Goal: Task Accomplishment & Management: Manage account settings

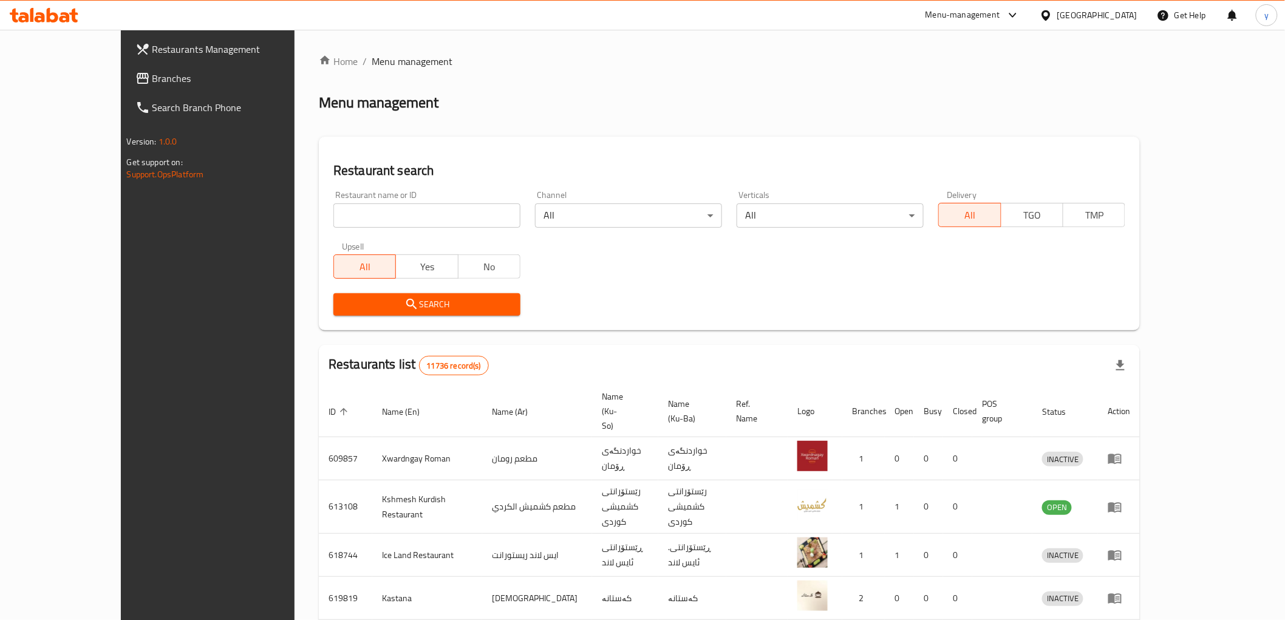
click at [50, 8] on icon at bounding box center [44, 15] width 69 height 15
click at [126, 62] on link "Restaurants Management" at bounding box center [231, 49] width 210 height 29
click at [347, 209] on input "search" at bounding box center [426, 215] width 187 height 24
paste input "737755"
type input "737755"
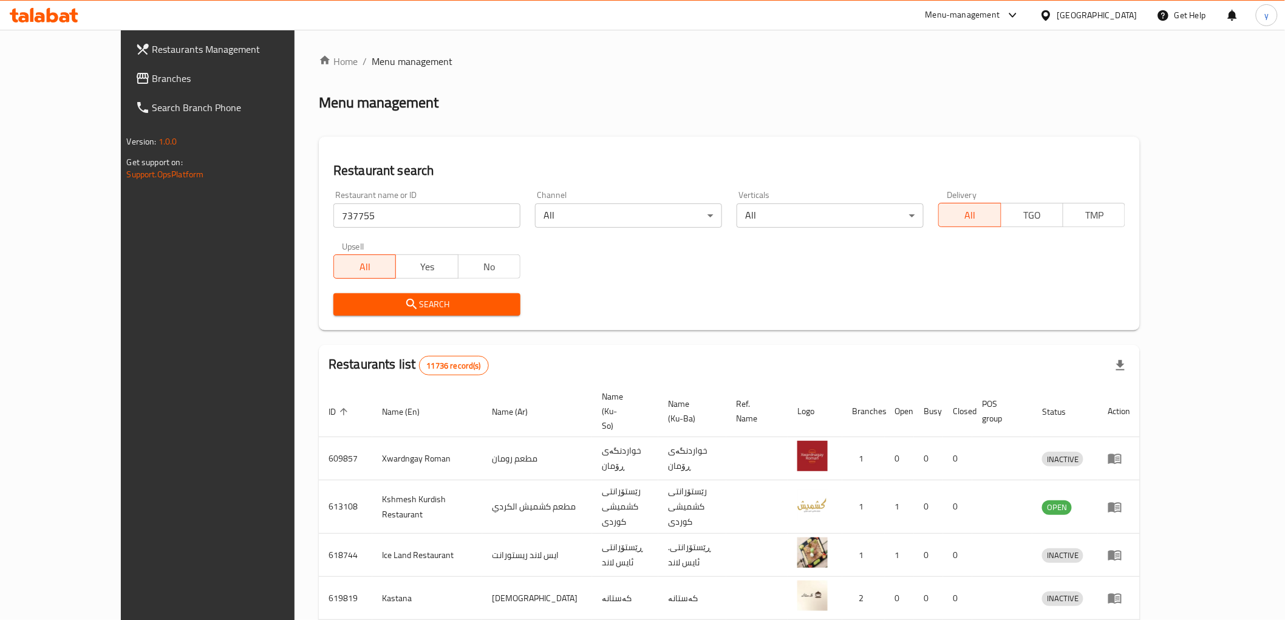
click at [343, 305] on span "Search" at bounding box center [427, 304] width 168 height 15
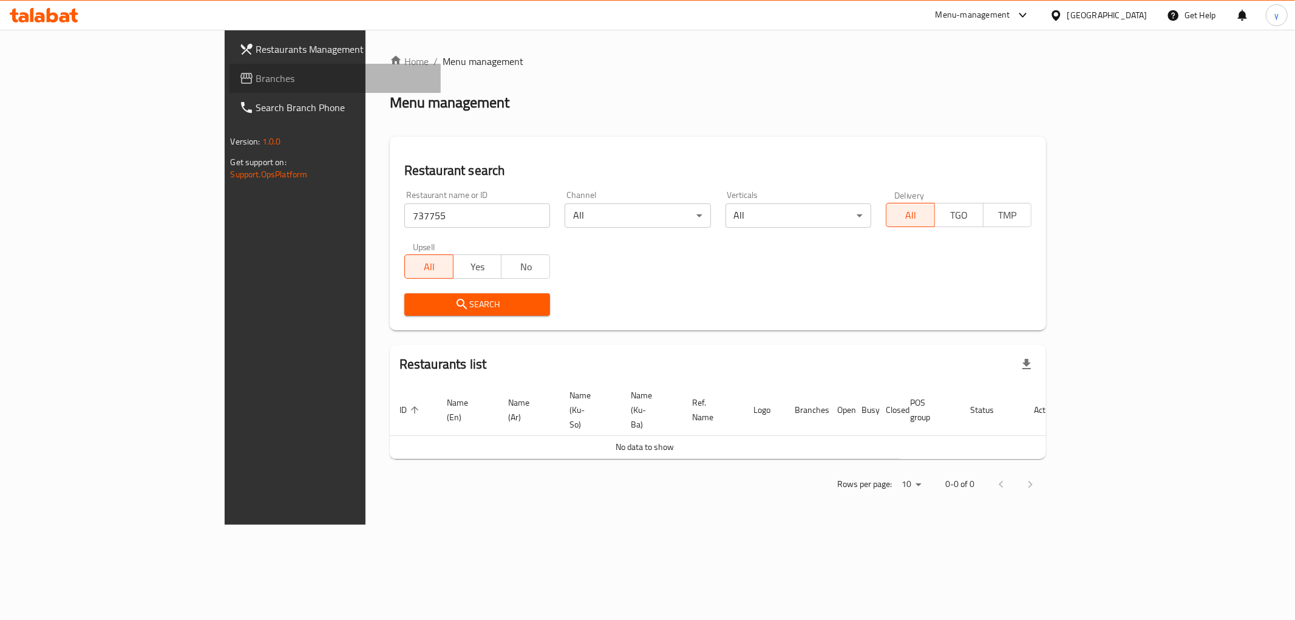
click at [256, 81] on span "Branches" at bounding box center [343, 78] width 175 height 15
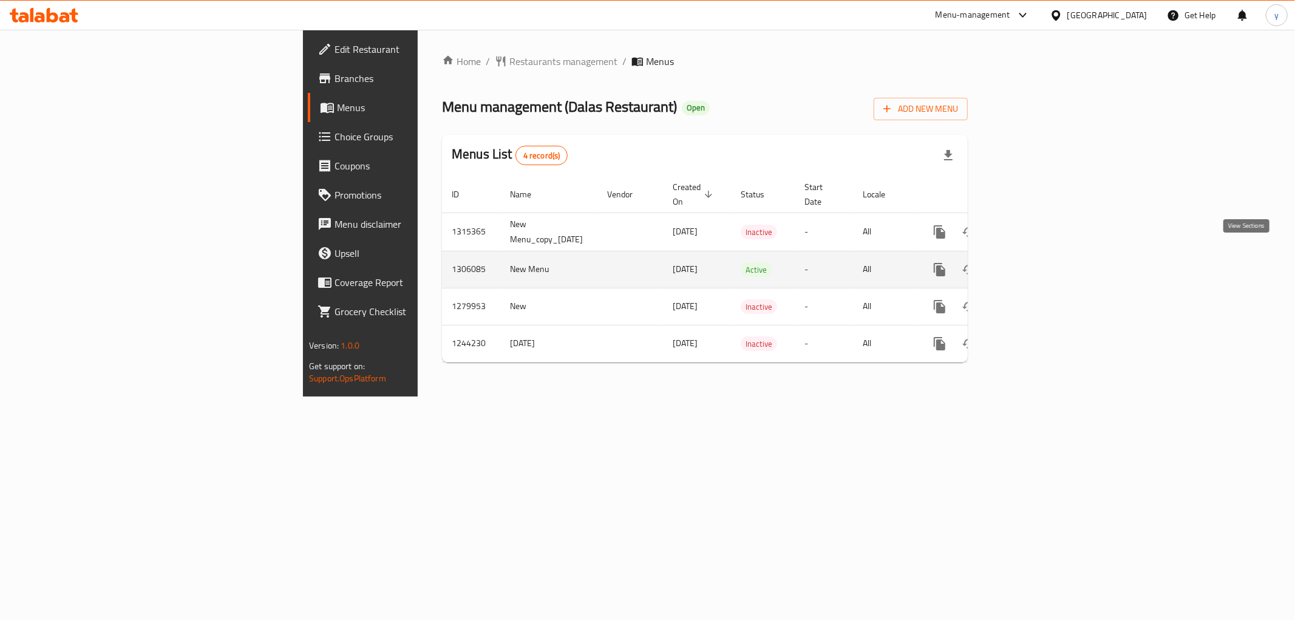
click at [1035, 262] on icon "enhanced table" at bounding box center [1027, 269] width 15 height 15
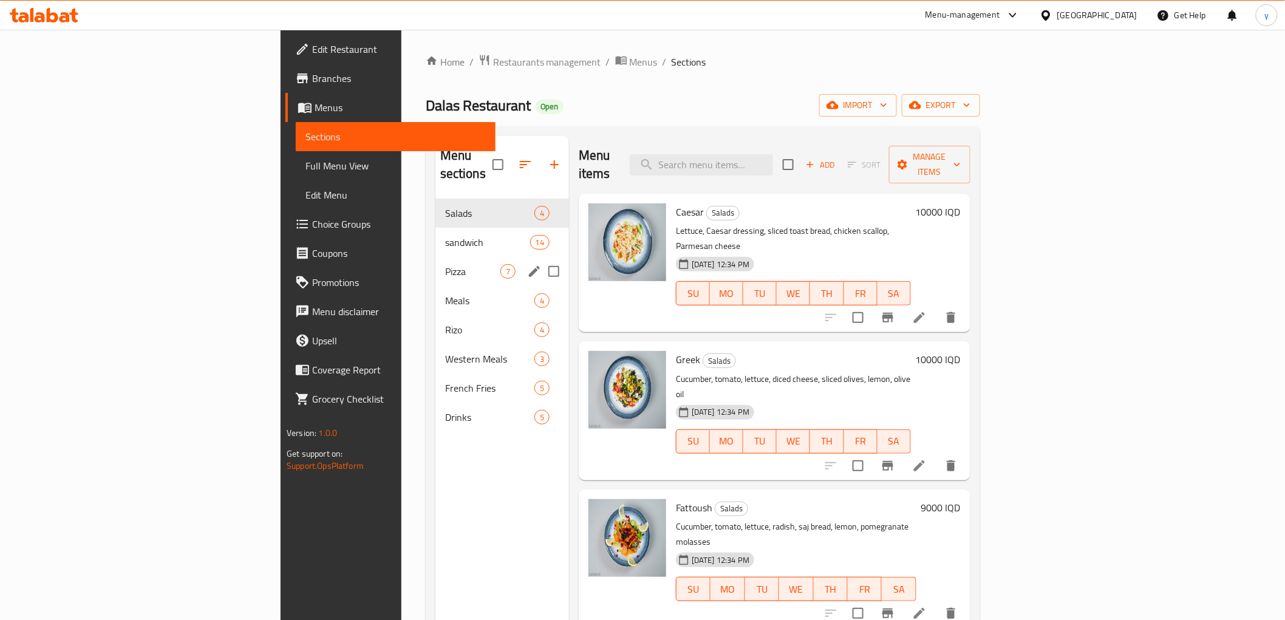
click at [435, 262] on div "Pizza 7" at bounding box center [502, 271] width 134 height 29
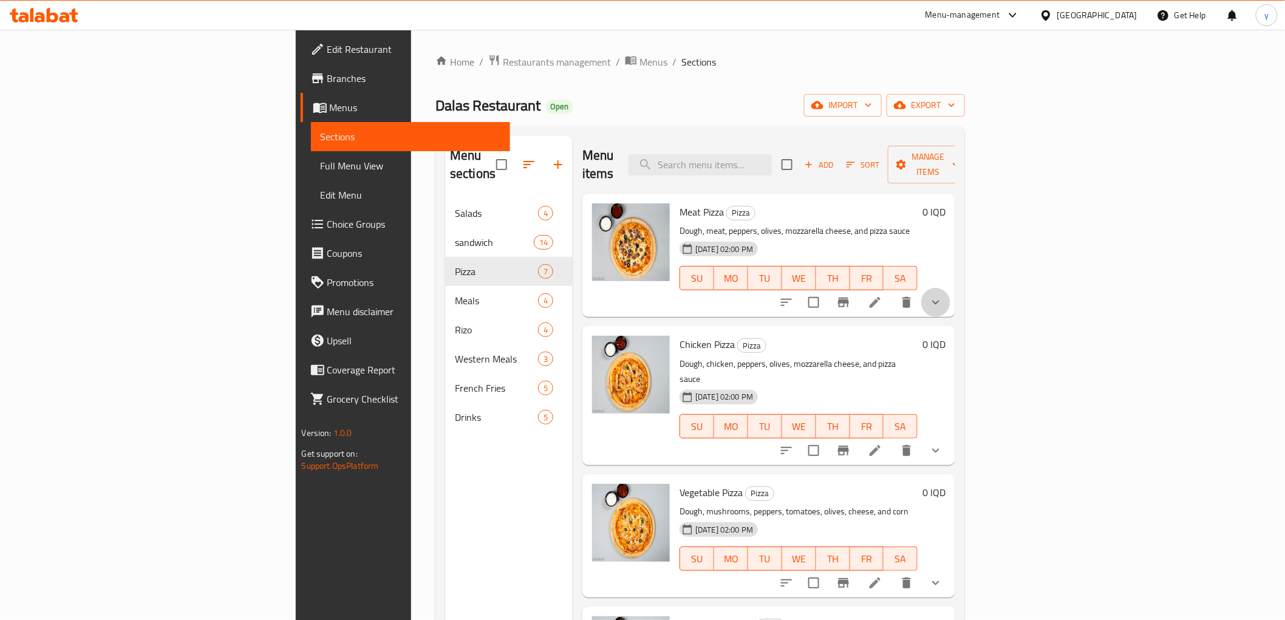
click at [950, 296] on button "show more" at bounding box center [935, 302] width 29 height 29
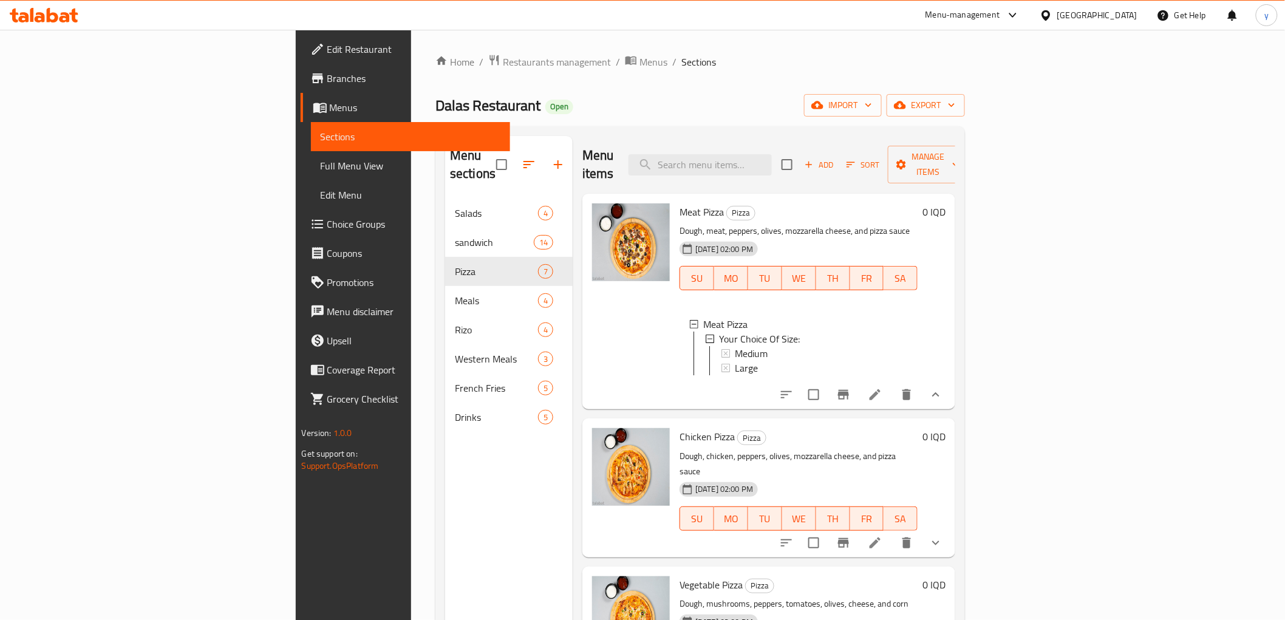
click at [940, 392] on icon "show more" at bounding box center [935, 394] width 7 height 4
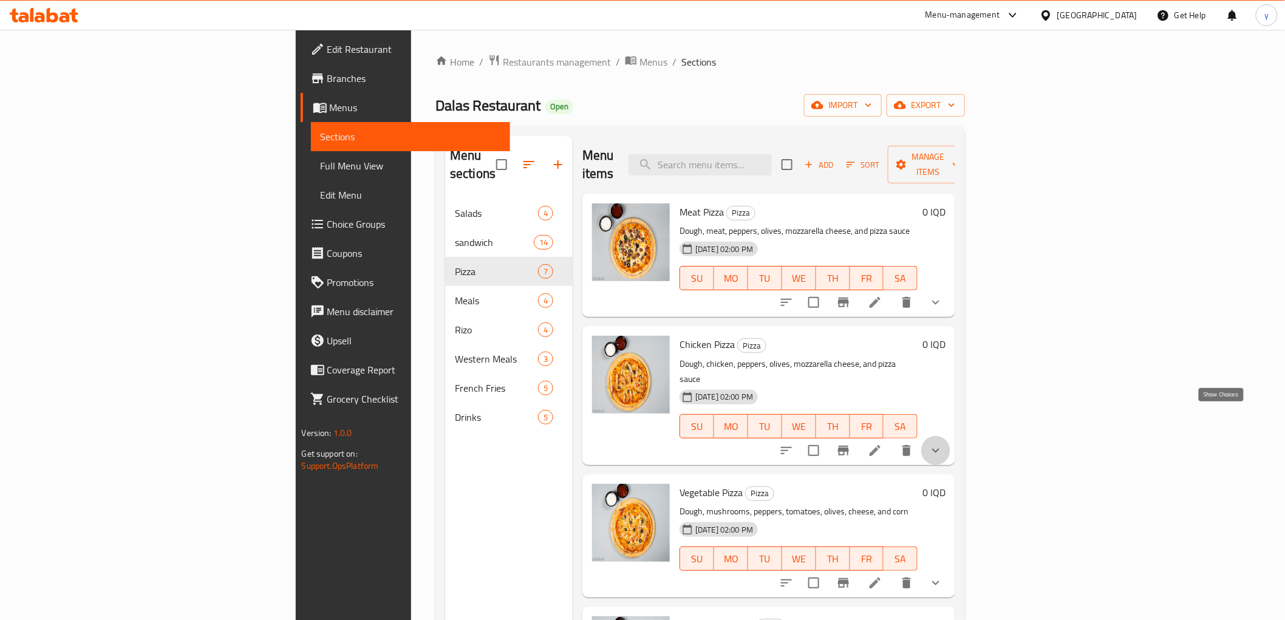
click at [943, 443] on icon "show more" at bounding box center [936, 450] width 15 height 15
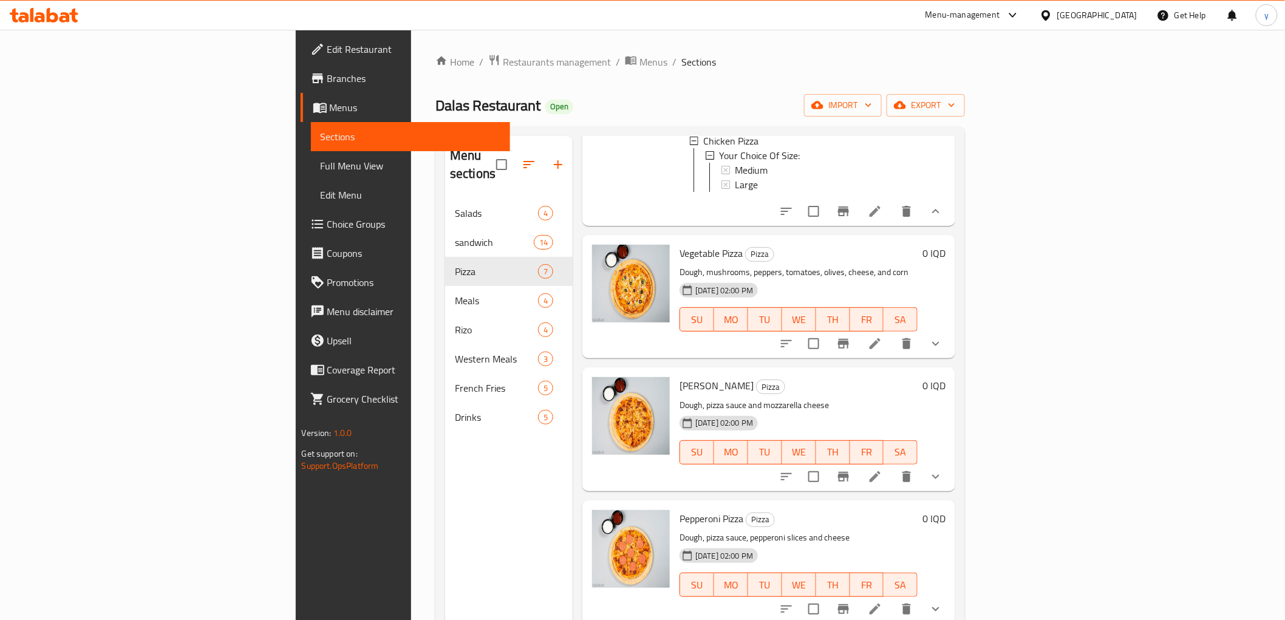
scroll to position [305, 0]
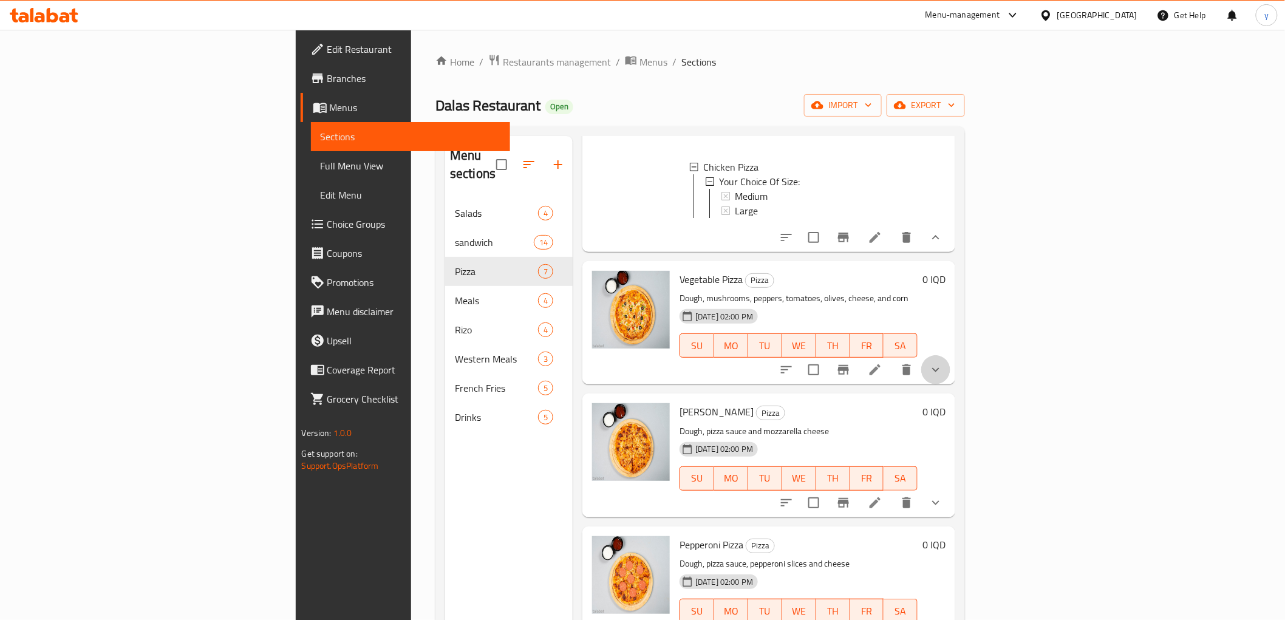
click at [950, 355] on button "show more" at bounding box center [935, 369] width 29 height 29
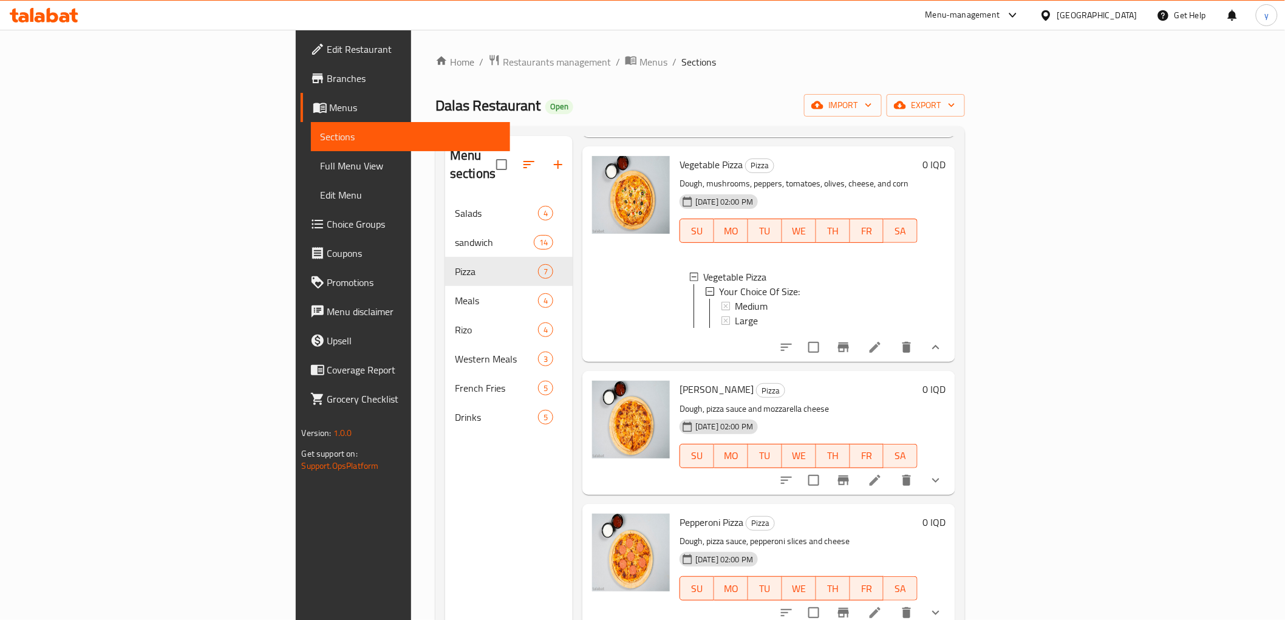
scroll to position [408, 0]
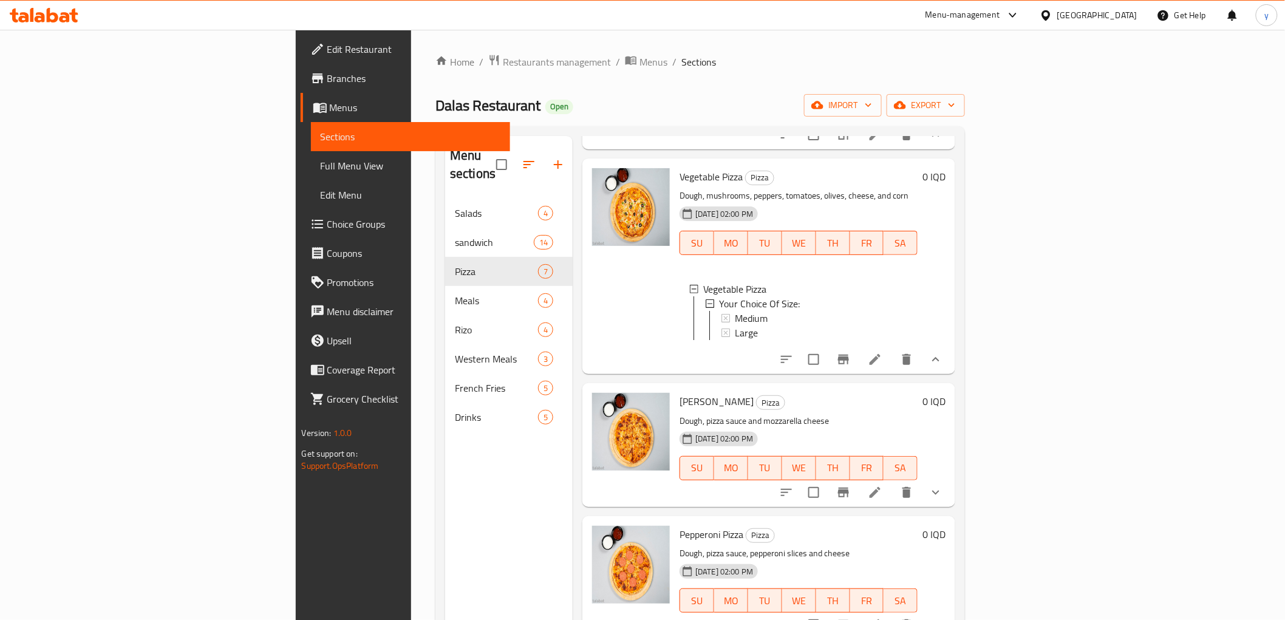
click at [950, 478] on button "show more" at bounding box center [935, 492] width 29 height 29
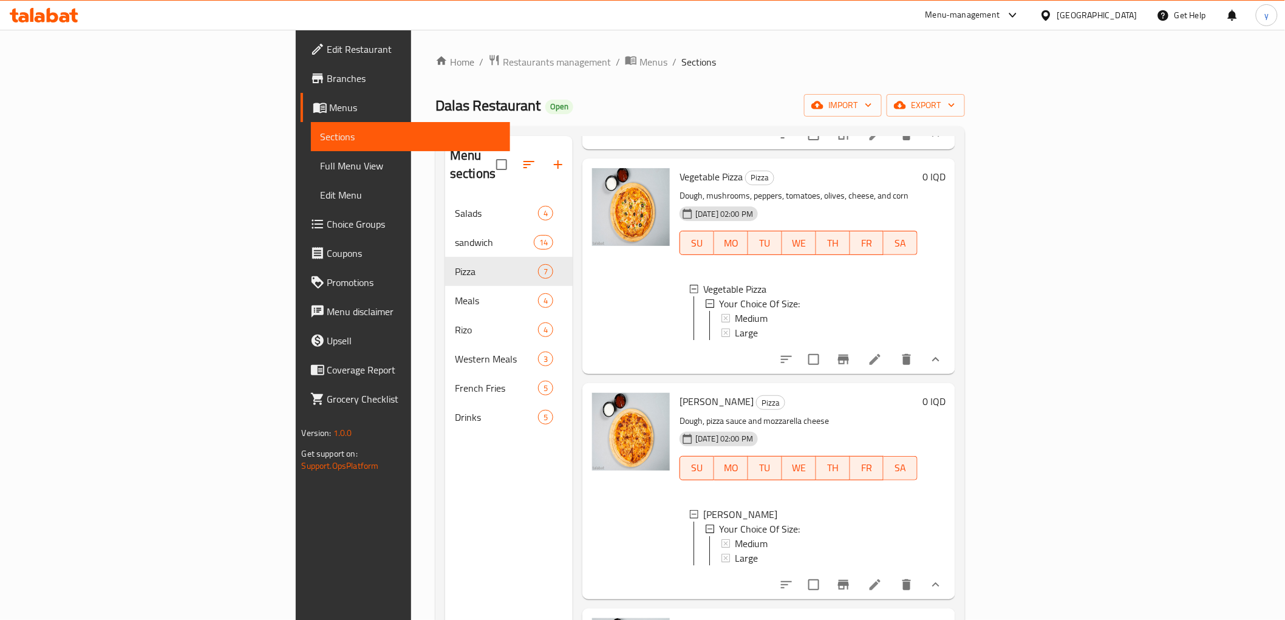
scroll to position [646, 0]
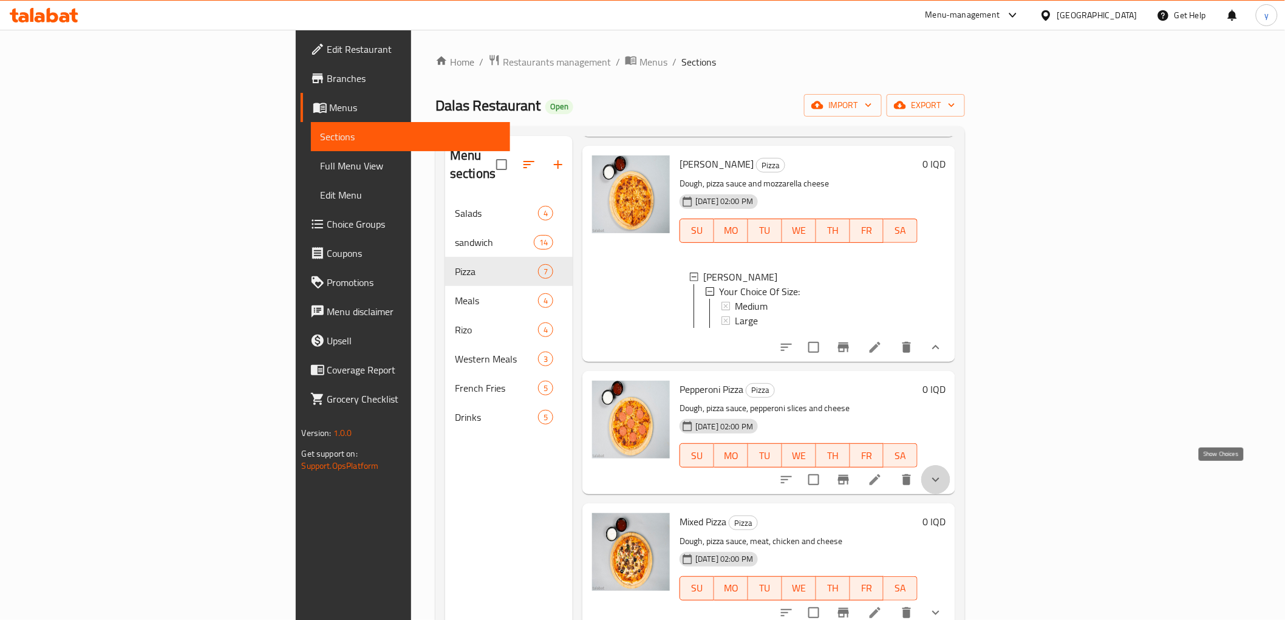
click at [943, 473] on icon "show more" at bounding box center [936, 480] width 15 height 15
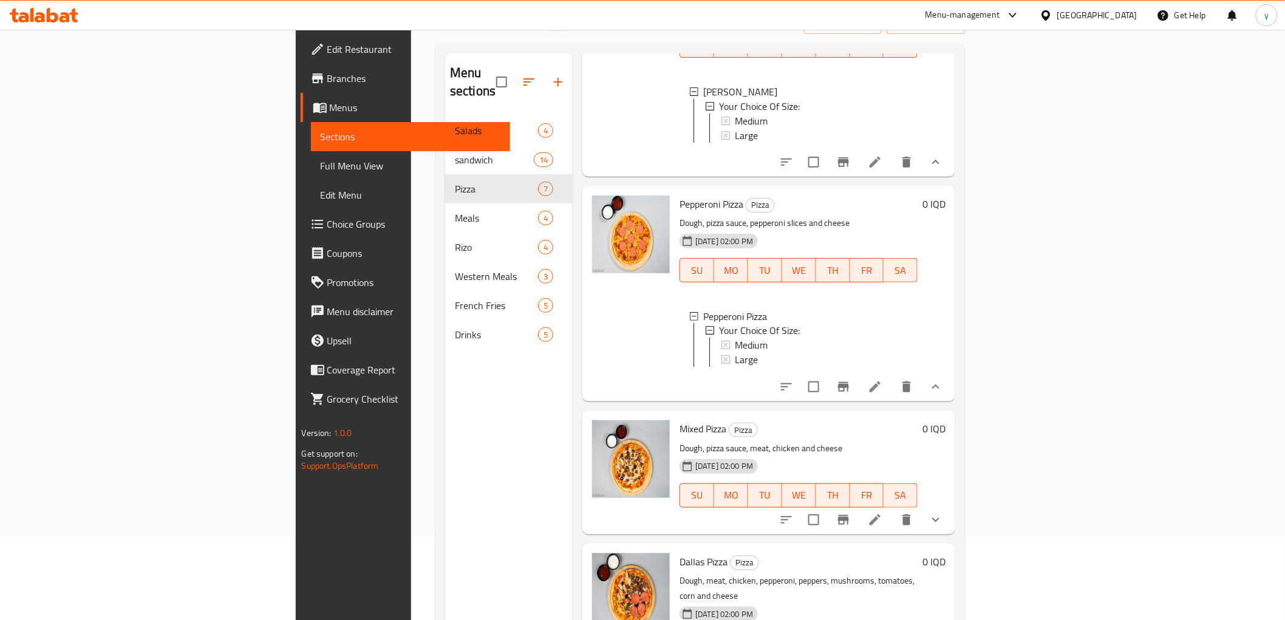
scroll to position [170, 0]
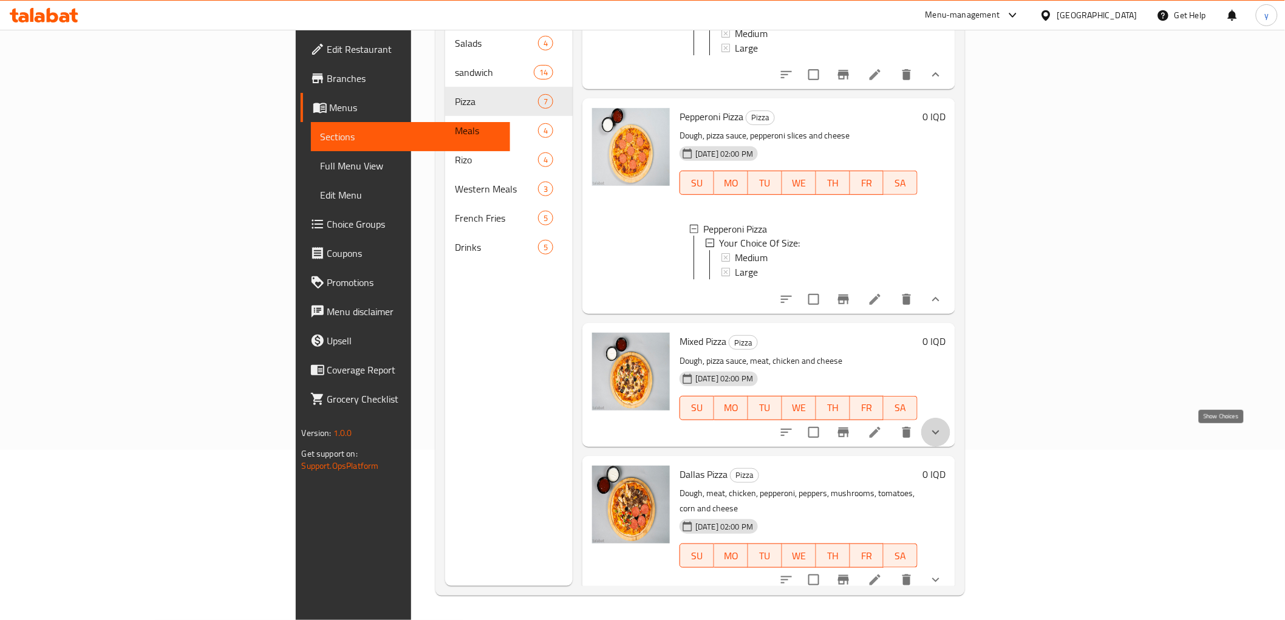
click at [943, 440] on icon "show more" at bounding box center [936, 432] width 15 height 15
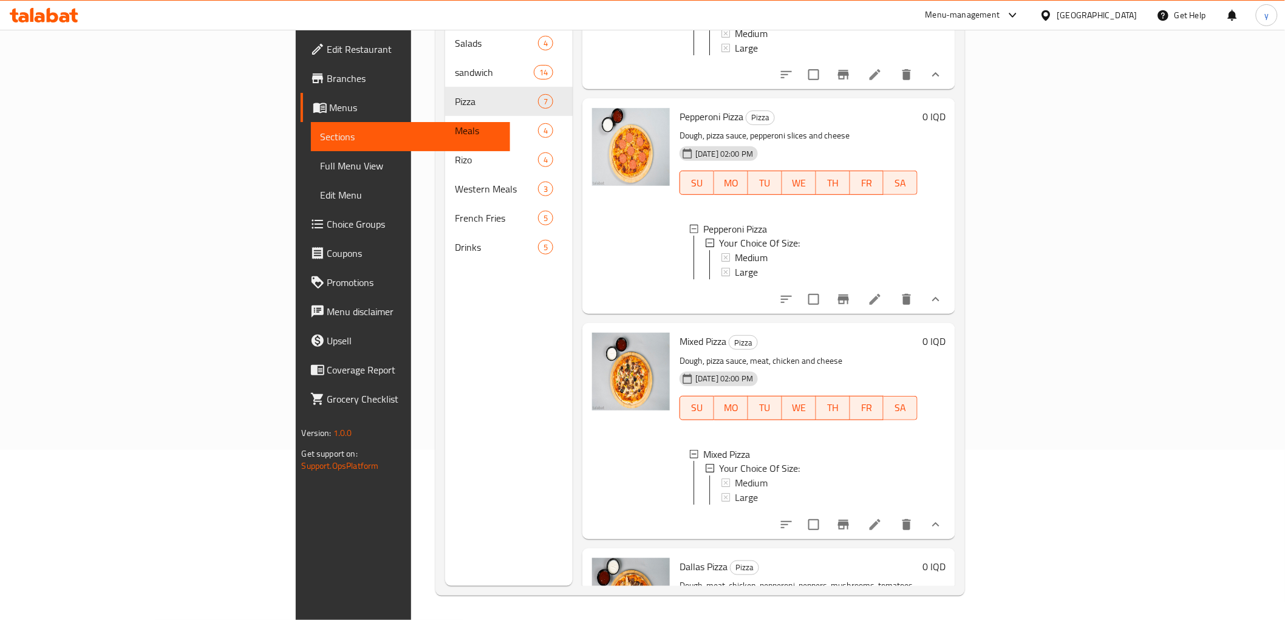
scroll to position [851, 0]
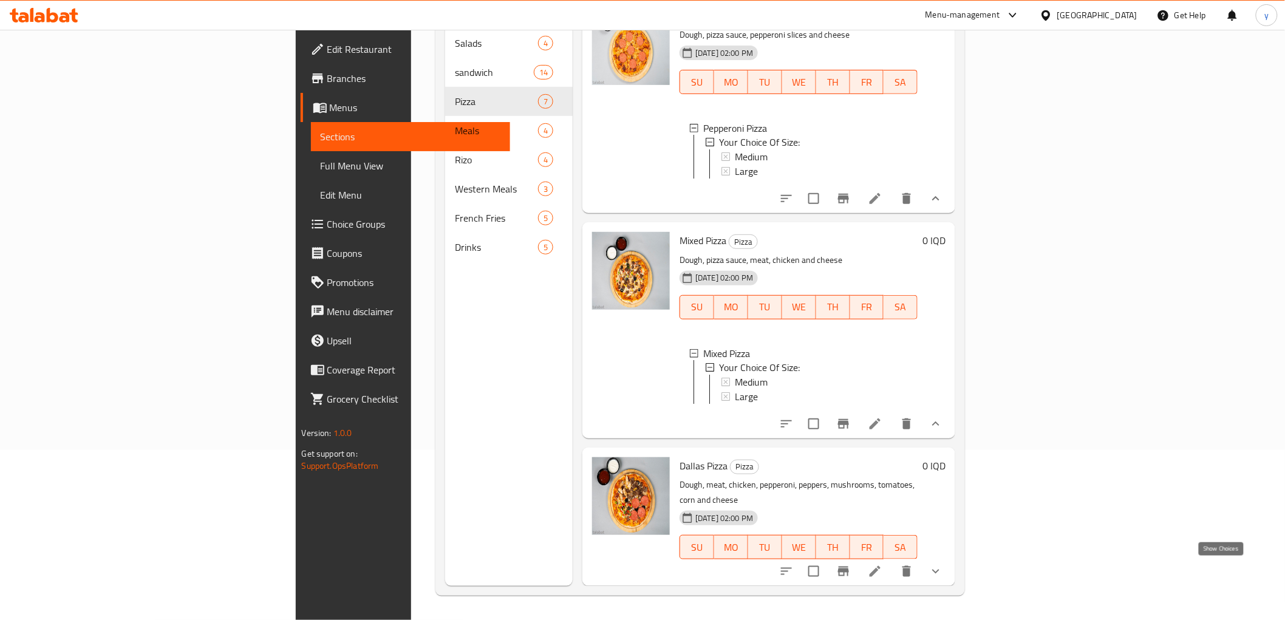
click at [943, 564] on icon "show more" at bounding box center [936, 571] width 15 height 15
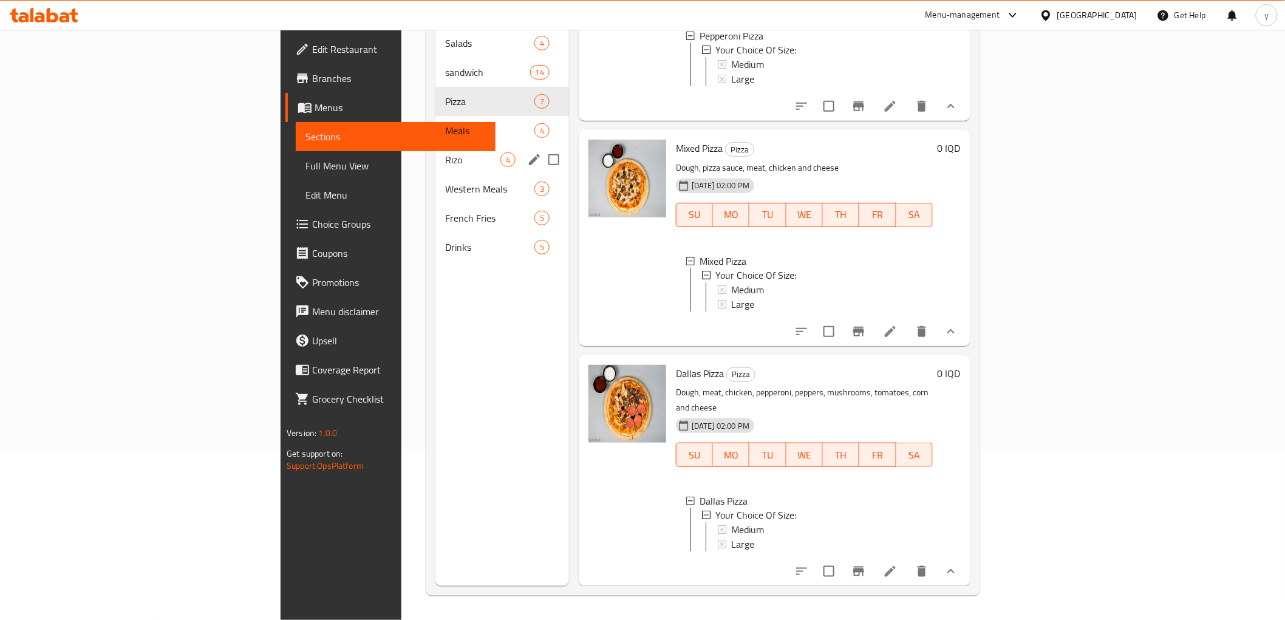
click at [435, 145] on div "Rizo 4" at bounding box center [502, 159] width 134 height 29
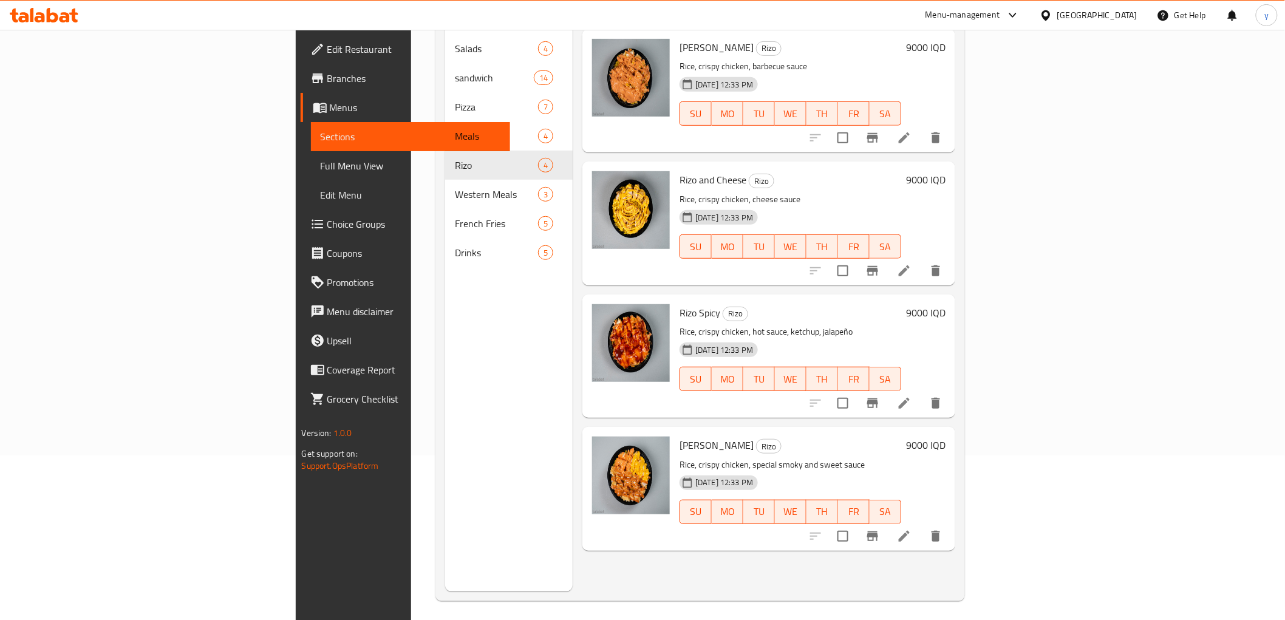
scroll to position [170, 0]
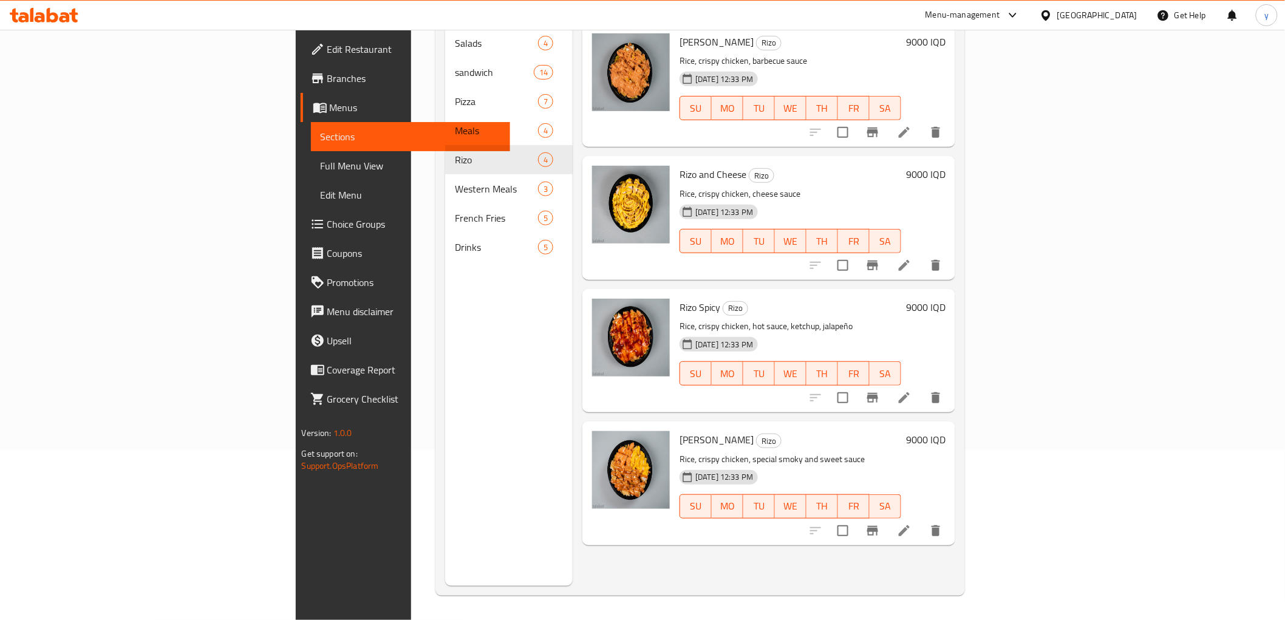
click at [946, 431] on h6 "9000 IQD" at bounding box center [925, 439] width 39 height 17
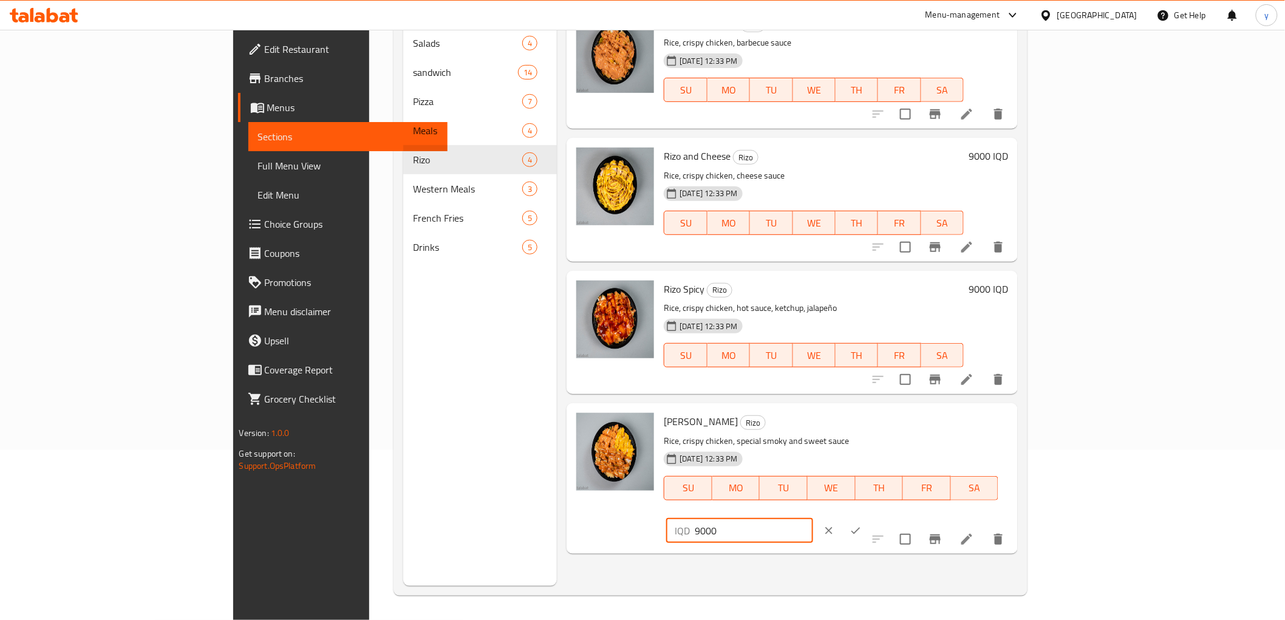
drag, startPoint x: 1076, startPoint y: 429, endPoint x: 1046, endPoint y: 440, distance: 30.9
click at [886, 517] on div "IQD 9000 ​" at bounding box center [775, 530] width 222 height 27
type input "7000"
click at [869, 517] on button "ok" at bounding box center [855, 530] width 27 height 27
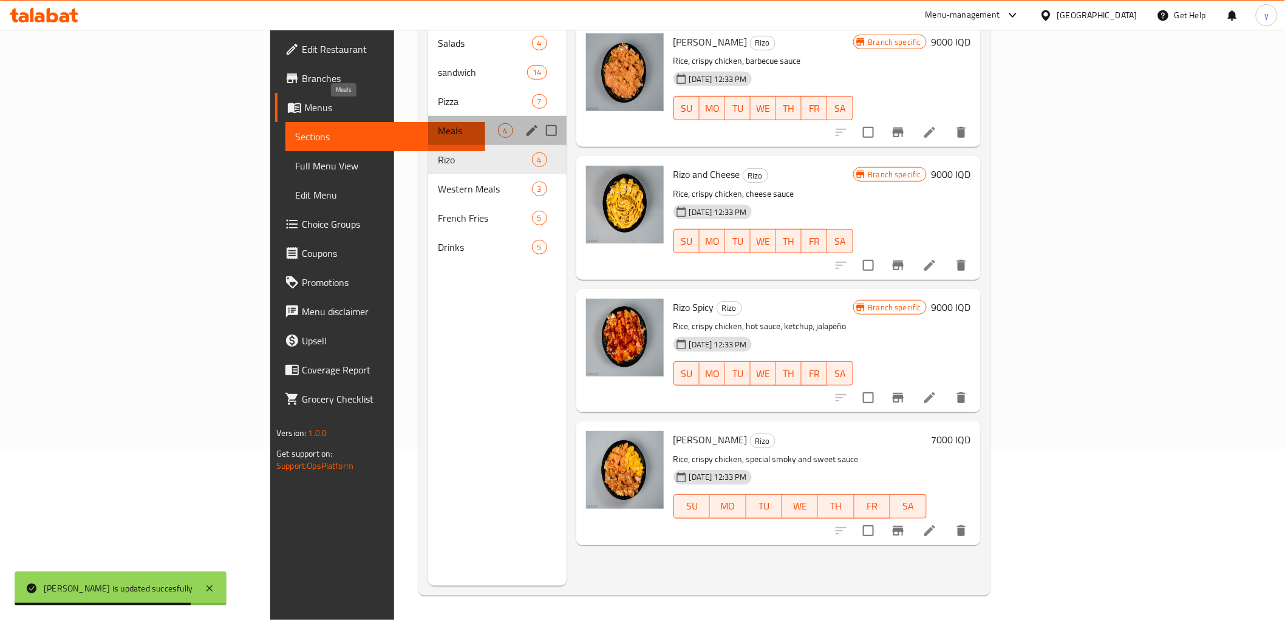
click at [438, 123] on span "Meals" at bounding box center [468, 130] width 60 height 15
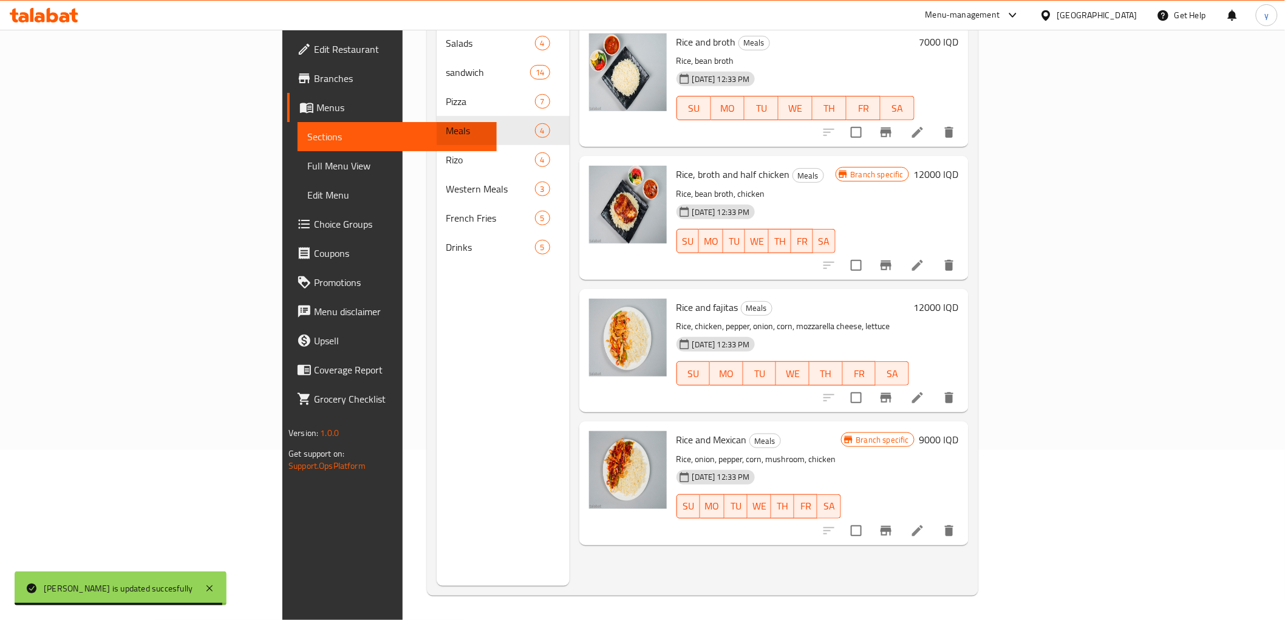
scroll to position [35, 0]
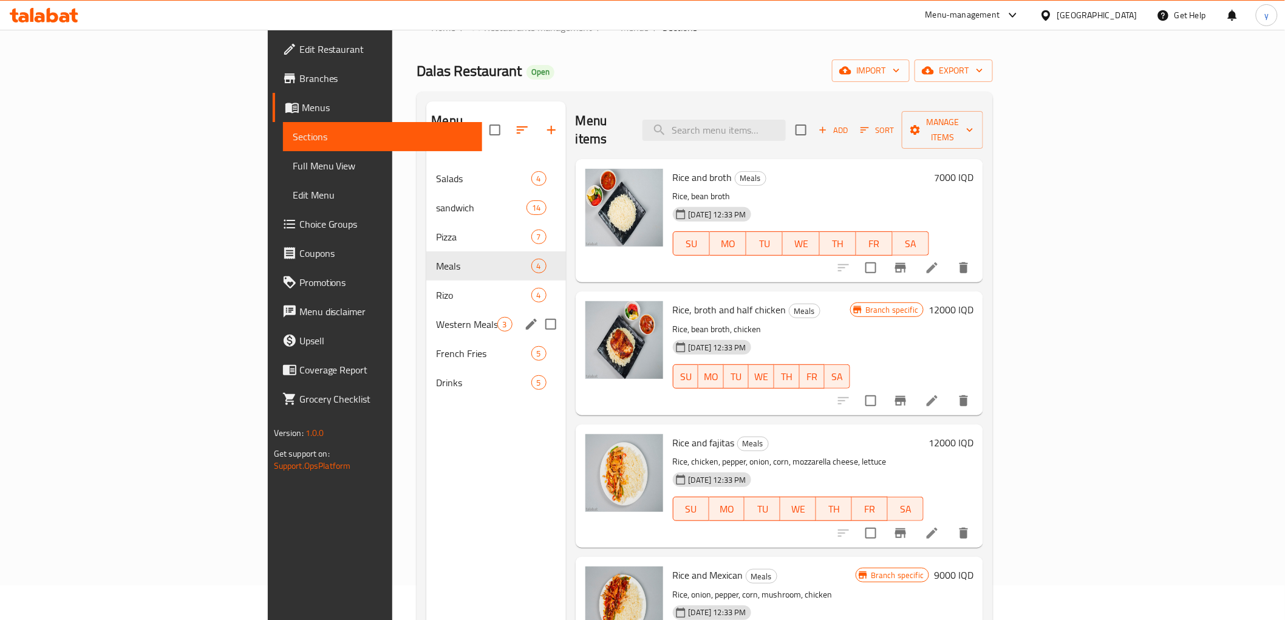
click at [426, 310] on div "Western Meals 3" at bounding box center [495, 324] width 139 height 29
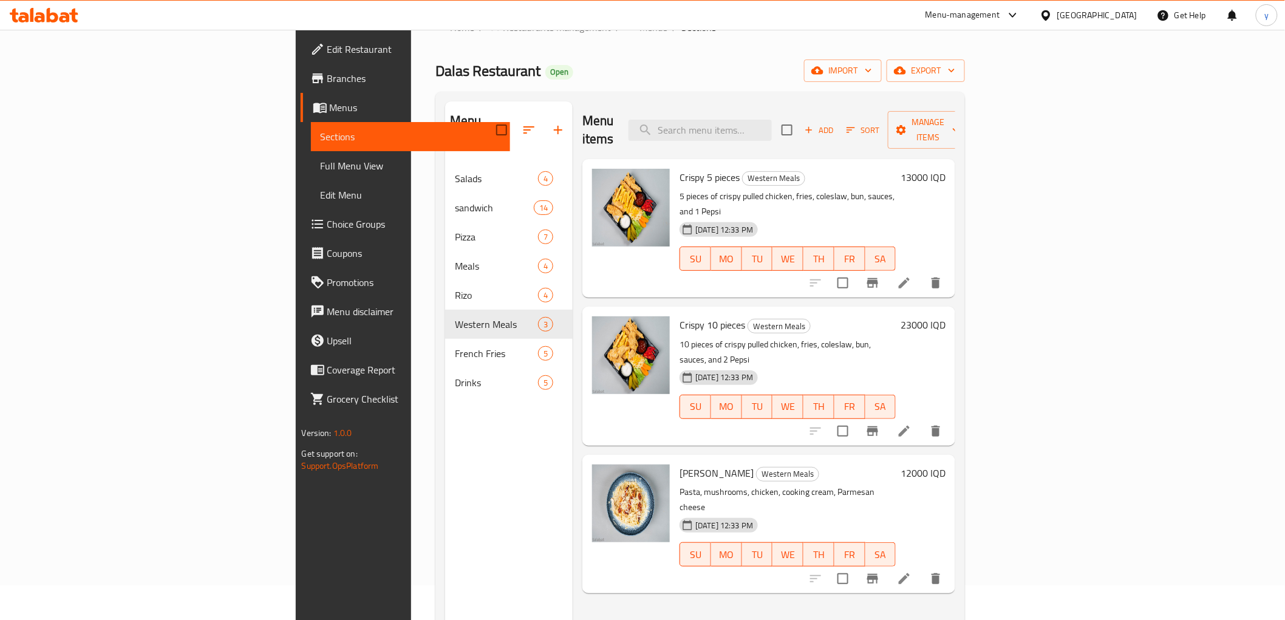
click at [946, 169] on h6 "13000 IQD" at bounding box center [923, 177] width 45 height 17
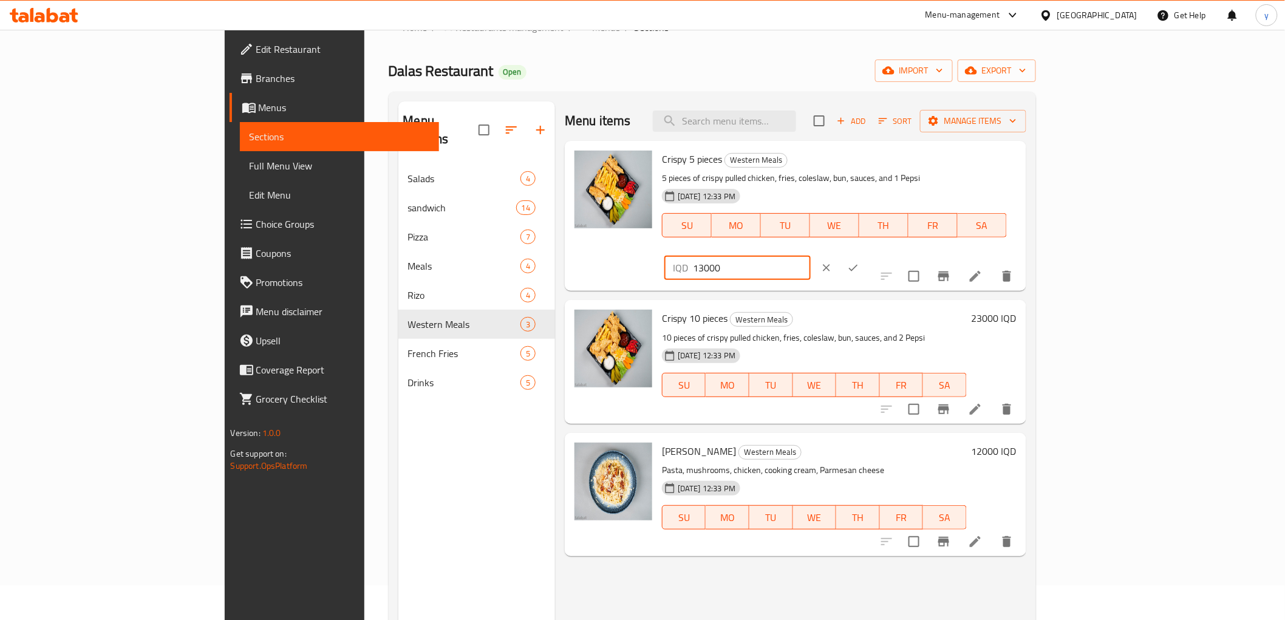
drag, startPoint x: 1080, startPoint y: 165, endPoint x: 1073, endPoint y: 168, distance: 7.1
click at [811, 256] on input "13000" at bounding box center [752, 268] width 118 height 24
type input "11000"
click at [867, 254] on button "ok" at bounding box center [853, 267] width 27 height 27
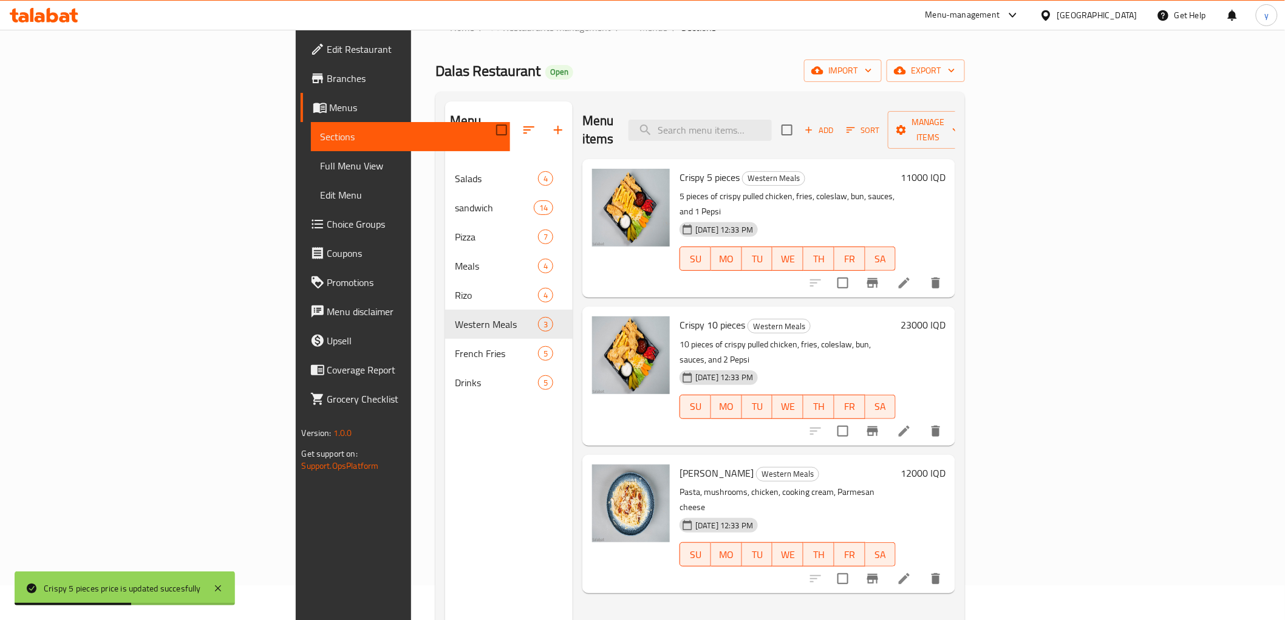
click at [946, 316] on h6 "23000 IQD" at bounding box center [923, 324] width 45 height 17
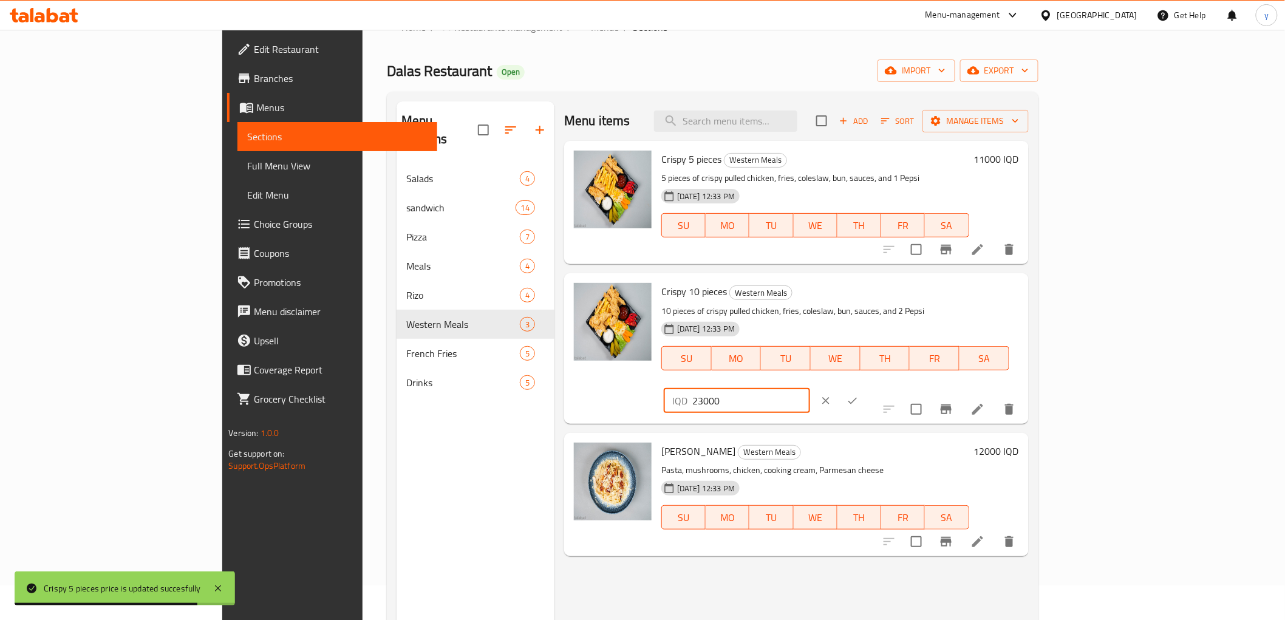
click at [810, 389] on input "23000" at bounding box center [751, 401] width 118 height 24
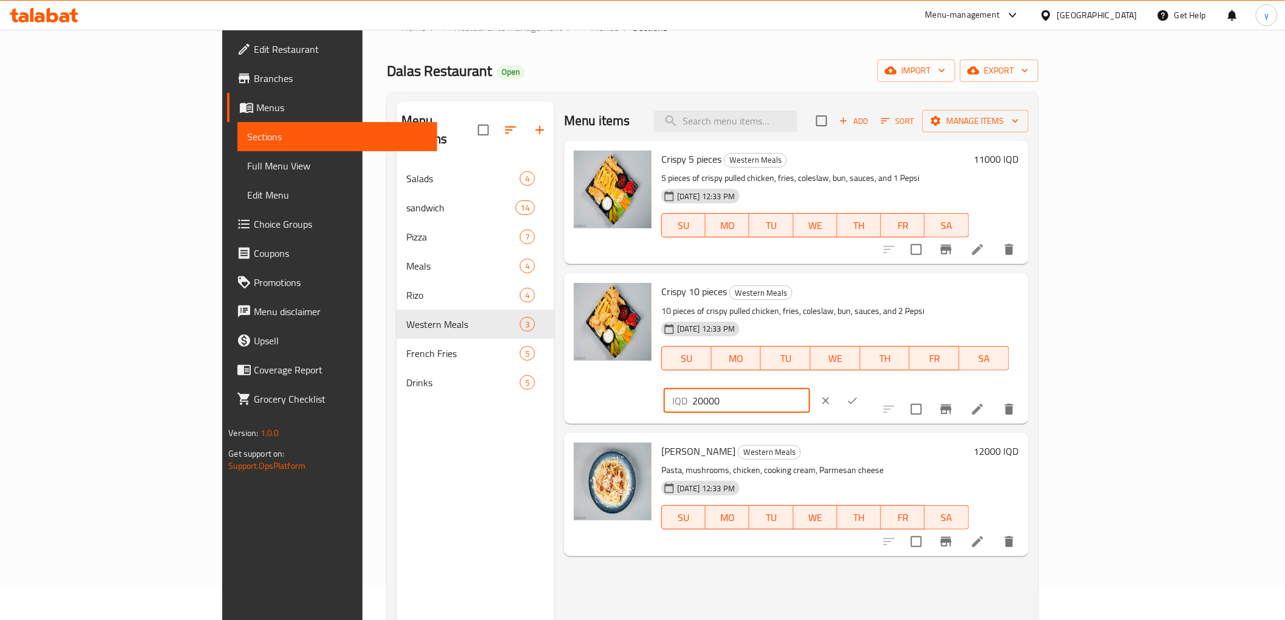
type input "20000"
click at [859, 395] on icon "ok" at bounding box center [853, 401] width 12 height 12
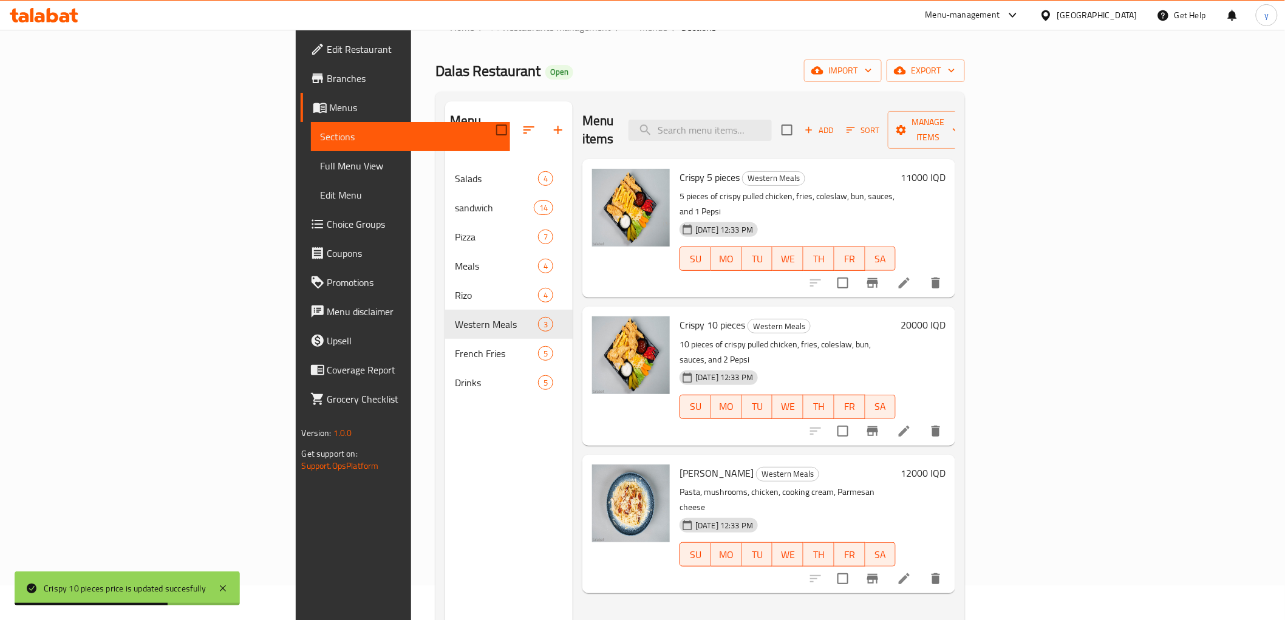
click at [946, 465] on h6 "12000 IQD" at bounding box center [923, 473] width 45 height 17
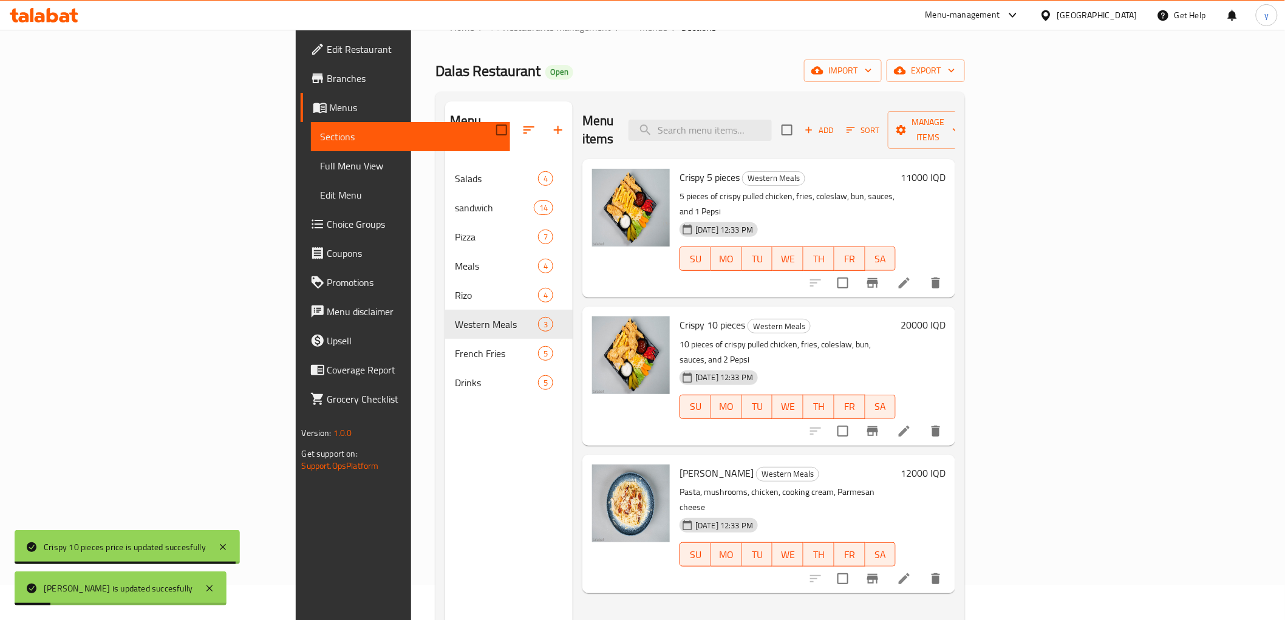
click at [946, 465] on h6 "12000 IQD" at bounding box center [923, 473] width 45 height 17
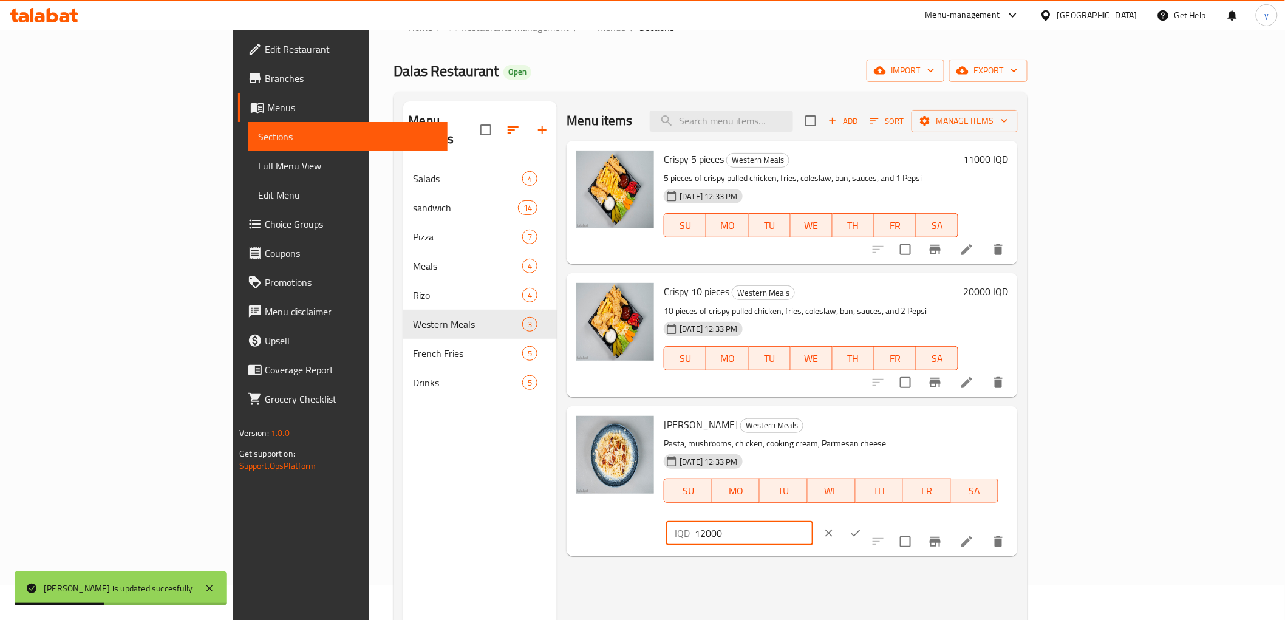
drag, startPoint x: 1082, startPoint y: 426, endPoint x: 1054, endPoint y: 438, distance: 30.2
click at [813, 521] on div "IQD 12000 ​" at bounding box center [739, 533] width 146 height 24
type input "9000"
click at [869, 520] on button "ok" at bounding box center [855, 533] width 27 height 27
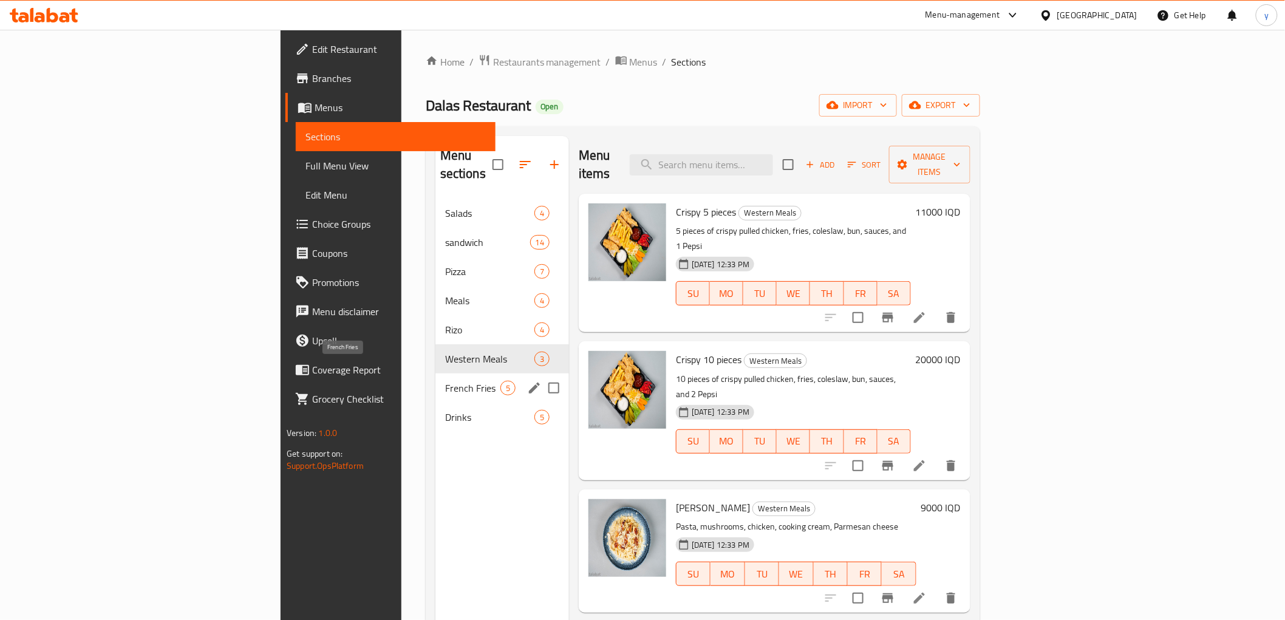
click at [445, 381] on span "French Fries" at bounding box center [472, 388] width 55 height 15
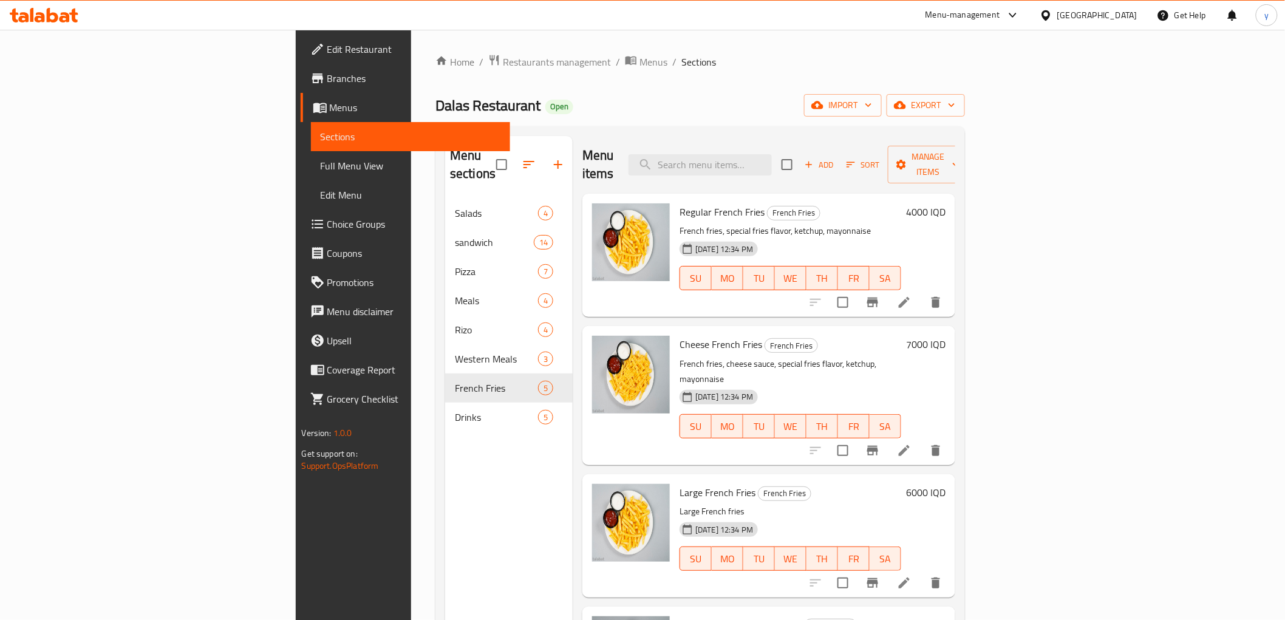
click at [946, 203] on h6 "4000 IQD" at bounding box center [925, 211] width 39 height 17
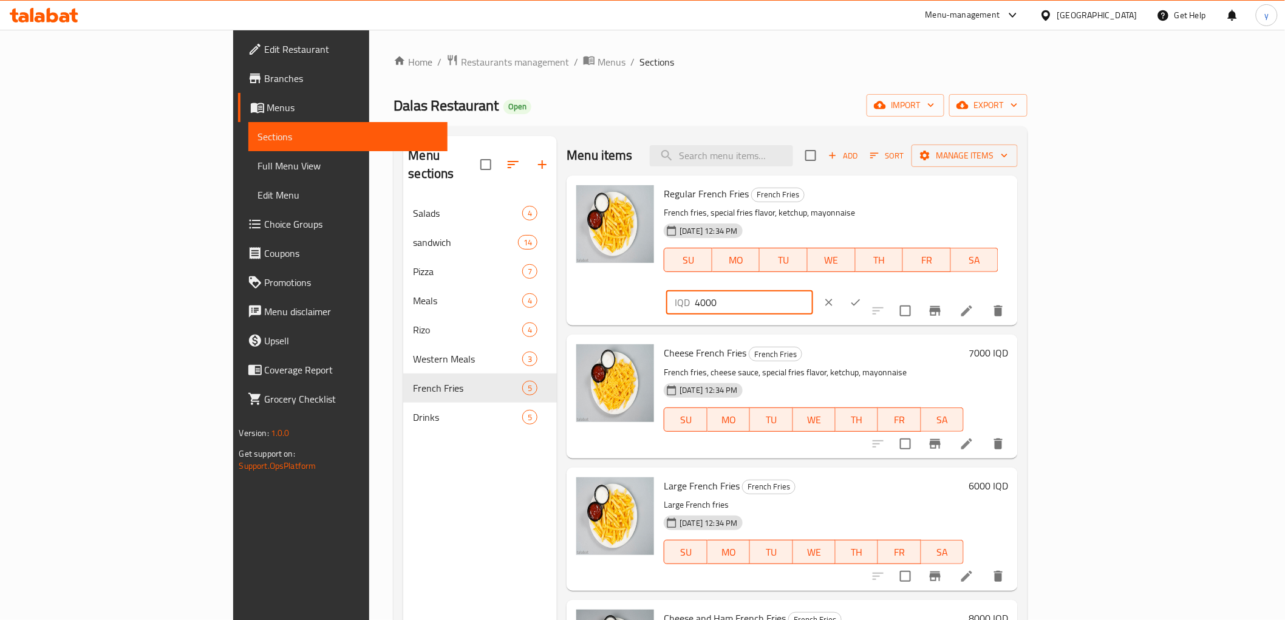
drag, startPoint x: 1063, startPoint y: 202, endPoint x: 1054, endPoint y: 205, distance: 9.0
click at [813, 290] on div "IQD 4000 ​" at bounding box center [739, 302] width 146 height 24
type input "2000"
click at [869, 289] on button "ok" at bounding box center [855, 302] width 27 height 27
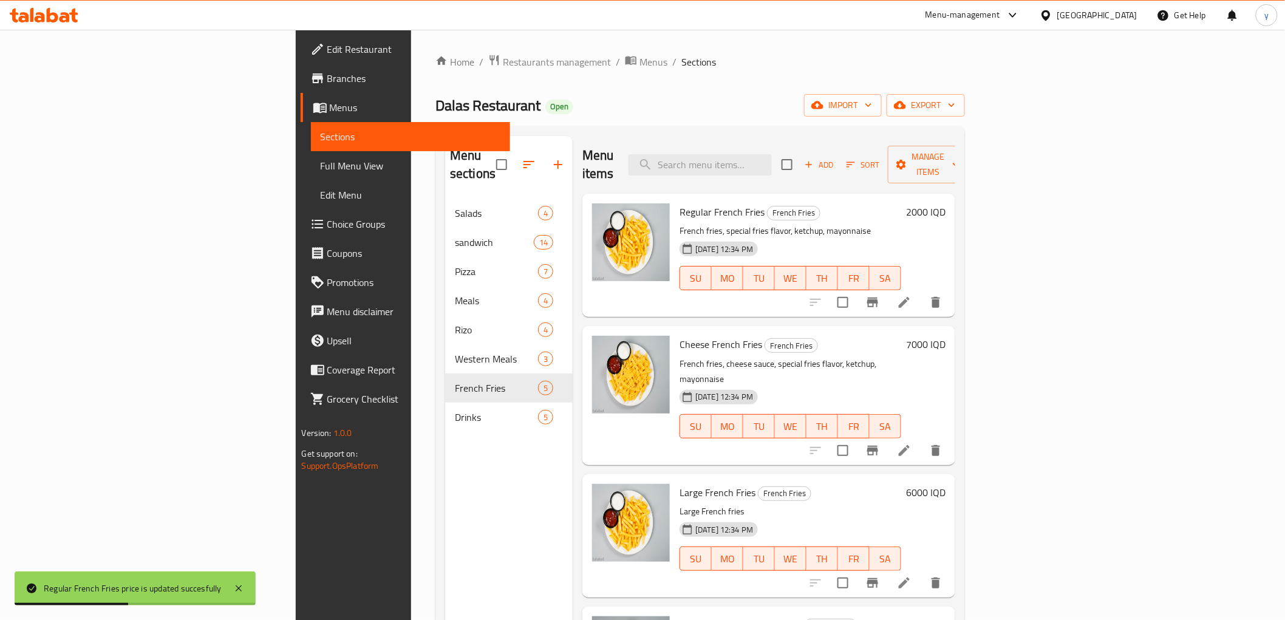
click at [946, 336] on h6 "7000 IQD" at bounding box center [925, 344] width 39 height 17
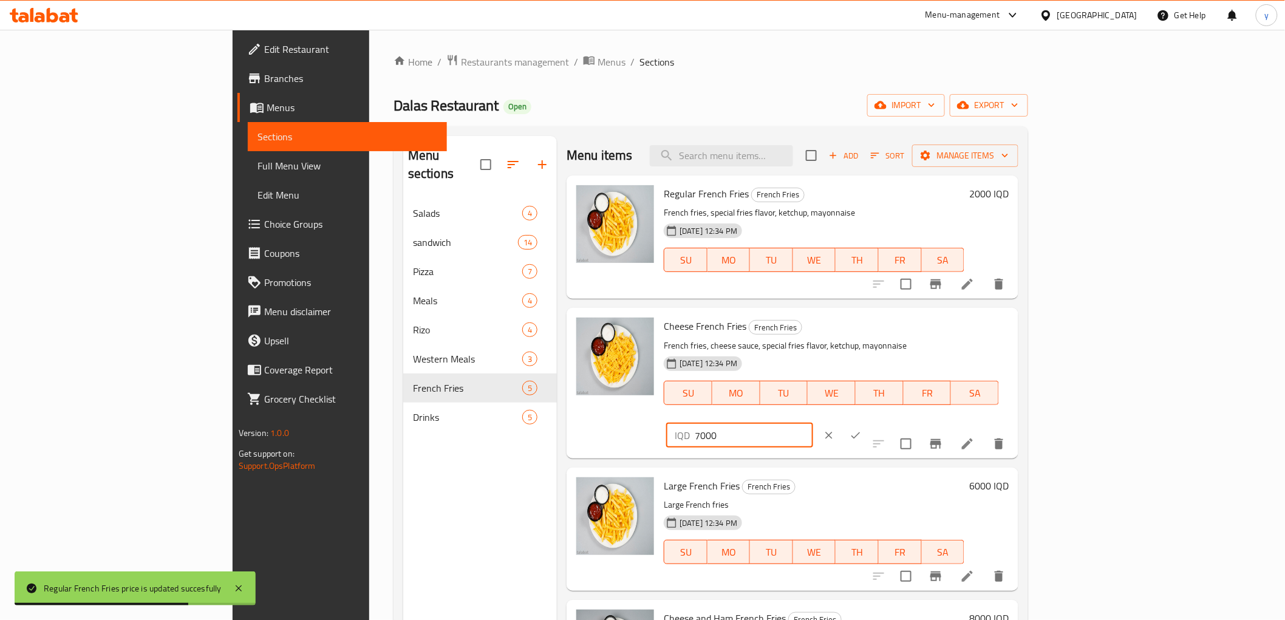
drag, startPoint x: 1066, startPoint y: 334, endPoint x: 1054, endPoint y: 338, distance: 12.7
click at [813, 423] on div "IQD 7000 ​" at bounding box center [739, 435] width 146 height 24
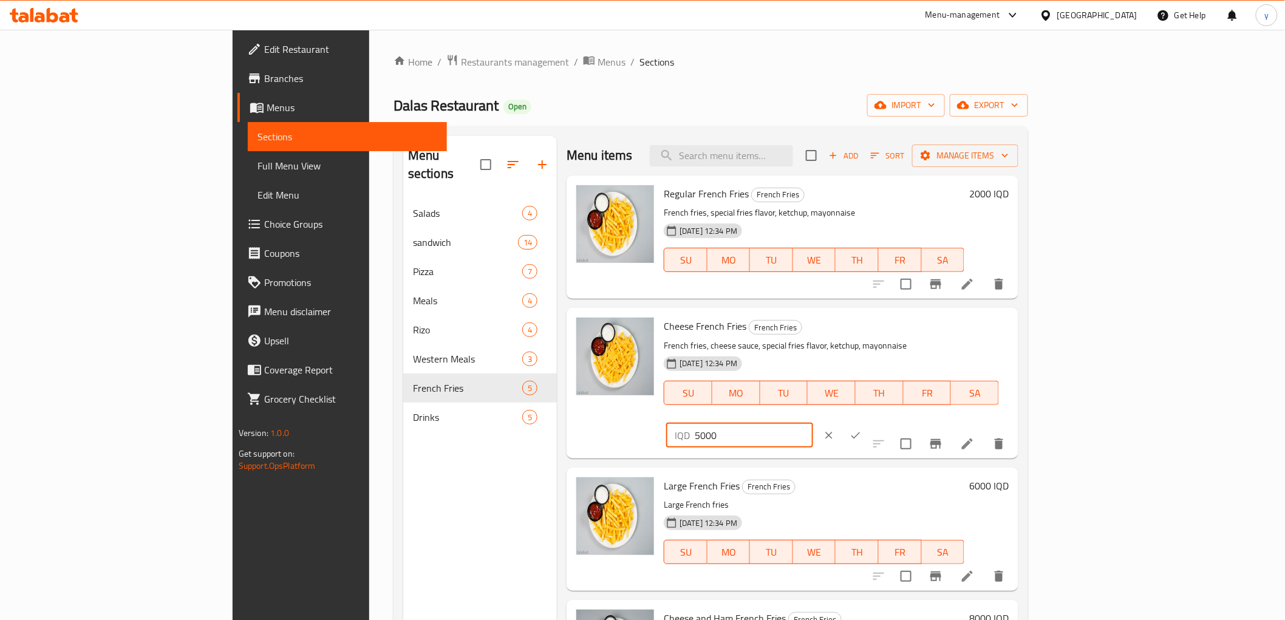
type input "5000"
click at [869, 422] on button "ok" at bounding box center [855, 435] width 27 height 27
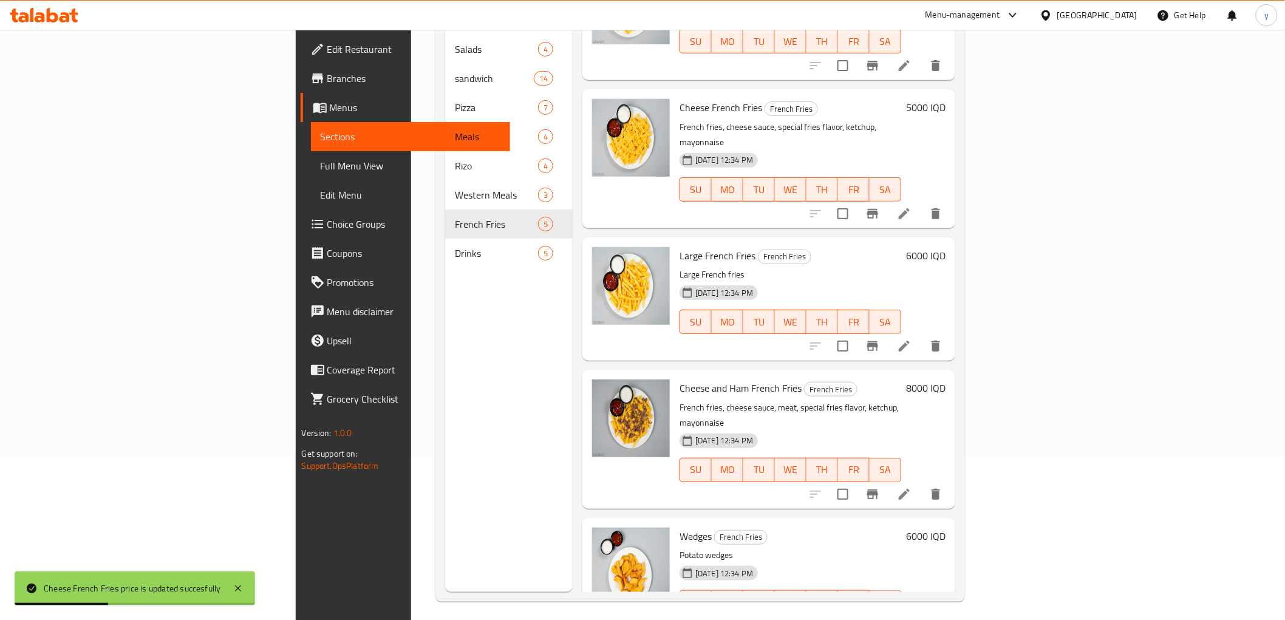
scroll to position [170, 0]
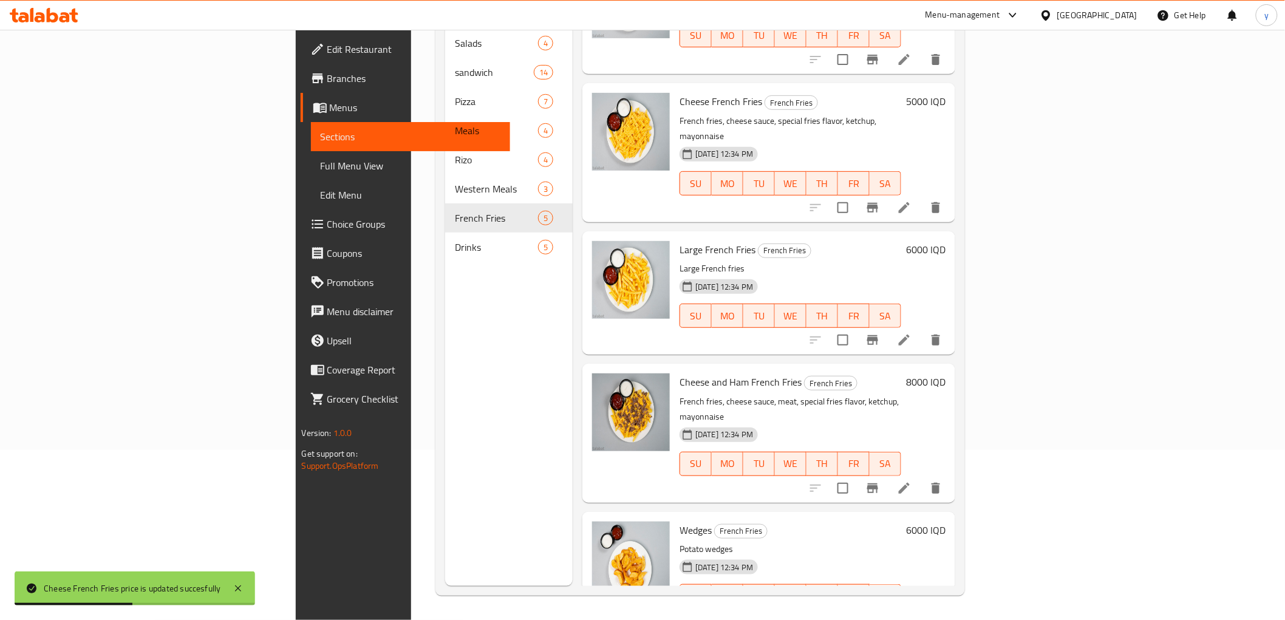
click at [946, 241] on h6 "6000 IQD" at bounding box center [925, 249] width 39 height 17
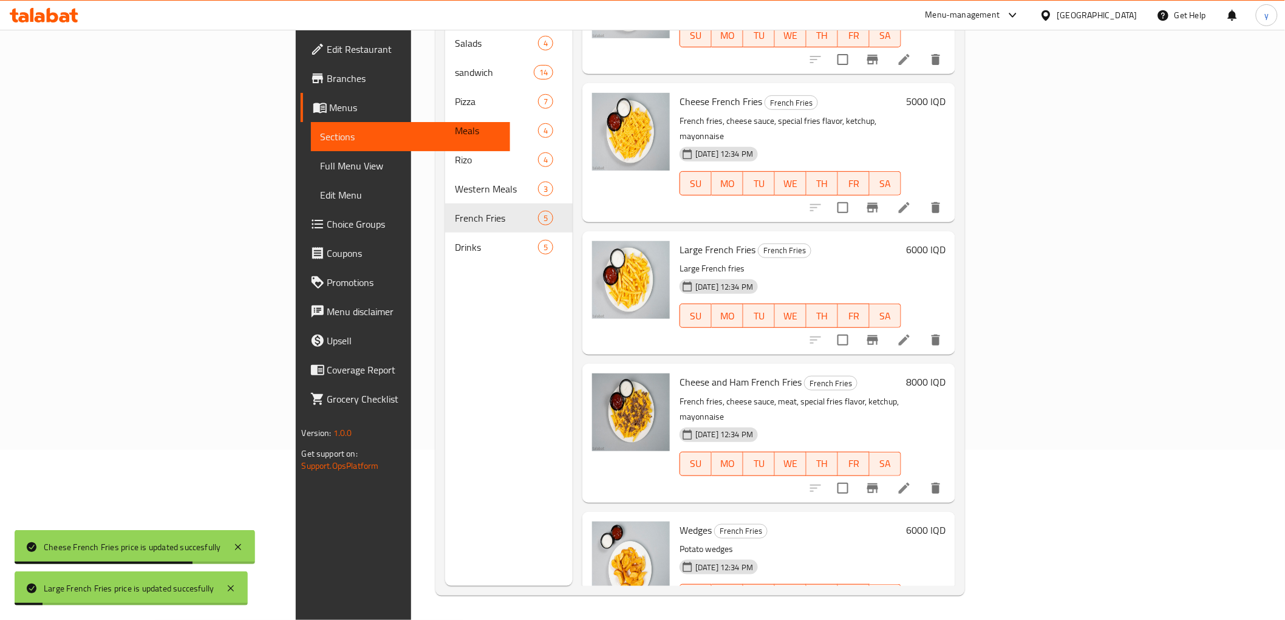
click at [946, 241] on h6 "6000 IQD" at bounding box center [925, 249] width 39 height 17
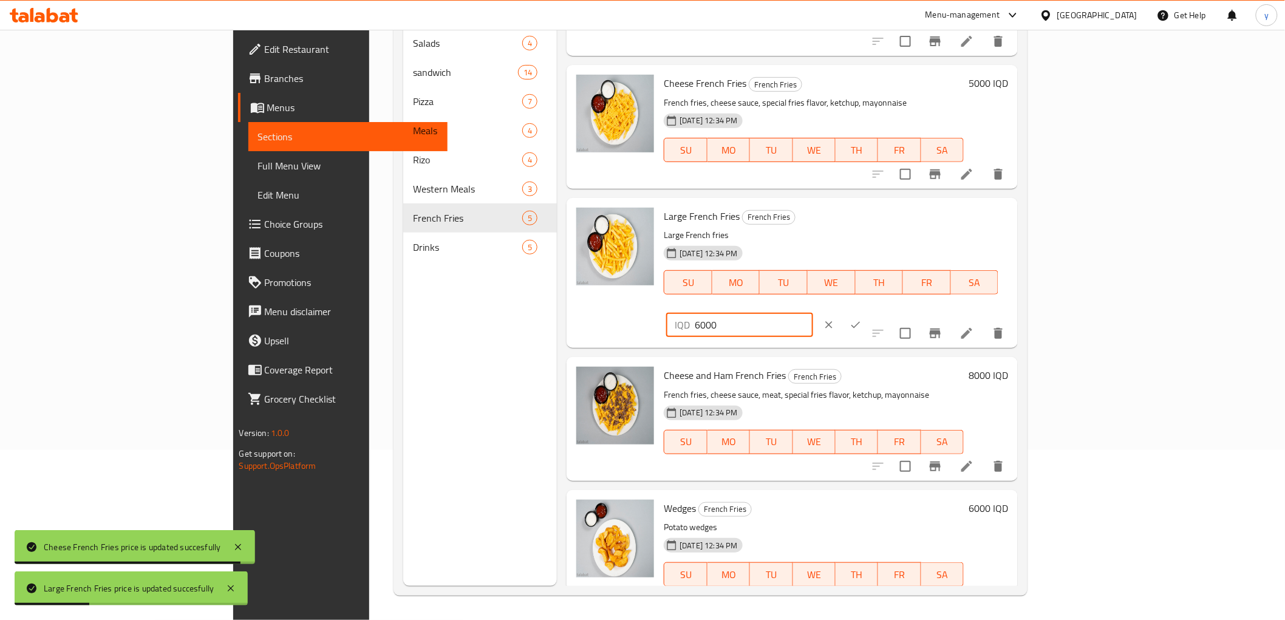
drag, startPoint x: 1064, startPoint y: 227, endPoint x: 1057, endPoint y: 230, distance: 7.7
click at [813, 313] on div "IQD 6000 ​" at bounding box center [739, 325] width 146 height 24
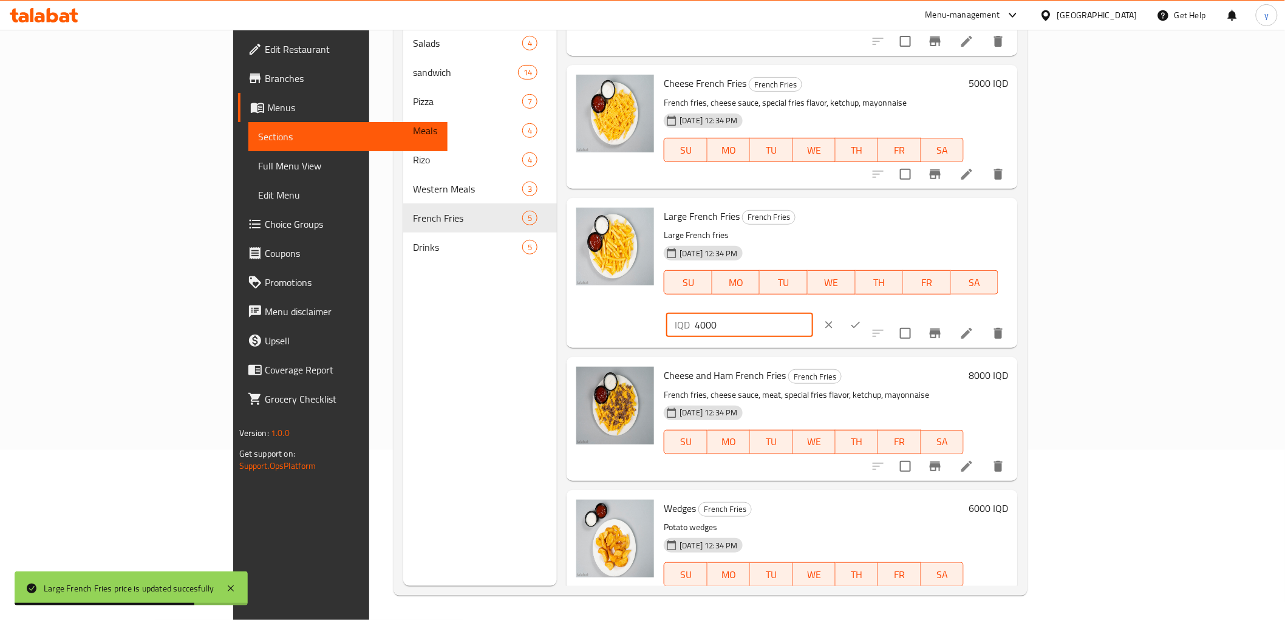
type input "4000"
click at [862, 319] on icon "ok" at bounding box center [856, 325] width 12 height 12
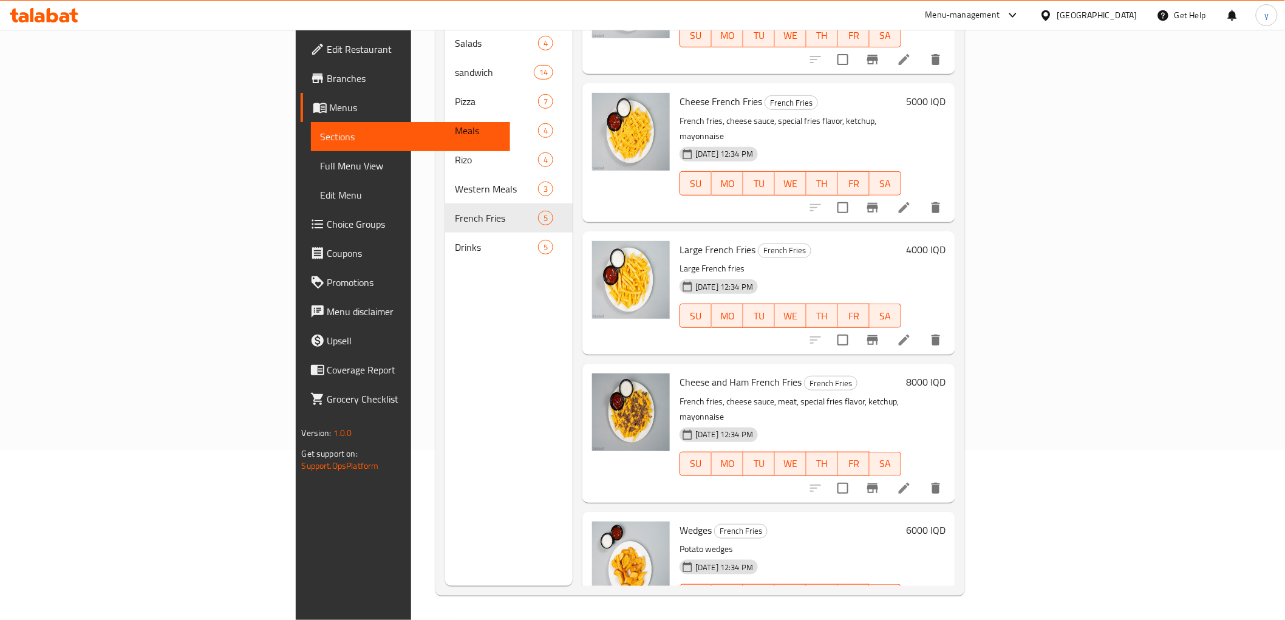
click at [946, 374] on h6 "8000 IQD" at bounding box center [925, 382] width 39 height 17
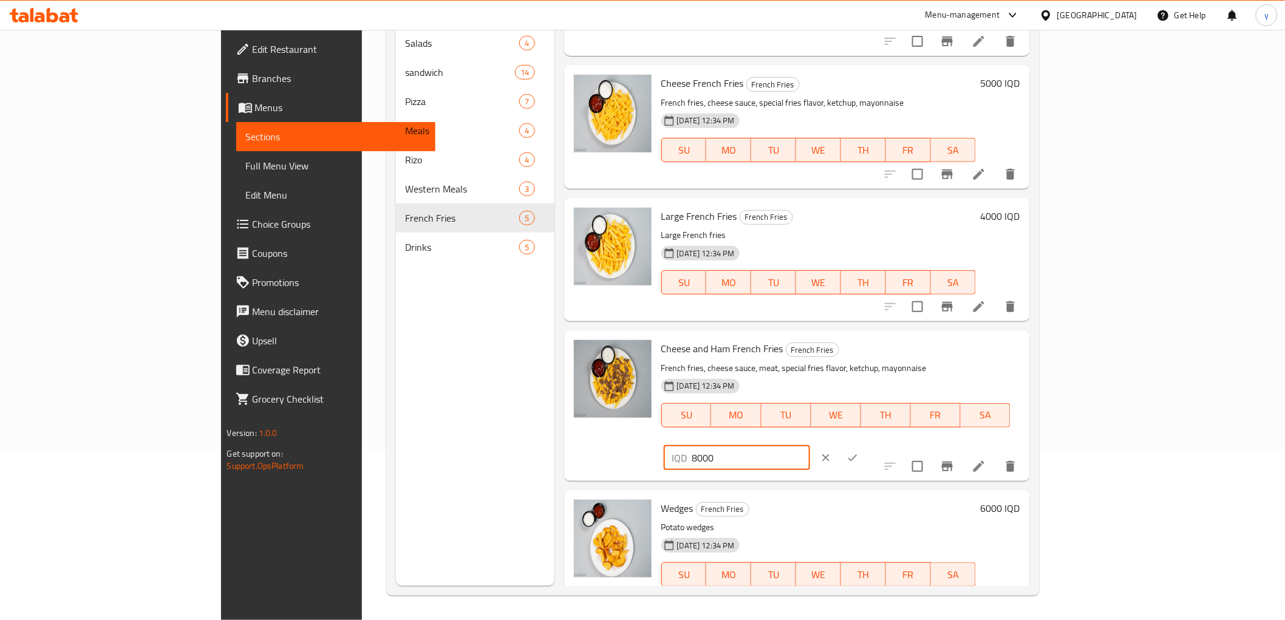
drag, startPoint x: 1065, startPoint y: 355, endPoint x: 1047, endPoint y: 362, distance: 18.8
click at [810, 446] on div "IQD 8000 ​" at bounding box center [737, 458] width 146 height 24
type input "7000"
click at [866, 445] on button "ok" at bounding box center [852, 458] width 27 height 27
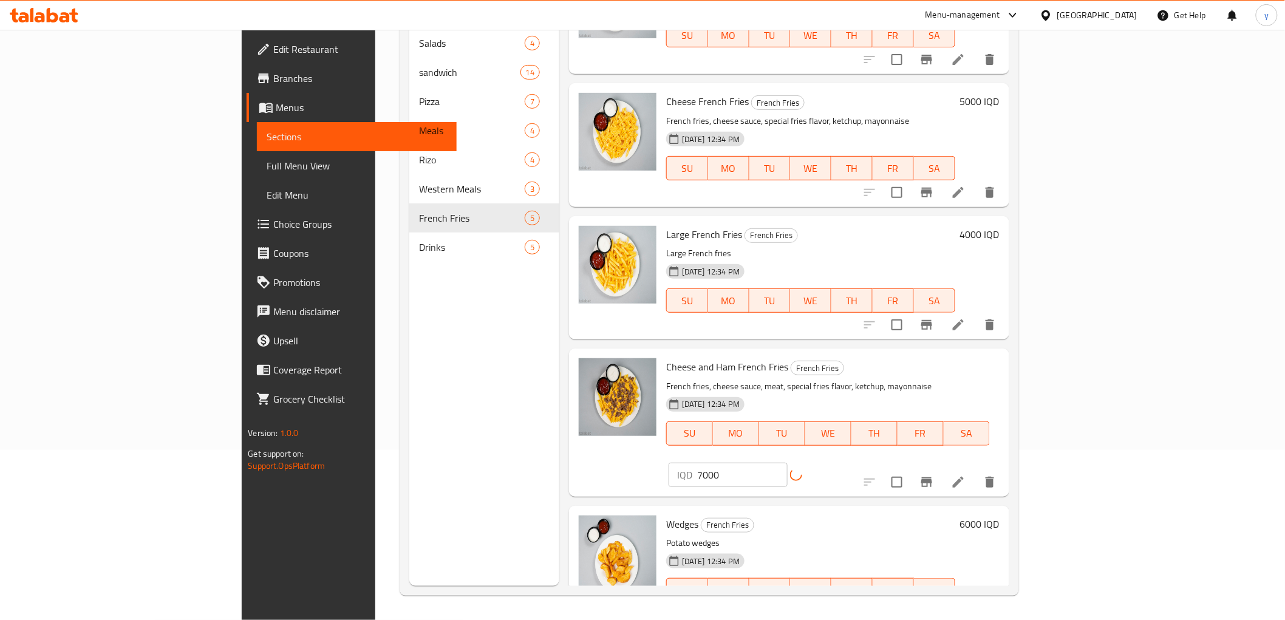
click at [1000, 516] on h6 "6000 IQD" at bounding box center [979, 524] width 39 height 17
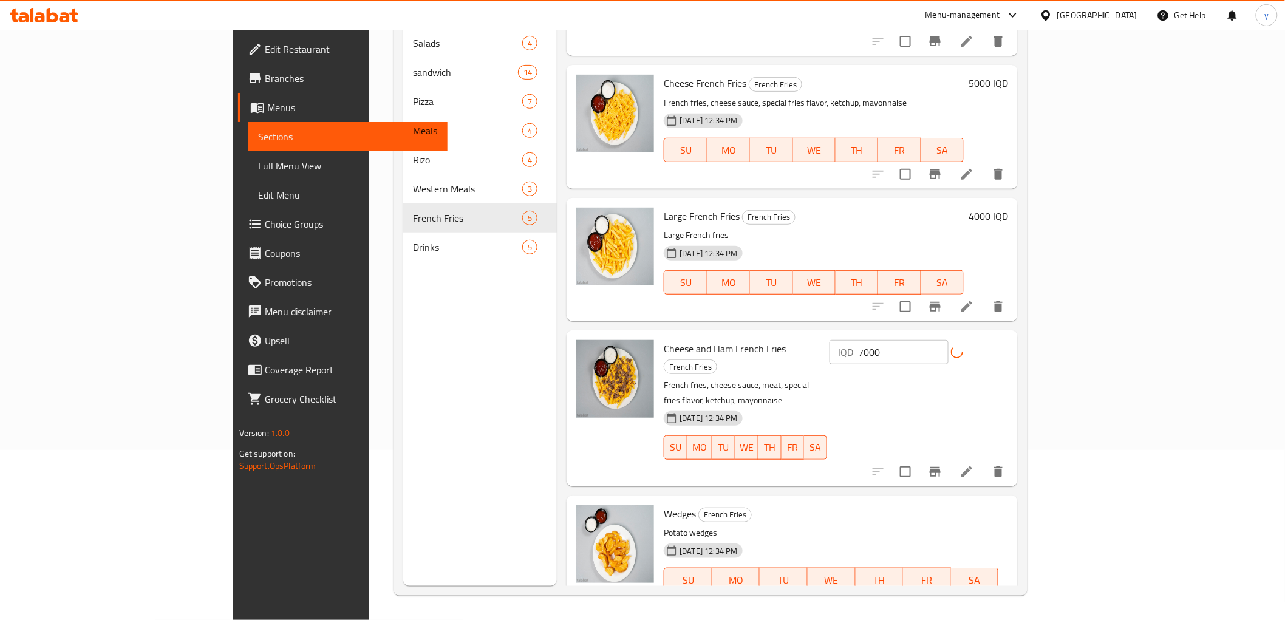
click at [813, 610] on input "6000" at bounding box center [754, 622] width 118 height 24
drag, startPoint x: 1067, startPoint y: 485, endPoint x: 1060, endPoint y: 488, distance: 7.3
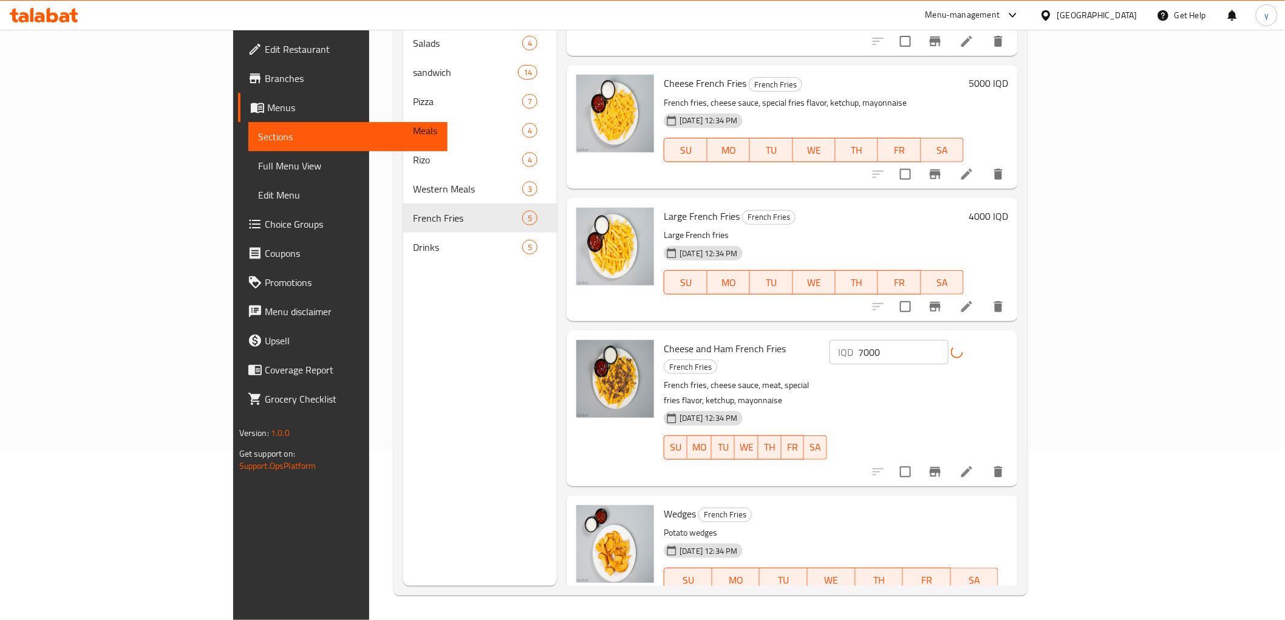
click at [813, 610] on input "6000" at bounding box center [754, 622] width 118 height 24
click at [690, 615] on p "IQD" at bounding box center [682, 622] width 15 height 15
click at [813, 610] on input "6000" at bounding box center [754, 622] width 118 height 24
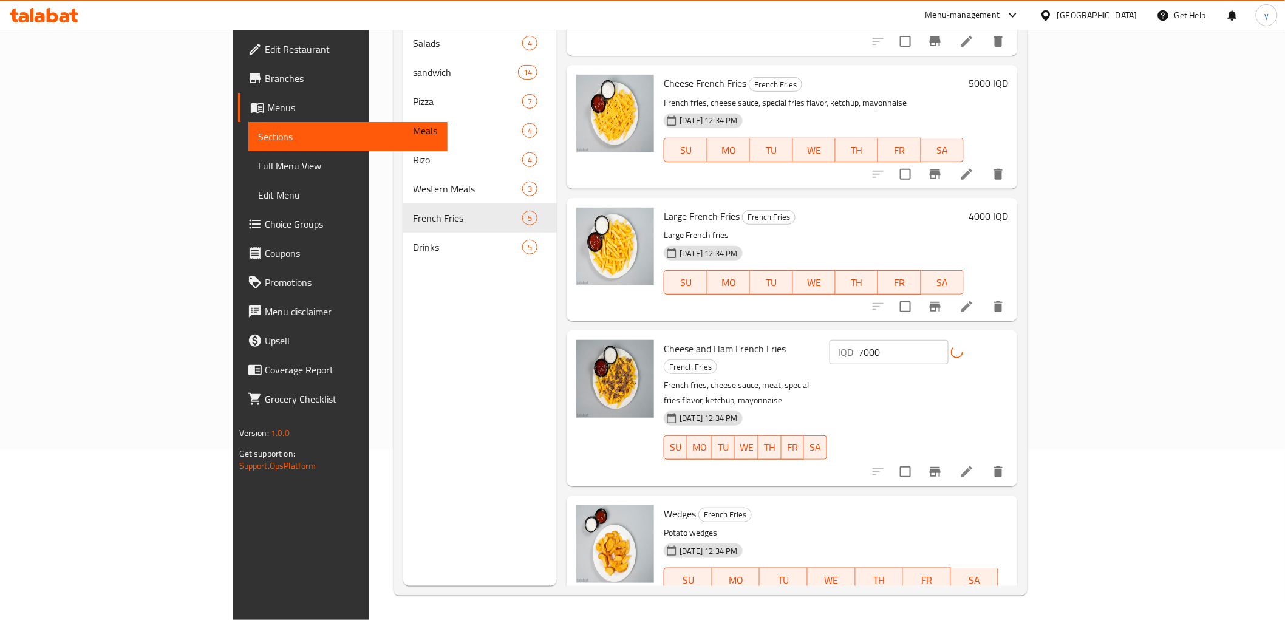
type input "4000"
click at [862, 616] on icon "ok" at bounding box center [856, 622] width 12 height 12
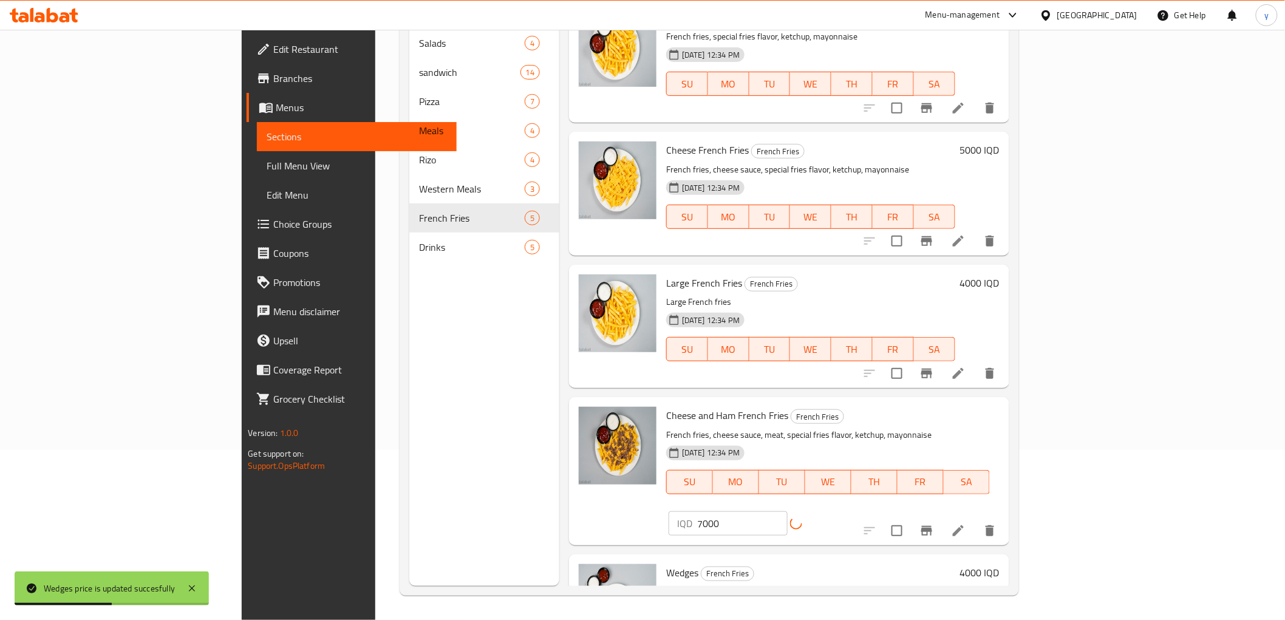
scroll to position [0, 0]
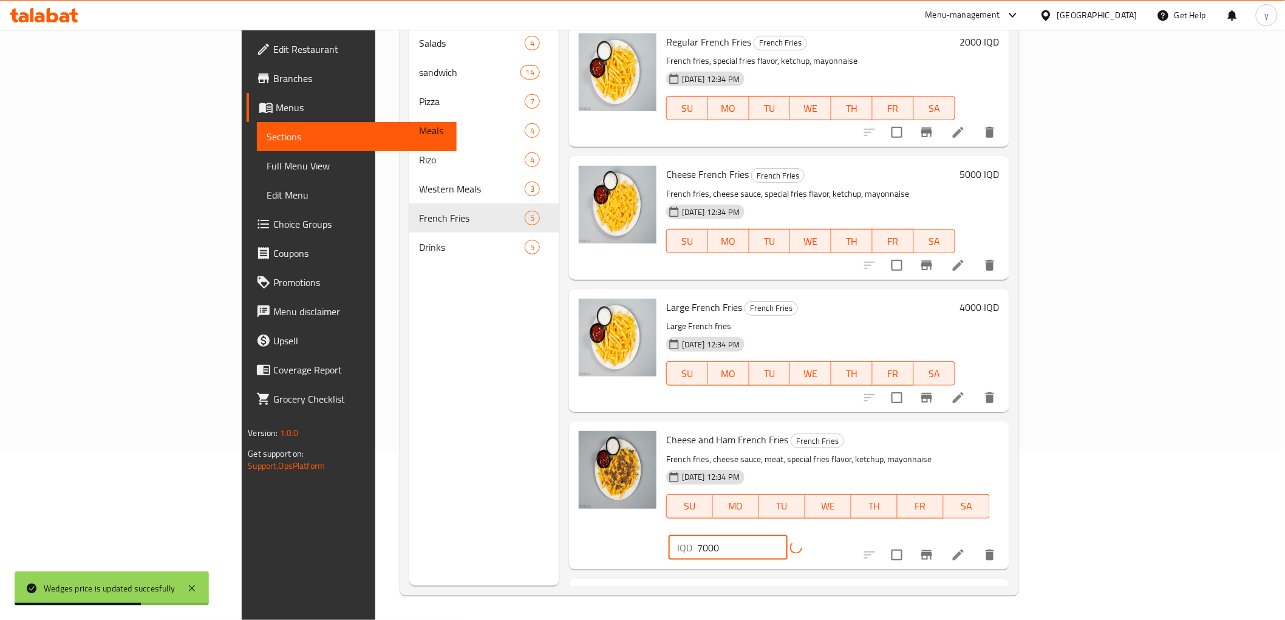
click at [788, 536] on input "7000" at bounding box center [742, 548] width 90 height 24
click at [847, 536] on div "IQD 7000 ​" at bounding box center [756, 548] width 181 height 24
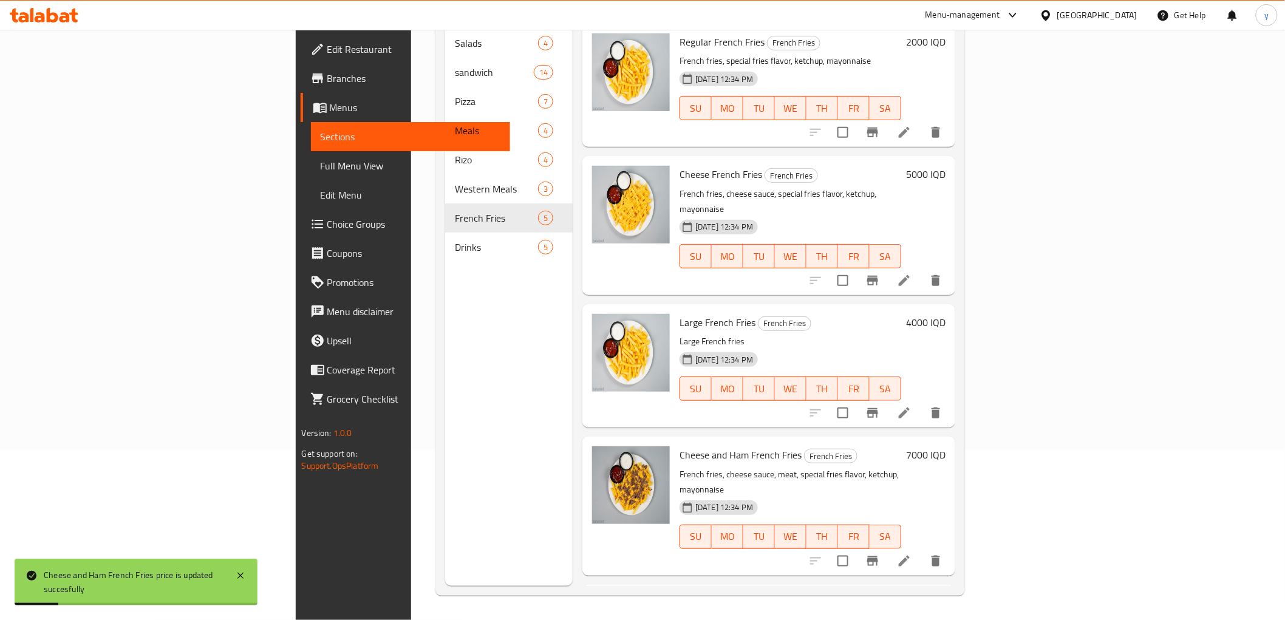
click at [906, 496] on div "17-08-2025 12:34 PM SU MO TU WE TH FR SA" at bounding box center [790, 529] width 231 height 66
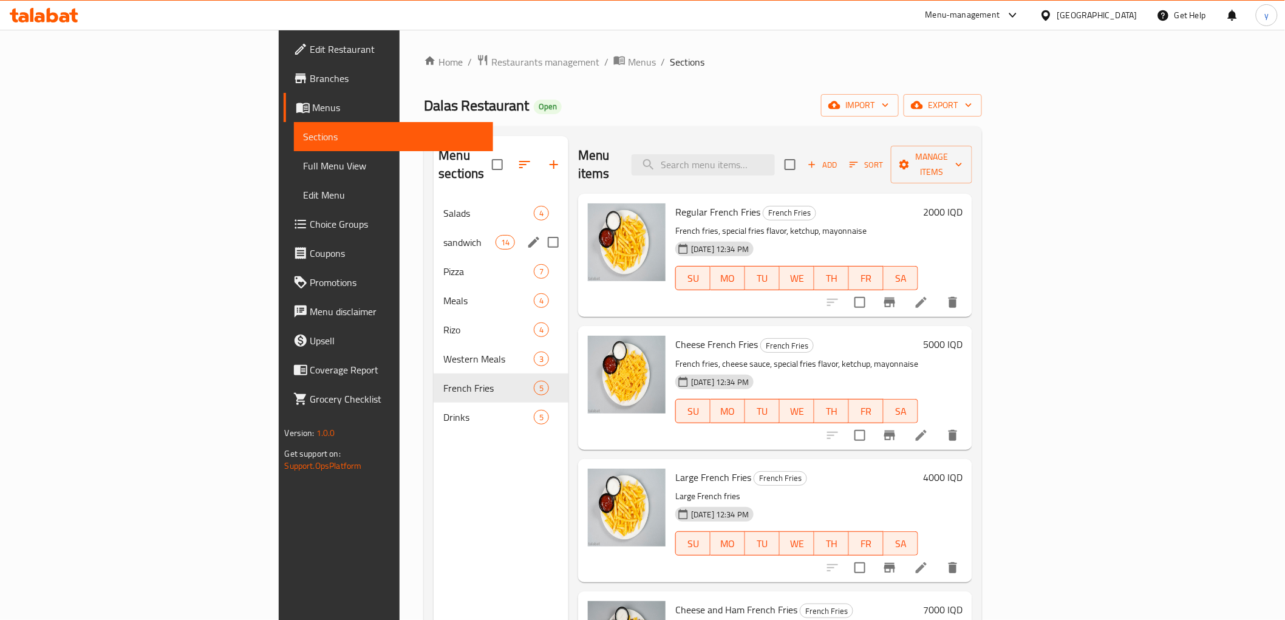
click at [434, 228] on div "sandwich 14" at bounding box center [501, 242] width 135 height 29
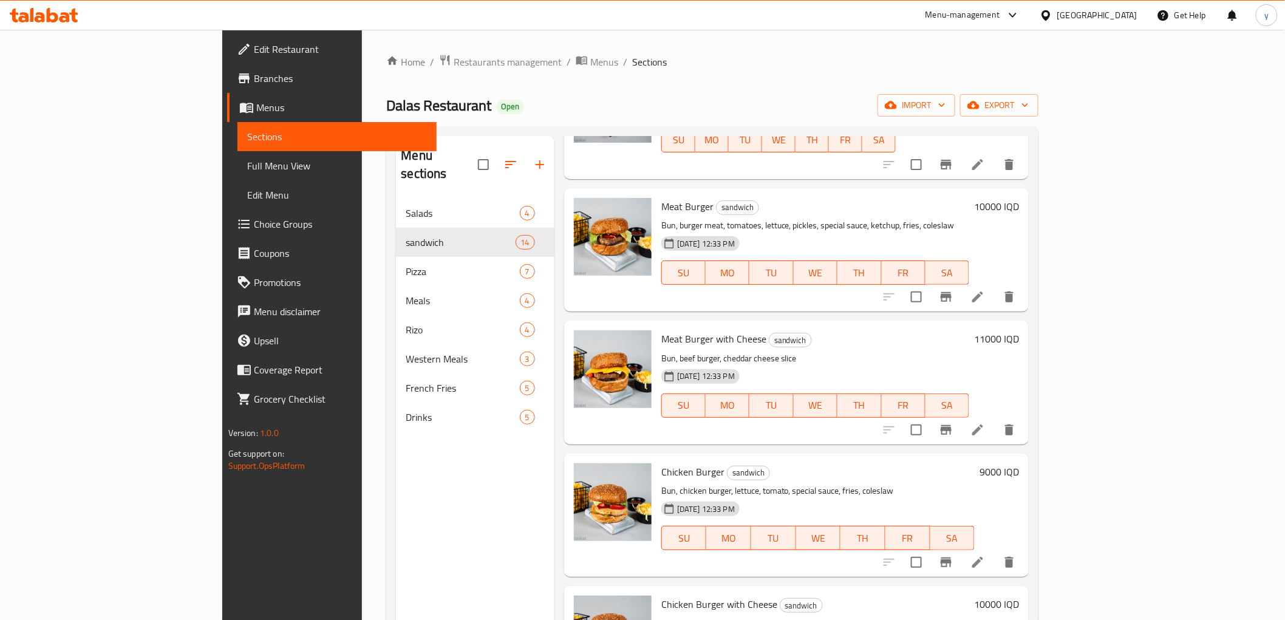
scroll to position [810, 0]
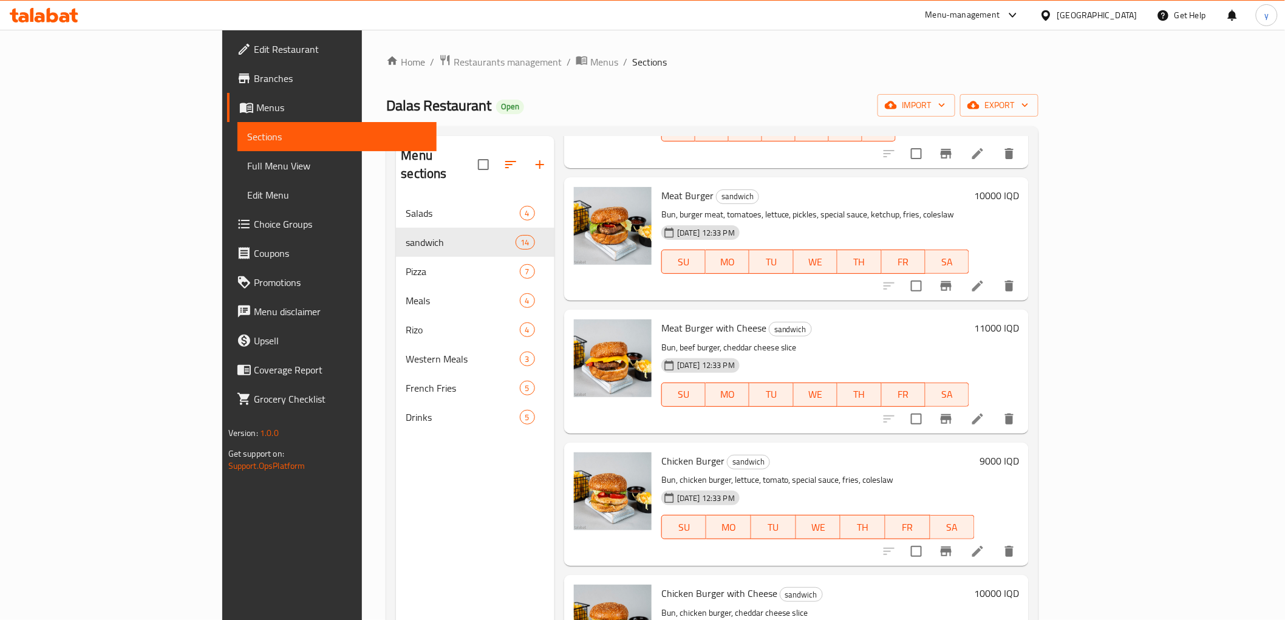
click at [1019, 187] on h6 "10000 IQD" at bounding box center [996, 195] width 45 height 17
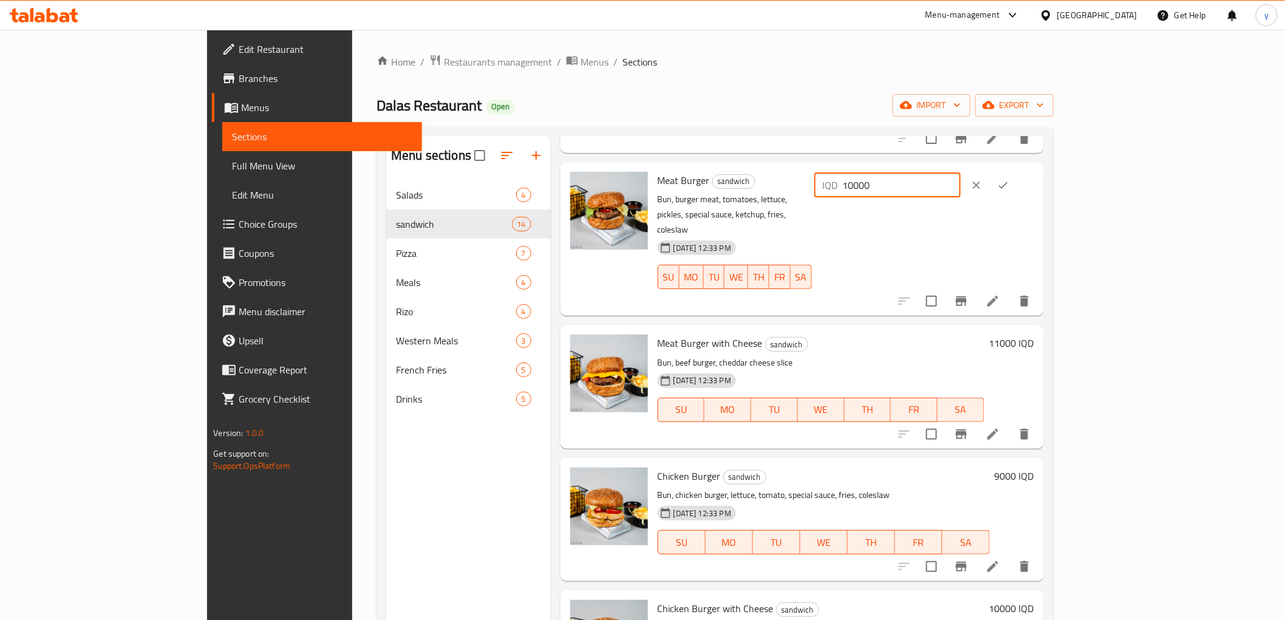
drag, startPoint x: 1068, startPoint y: 185, endPoint x: 1060, endPoint y: 187, distance: 7.5
click at [961, 187] on input "10000" at bounding box center [902, 185] width 118 height 24
type input "7000"
click at [1017, 180] on button "ok" at bounding box center [1003, 185] width 27 height 27
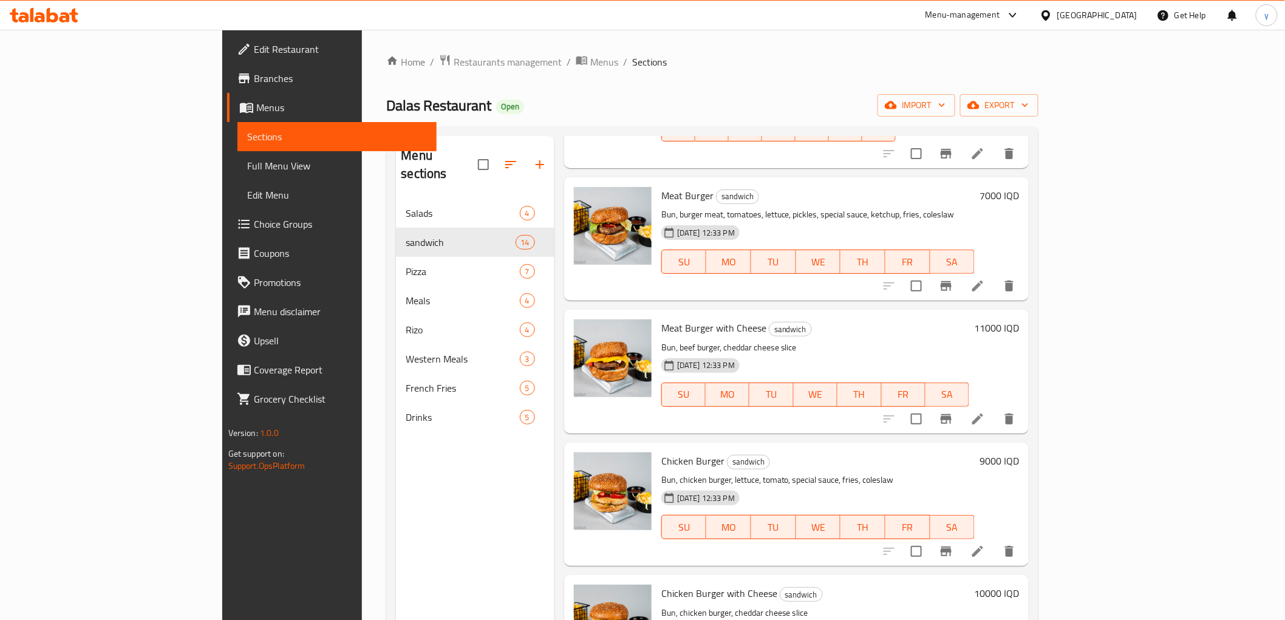
click at [1019, 319] on h6 "11000 IQD" at bounding box center [996, 327] width 45 height 17
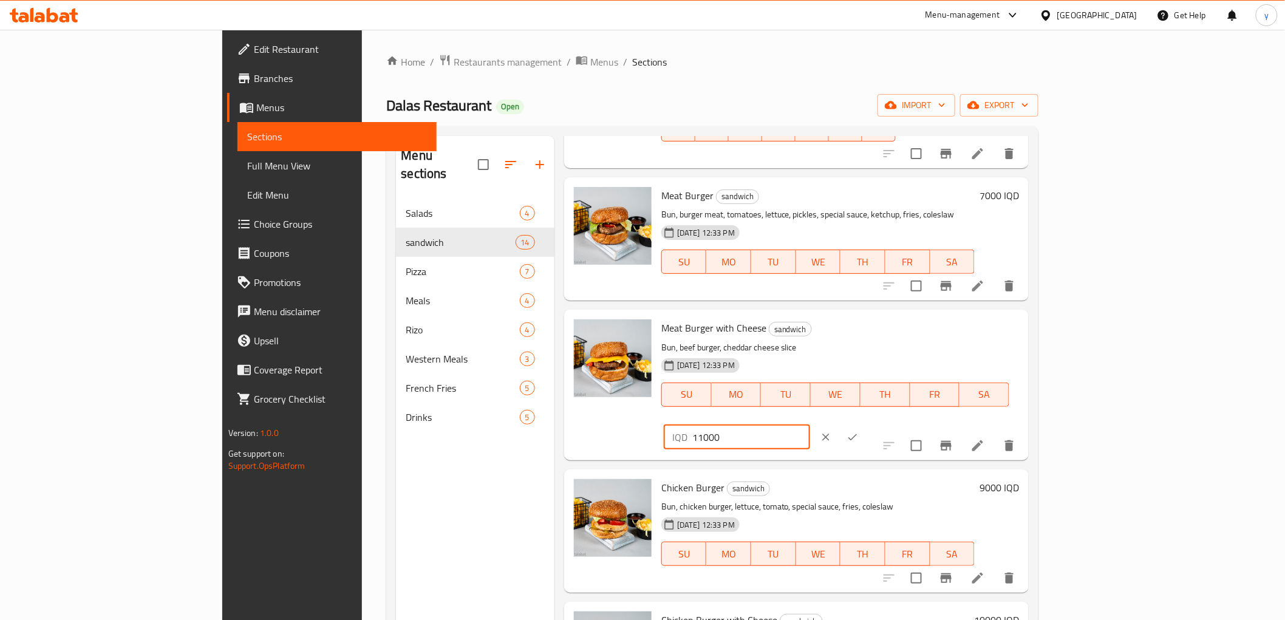
drag, startPoint x: 1074, startPoint y: 322, endPoint x: 1057, endPoint y: 324, distance: 17.0
click at [810, 425] on div "IQD 11000 ​" at bounding box center [737, 437] width 146 height 24
type input "7500"
click at [866, 424] on div at bounding box center [839, 437] width 53 height 27
click at [866, 424] on button "ok" at bounding box center [852, 437] width 27 height 27
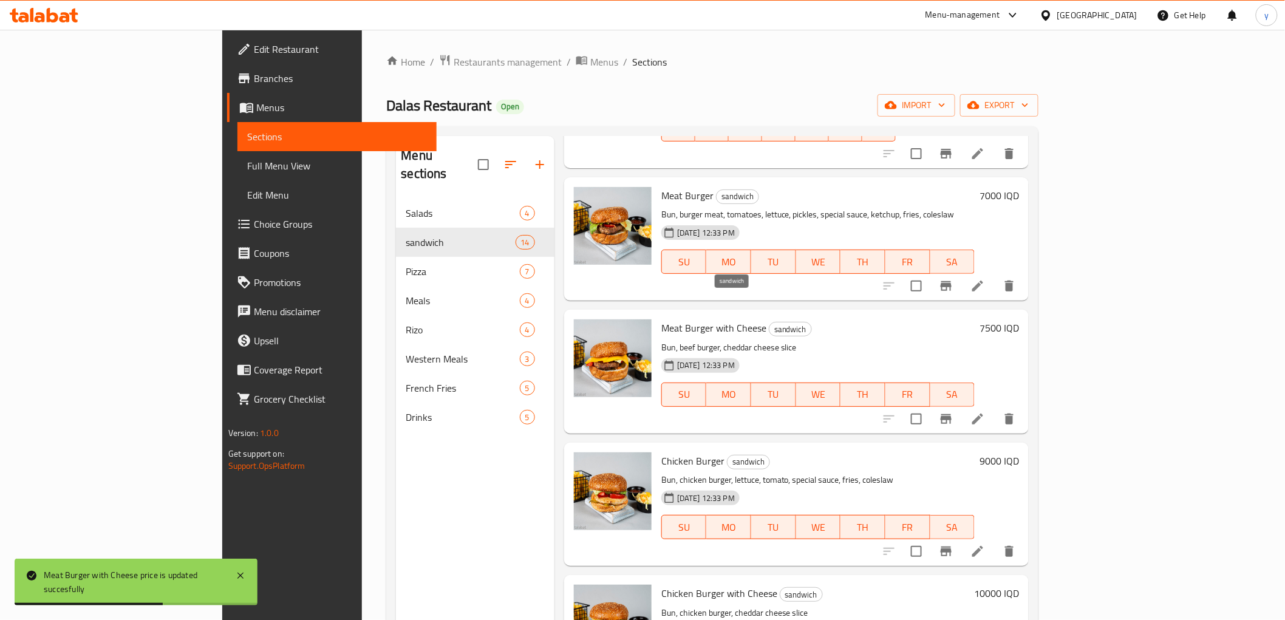
scroll to position [944, 0]
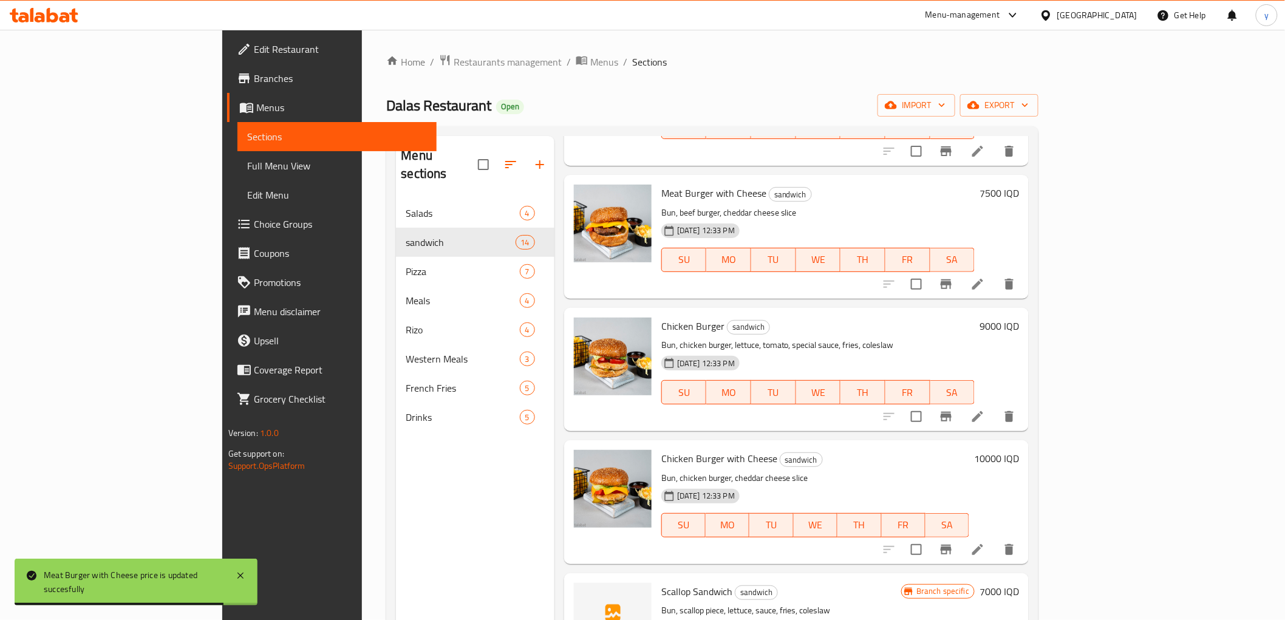
click at [1019, 318] on h6 "9000 IQD" at bounding box center [999, 326] width 39 height 17
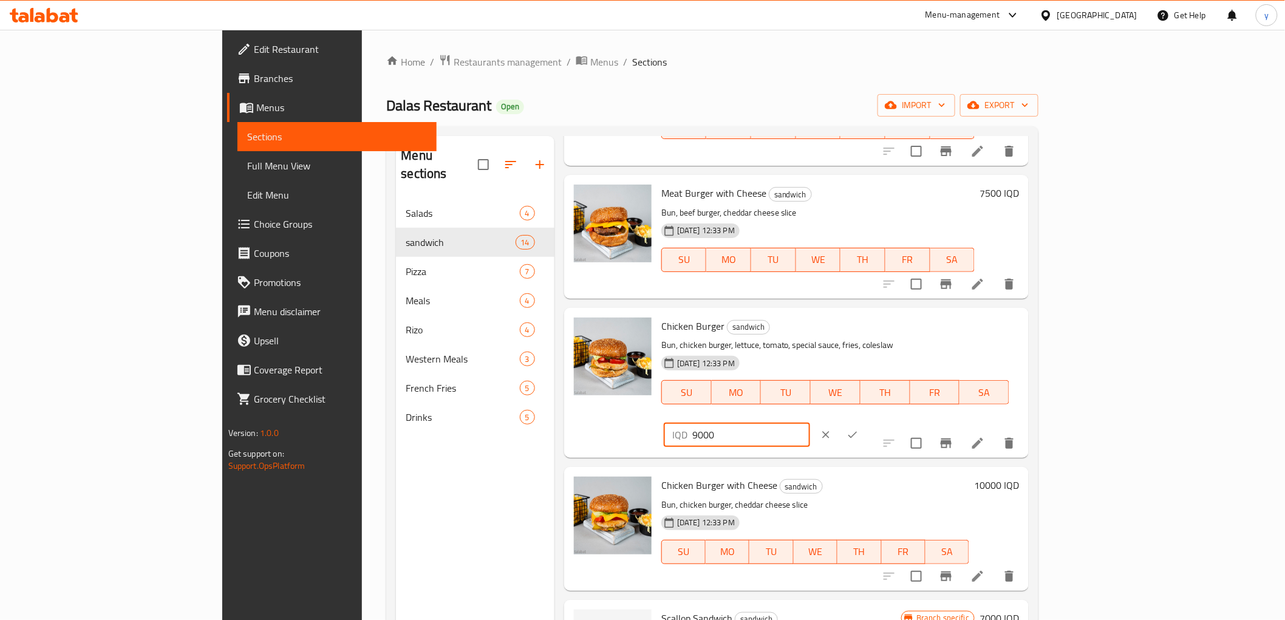
click at [810, 423] on input "9000" at bounding box center [751, 435] width 118 height 24
type input "6000"
click at [859, 429] on icon "ok" at bounding box center [853, 435] width 12 height 12
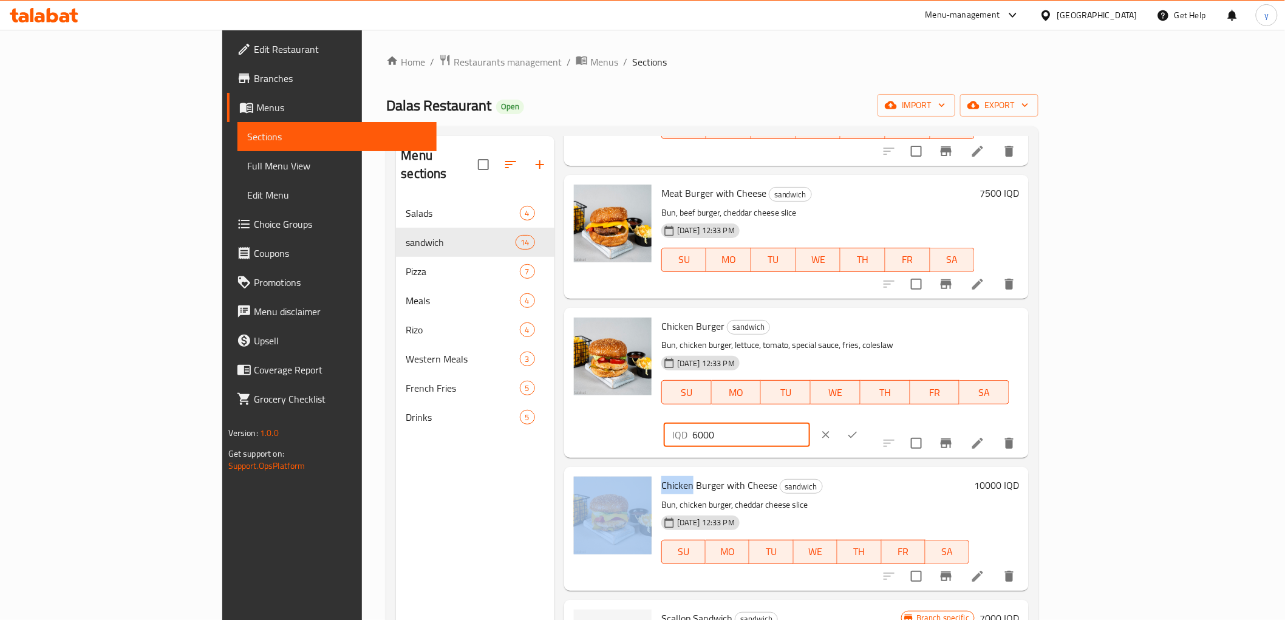
click at [884, 421] on div "IQD 6000 ​" at bounding box center [774, 434] width 220 height 27
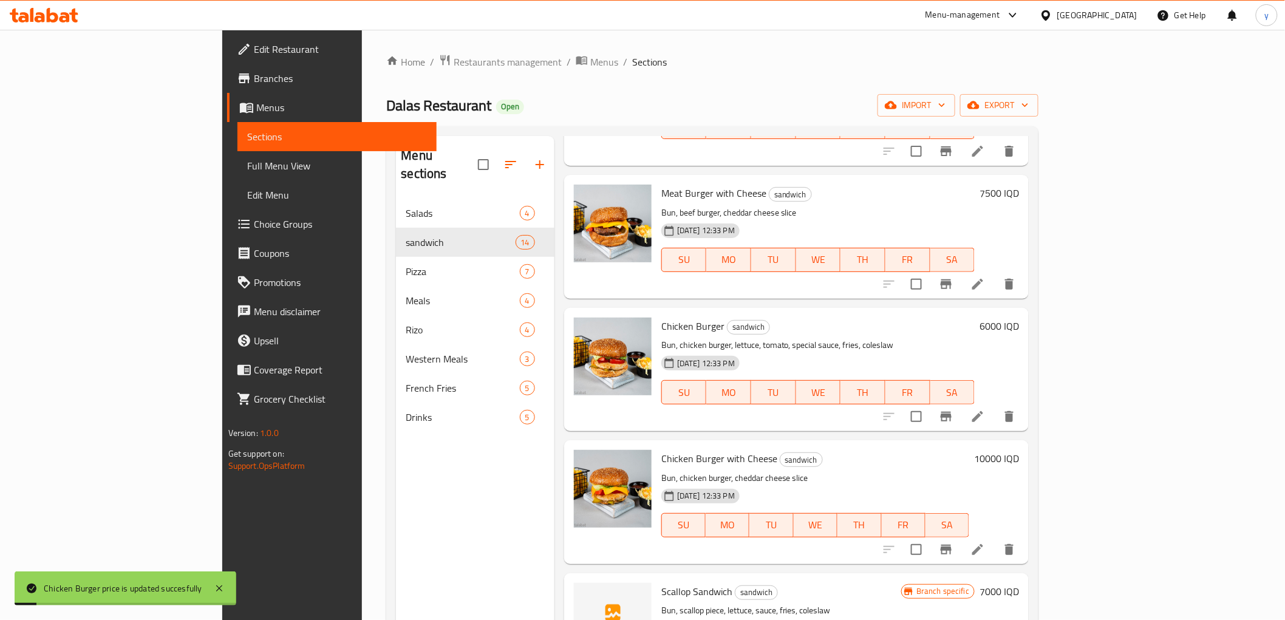
click at [980, 351] on div "17-08-2025 12:33 PM SU MO TU WE TH FR SA" at bounding box center [818, 384] width 323 height 66
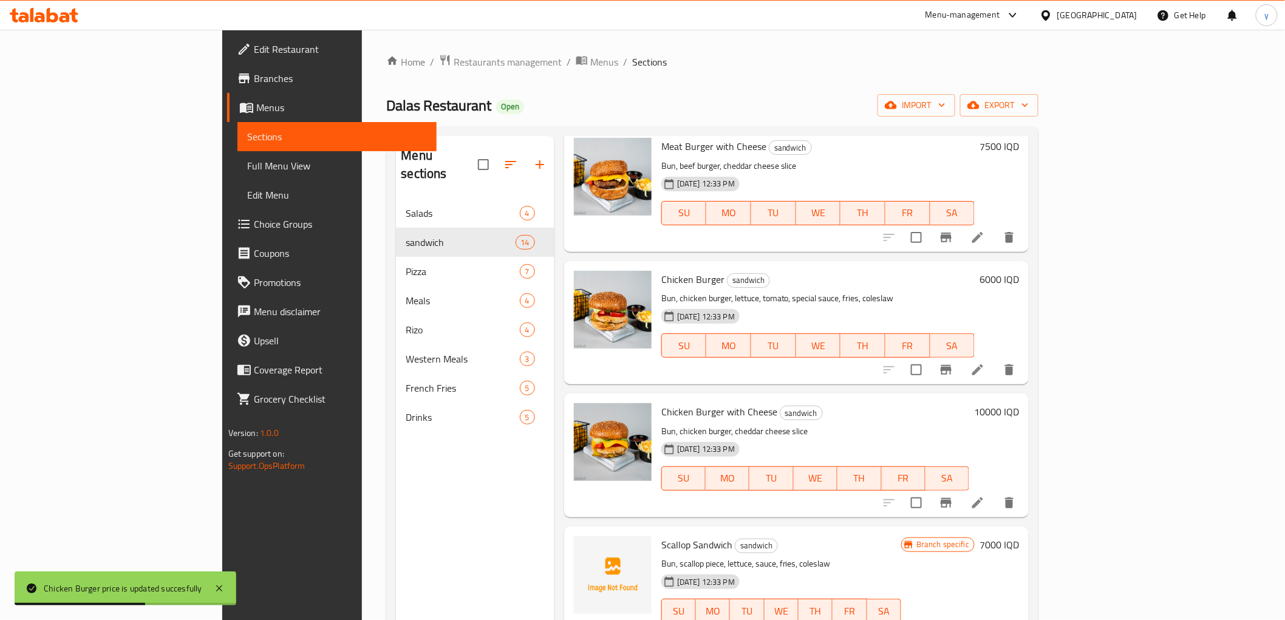
scroll to position [1079, 0]
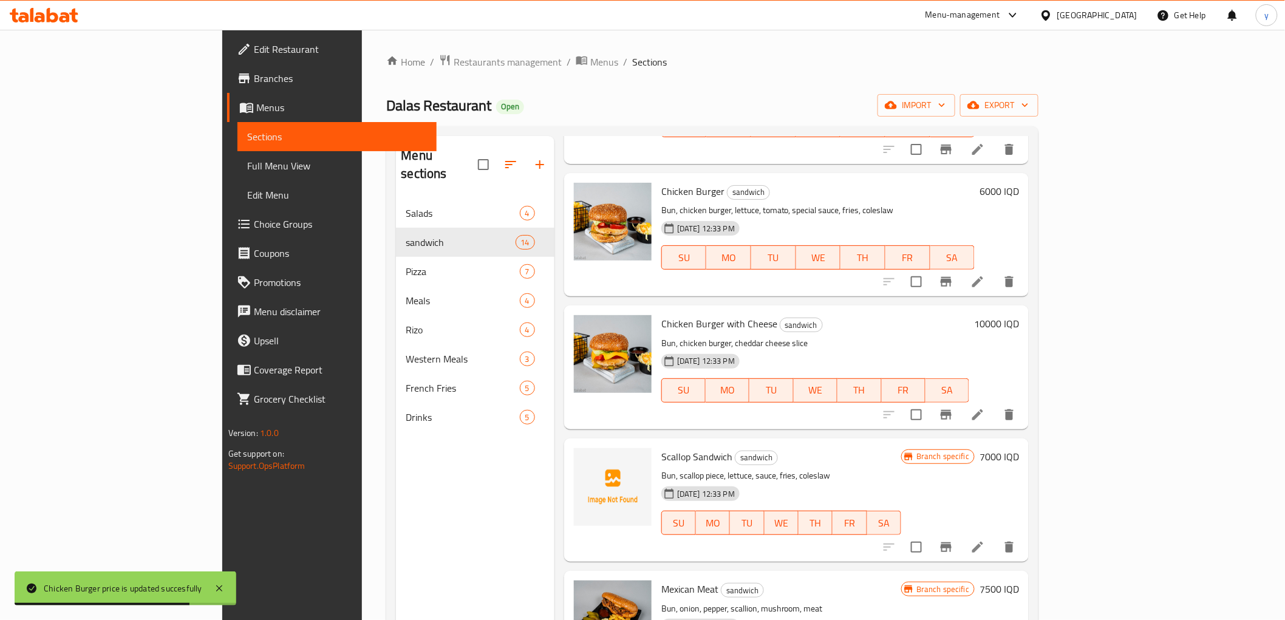
click at [1019, 315] on h6 "10000 IQD" at bounding box center [996, 323] width 45 height 17
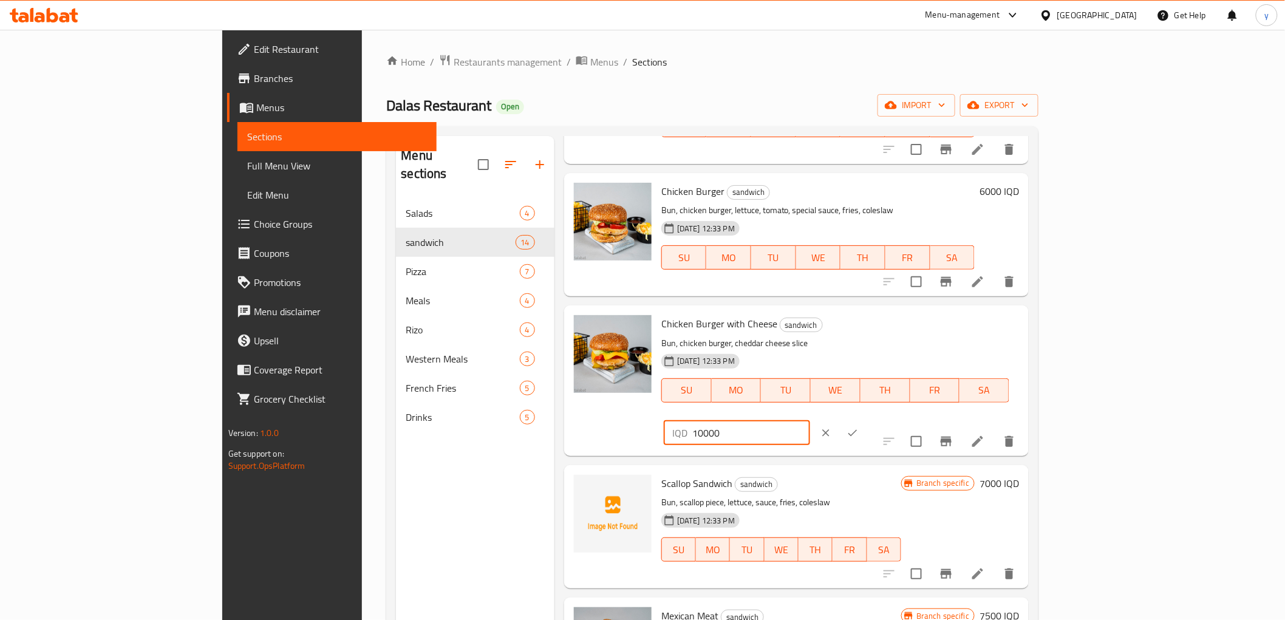
drag, startPoint x: 1070, startPoint y: 310, endPoint x: 1060, endPoint y: 313, distance: 10.8
click at [810, 421] on input "10000" at bounding box center [751, 433] width 118 height 24
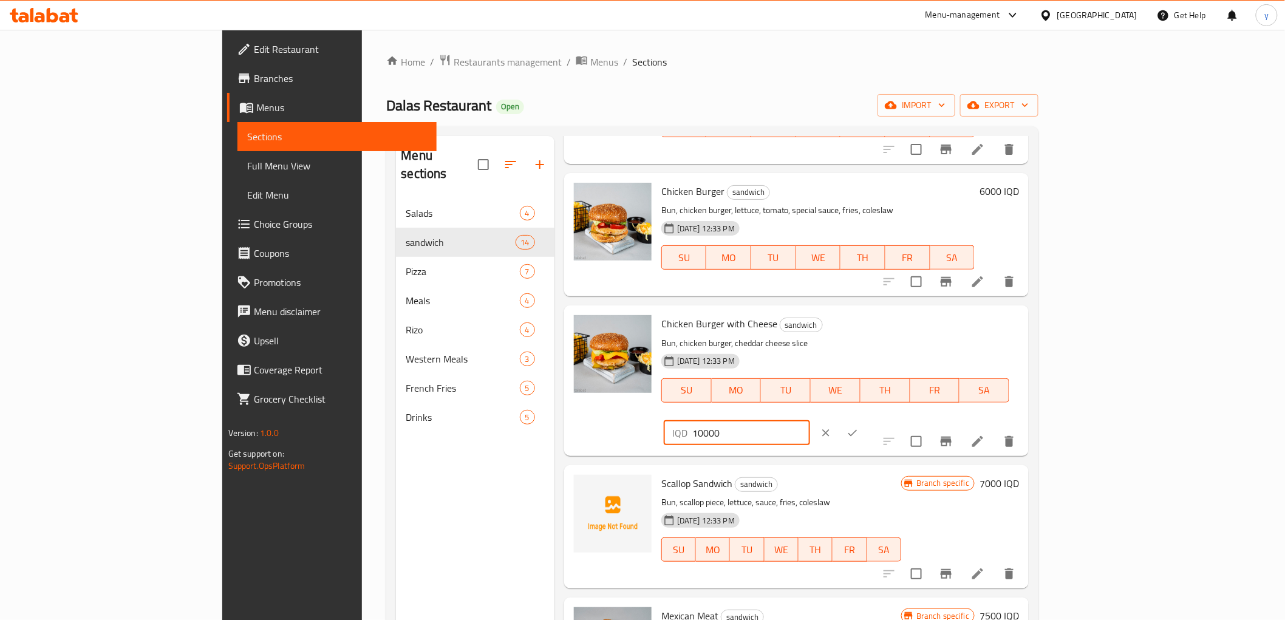
drag, startPoint x: 1074, startPoint y: 310, endPoint x: 1054, endPoint y: 312, distance: 19.5
click at [810, 421] on div "IQD 10000 ​" at bounding box center [737, 433] width 146 height 24
type input "6500"
click at [866, 420] on button "ok" at bounding box center [852, 433] width 27 height 27
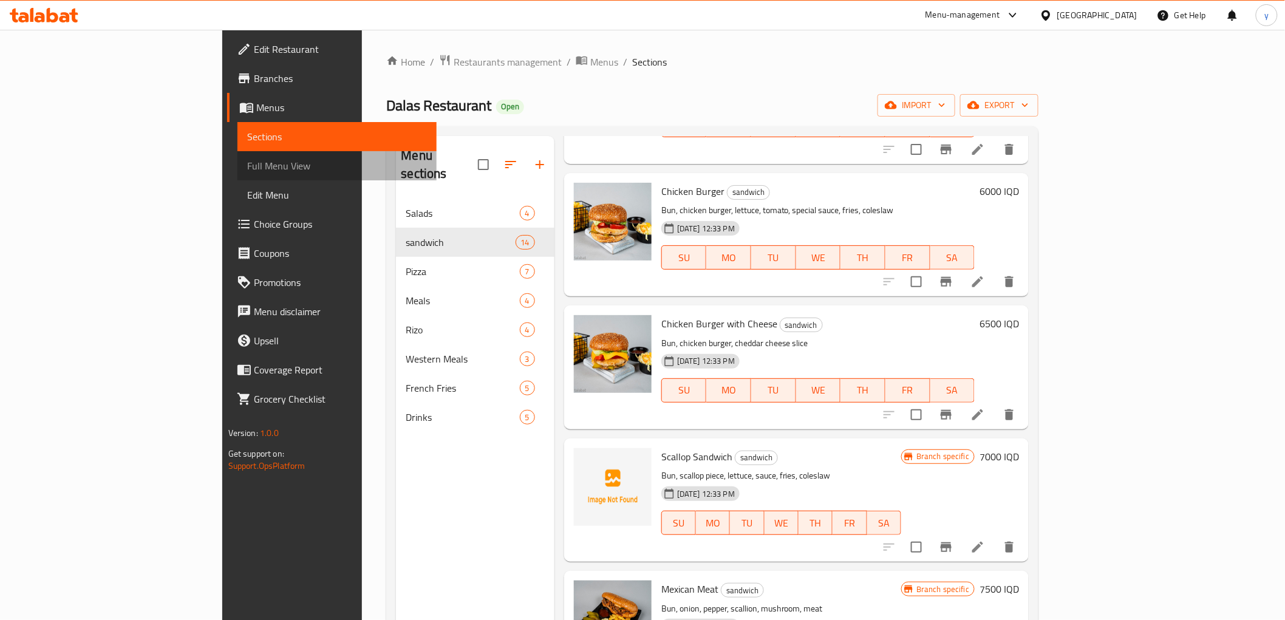
click at [247, 160] on span "Full Menu View" at bounding box center [337, 166] width 180 height 15
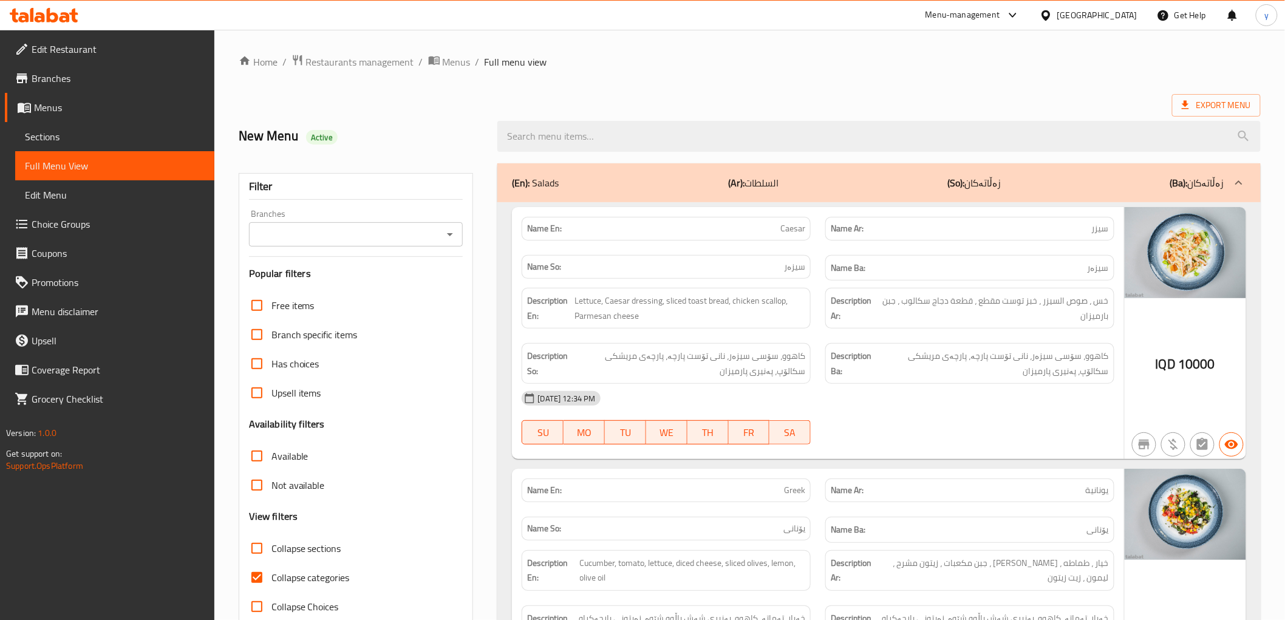
click at [451, 235] on icon "Open" at bounding box center [450, 234] width 6 height 3
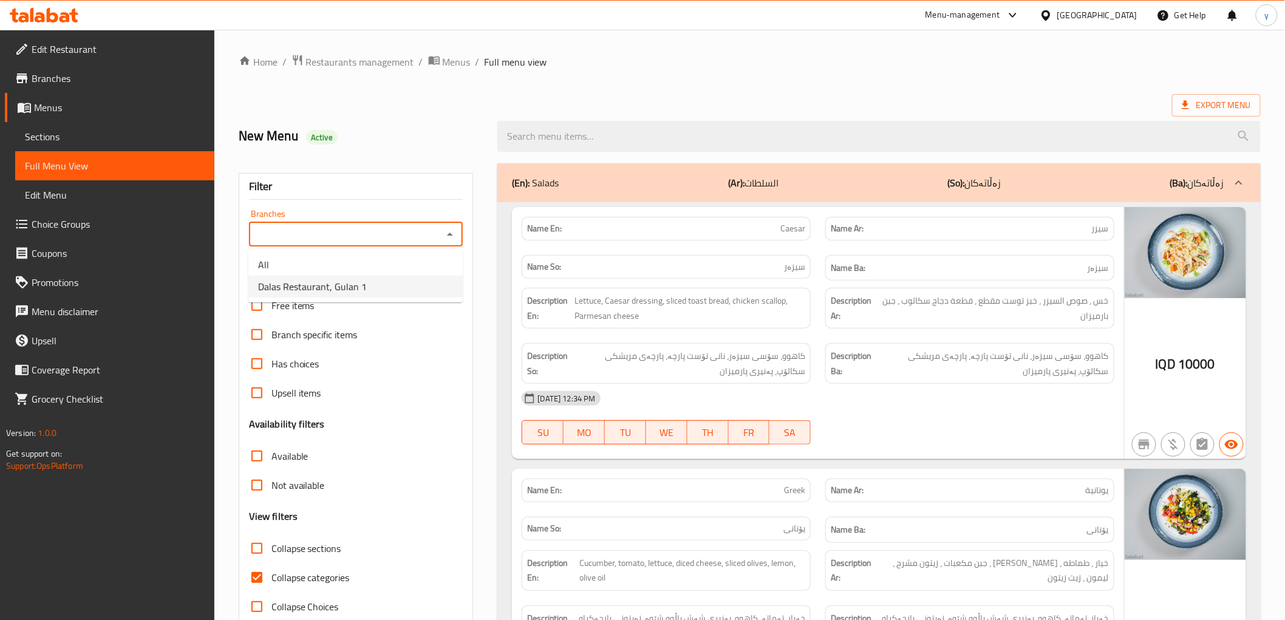
click at [404, 283] on li "Dalas Restaurant, Gulan 1" at bounding box center [355, 287] width 214 height 22
type input "Dalas Restaurant, Gulan 1"
click at [445, 230] on icon "Open" at bounding box center [450, 234] width 15 height 15
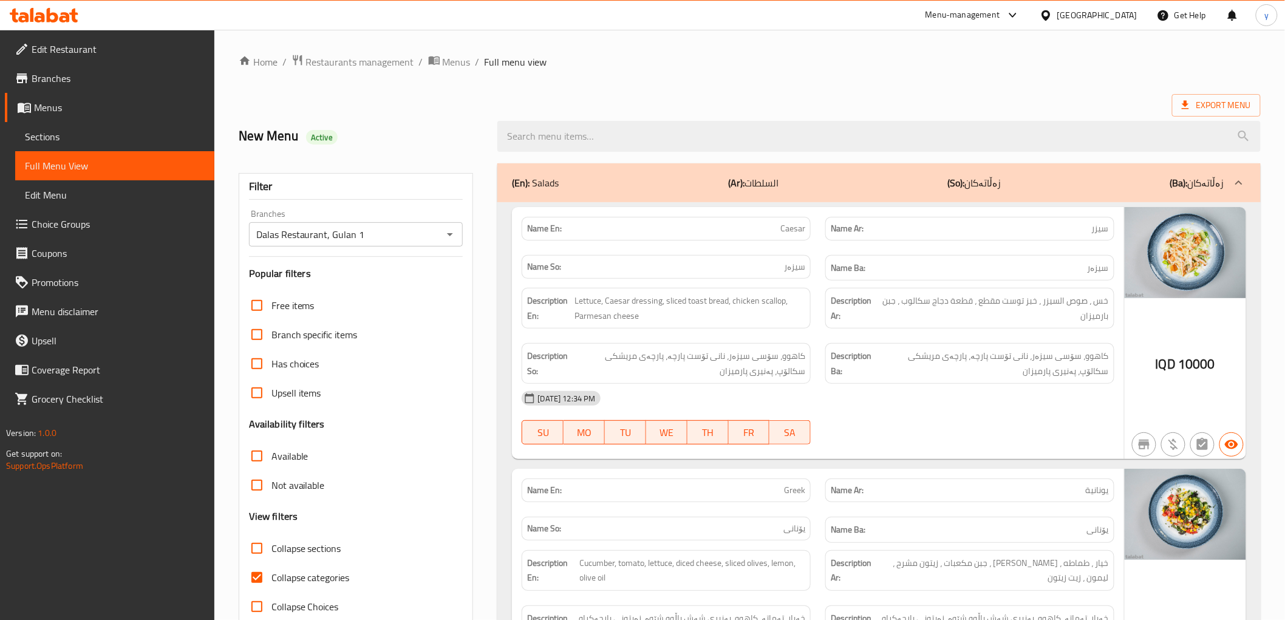
click at [258, 581] on input "Collapse categories" at bounding box center [256, 577] width 29 height 29
checkbox input "false"
click at [262, 534] on input "Collapse sections" at bounding box center [256, 548] width 29 height 29
checkbox input "true"
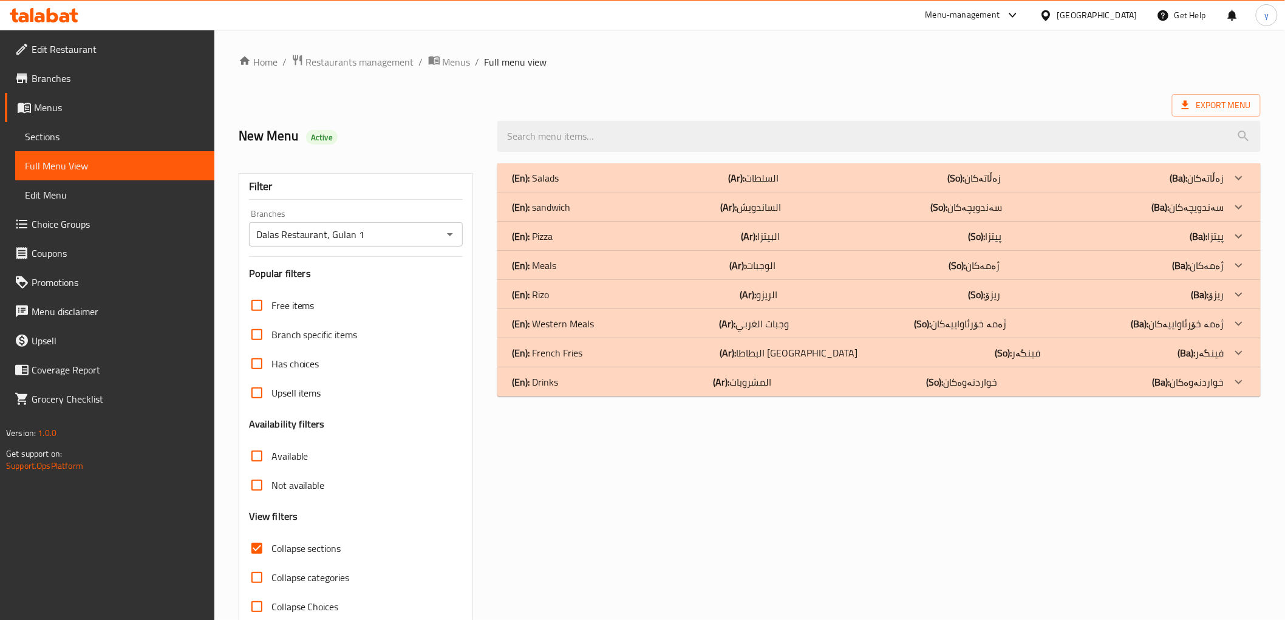
click at [679, 354] on div "(En): French Fries (Ar): البطاطا مقلية (So): فینگەر (Ba): فینگەر" at bounding box center [868, 353] width 712 height 15
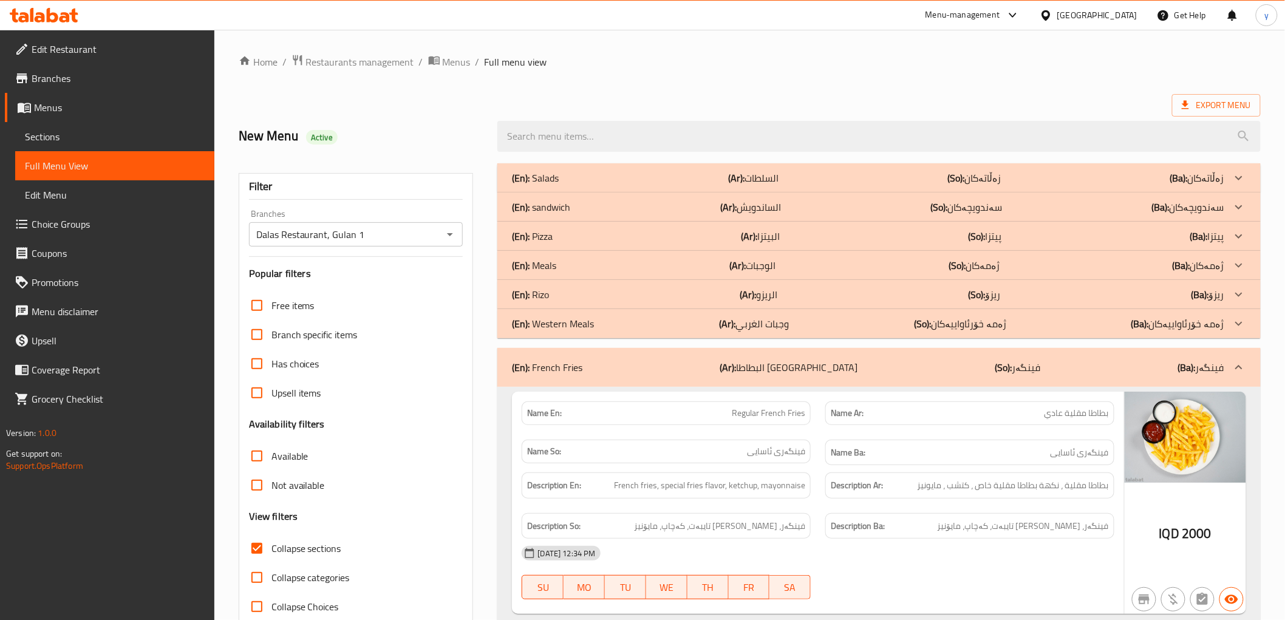
click at [751, 300] on b "(Ar):" at bounding box center [748, 294] width 16 height 18
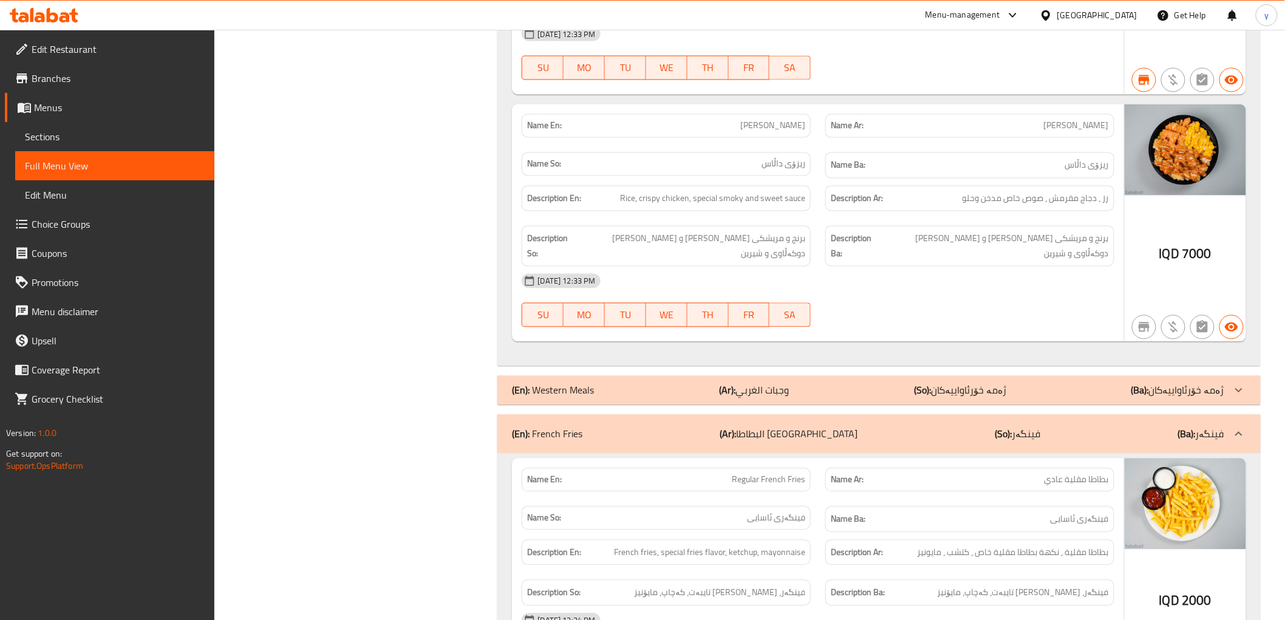
scroll to position [1215, 0]
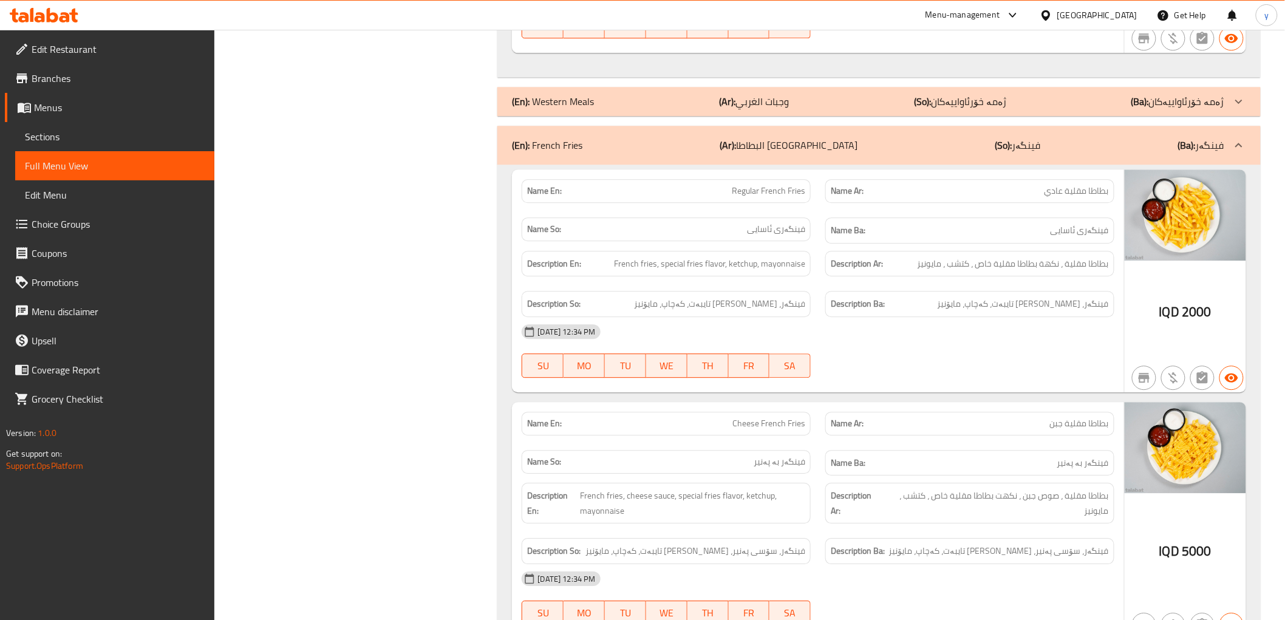
click at [899, 94] on div "(En): Western Meals (Ar): وجبات الغربي (So): ژەمە خۆرئاواییەکان (Ba): ژەمە خۆرئ…" at bounding box center [868, 101] width 712 height 15
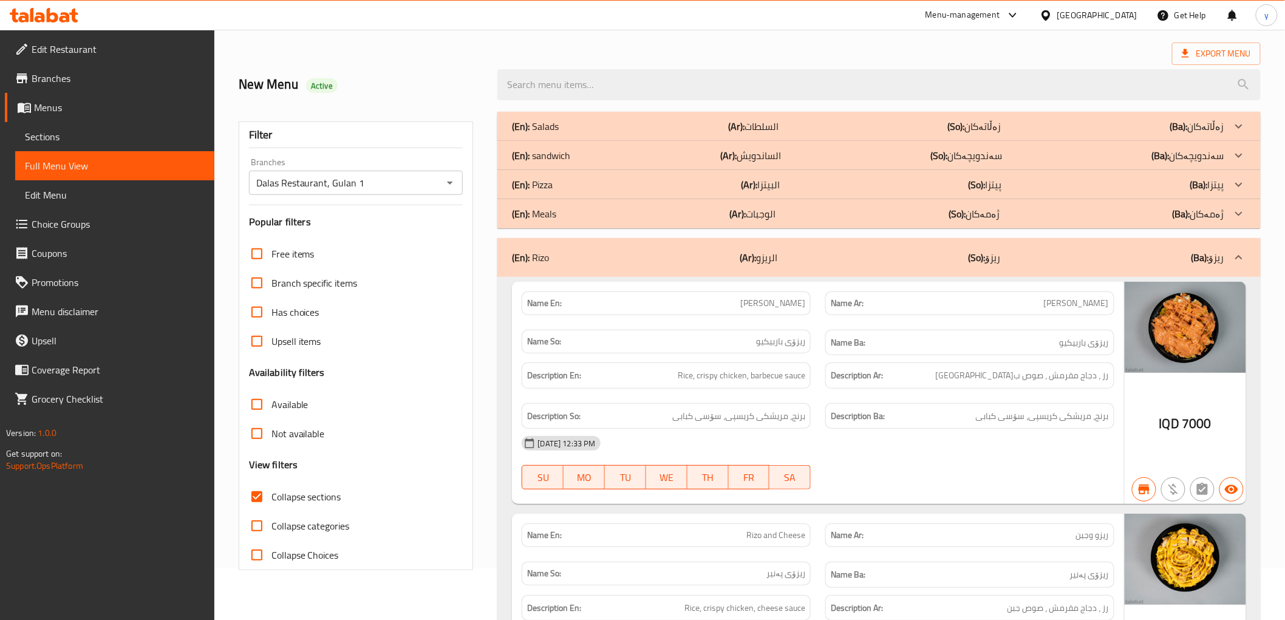
scroll to position [0, 0]
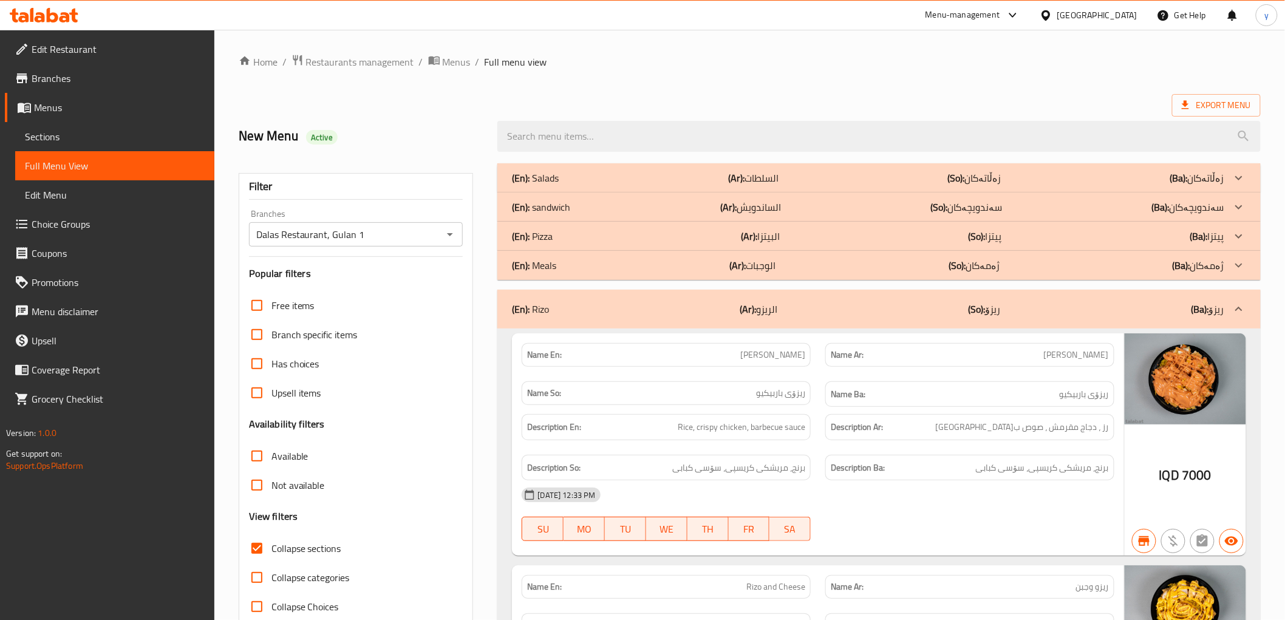
click at [700, 206] on div "(En): sandwich (Ar): الساندويش (So): سەندویچەکان (Ba): سەندویچەکان" at bounding box center [868, 207] width 712 height 15
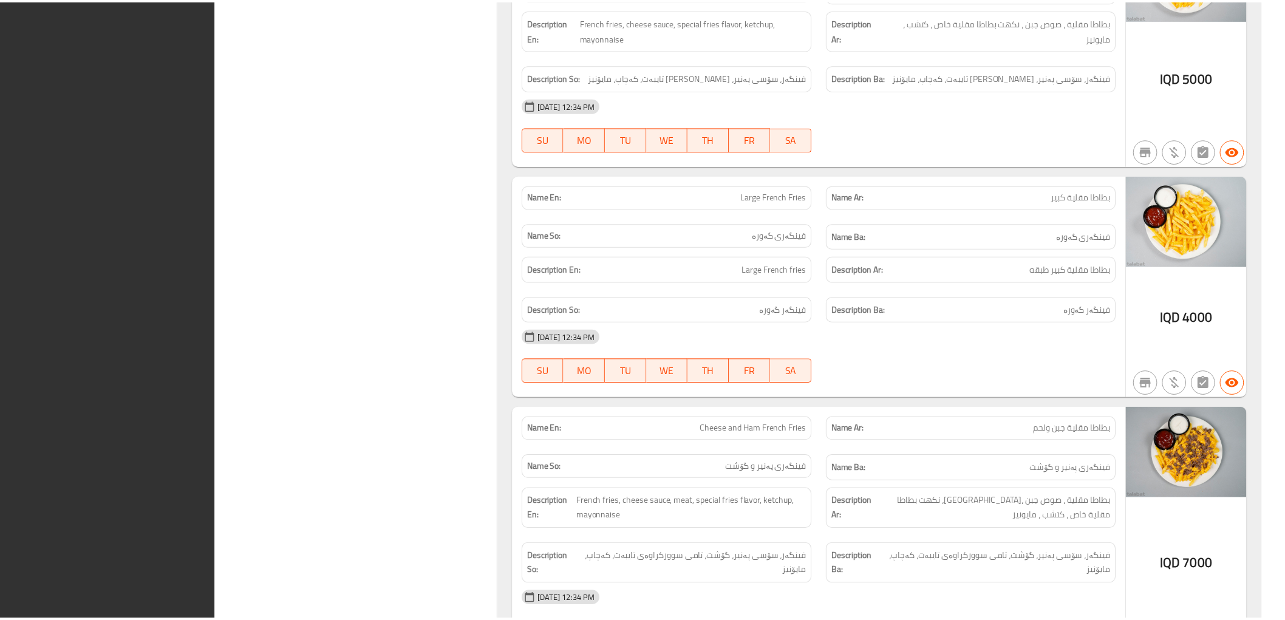
scroll to position [6293, 0]
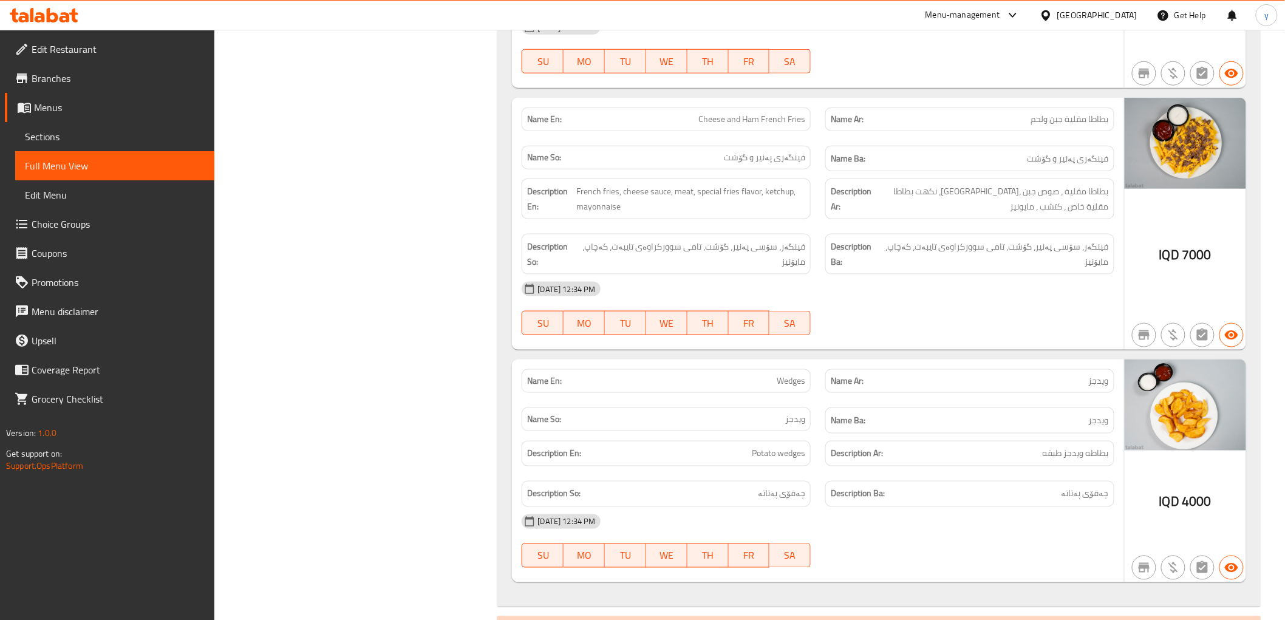
click at [799, 375] on span "Wedges" at bounding box center [791, 381] width 29 height 13
copy span "Wedges"
click at [770, 113] on span "Cheese and Ham French Fries" at bounding box center [751, 119] width 107 height 13
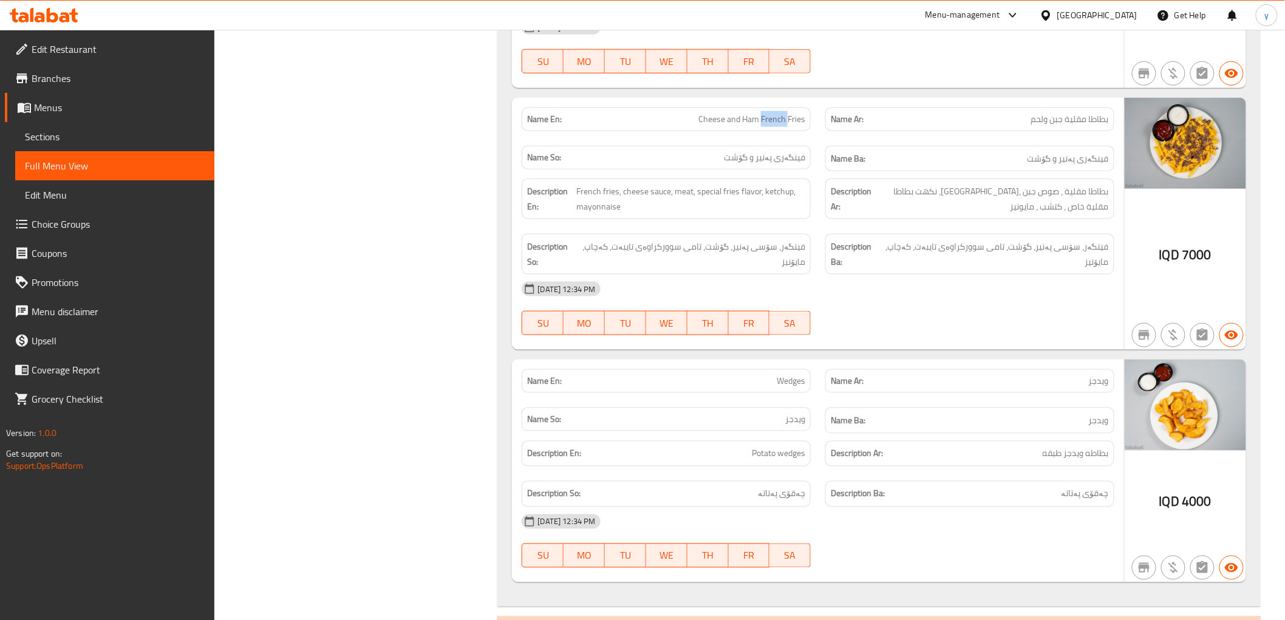
click at [770, 113] on span "Cheese and Ham French Fries" at bounding box center [751, 119] width 107 height 13
copy span "Cheese and Ham French Fries"
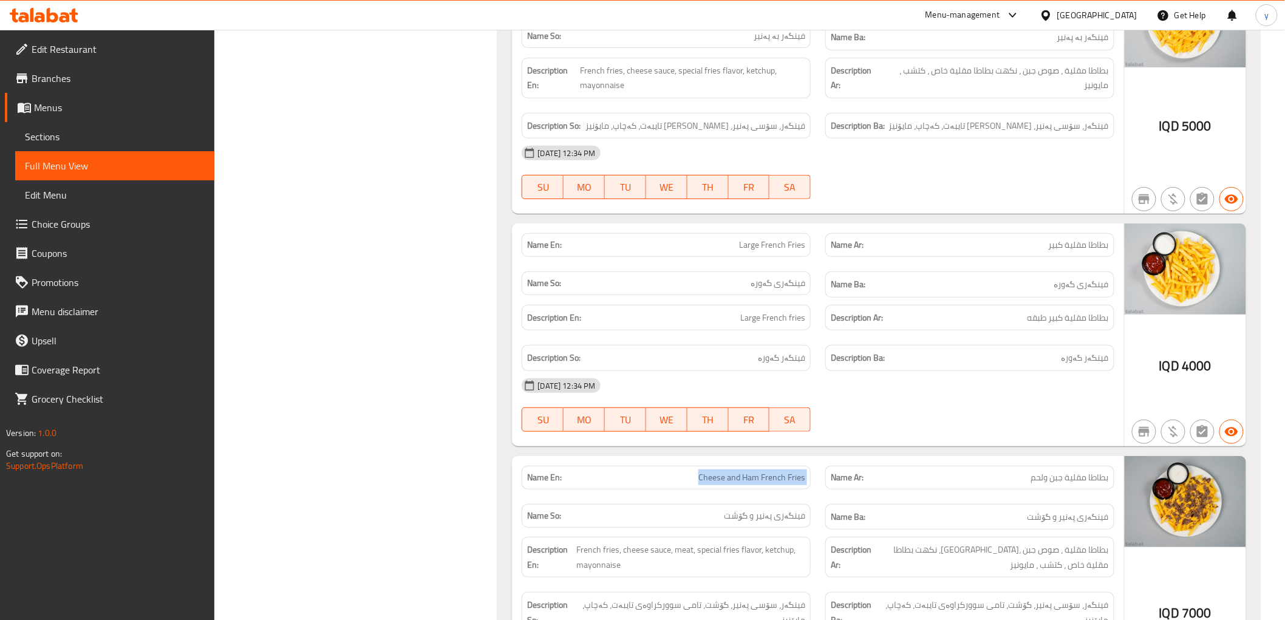
scroll to position [5888, 0]
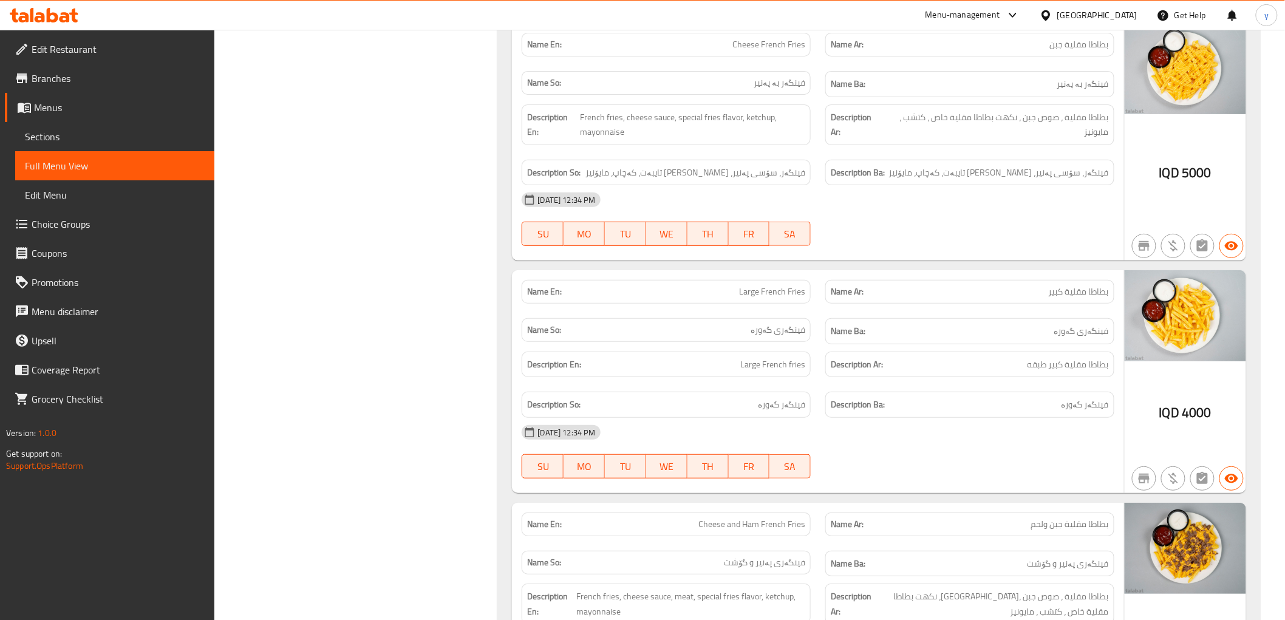
click at [780, 285] on span "Large French Fries" at bounding box center [772, 291] width 66 height 13
copy span "Large French Fries"
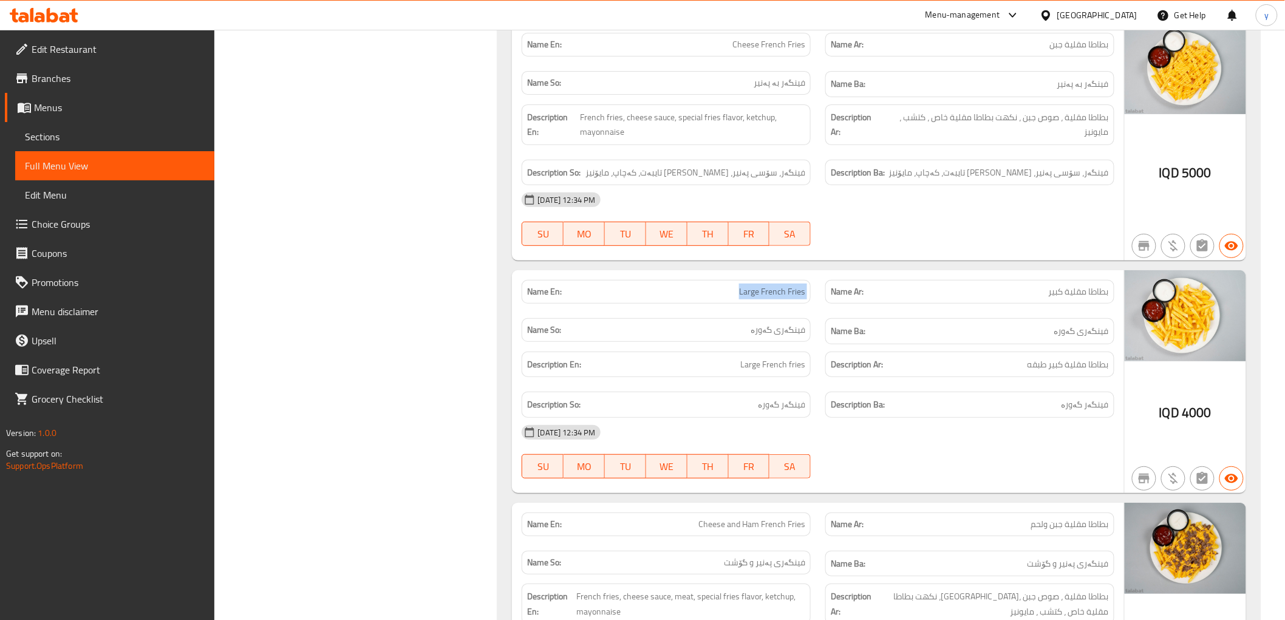
scroll to position [5618, 0]
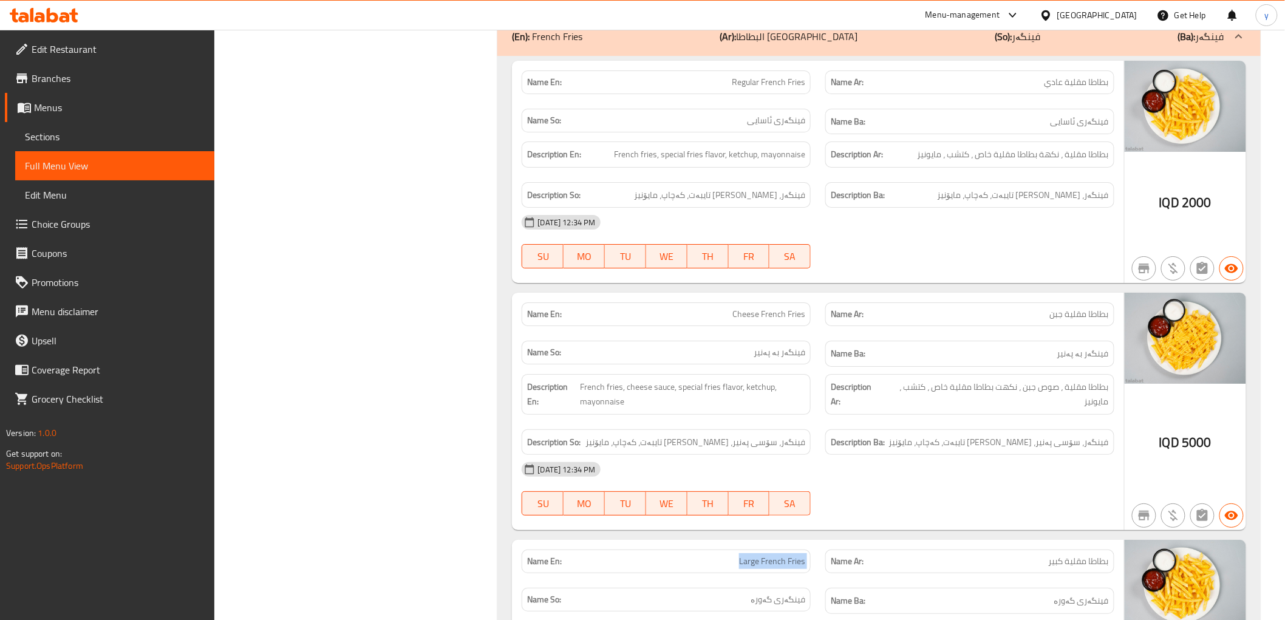
click at [779, 308] on span "Cheese French Fries" at bounding box center [768, 314] width 73 height 13
copy span "Cheese French Fries"
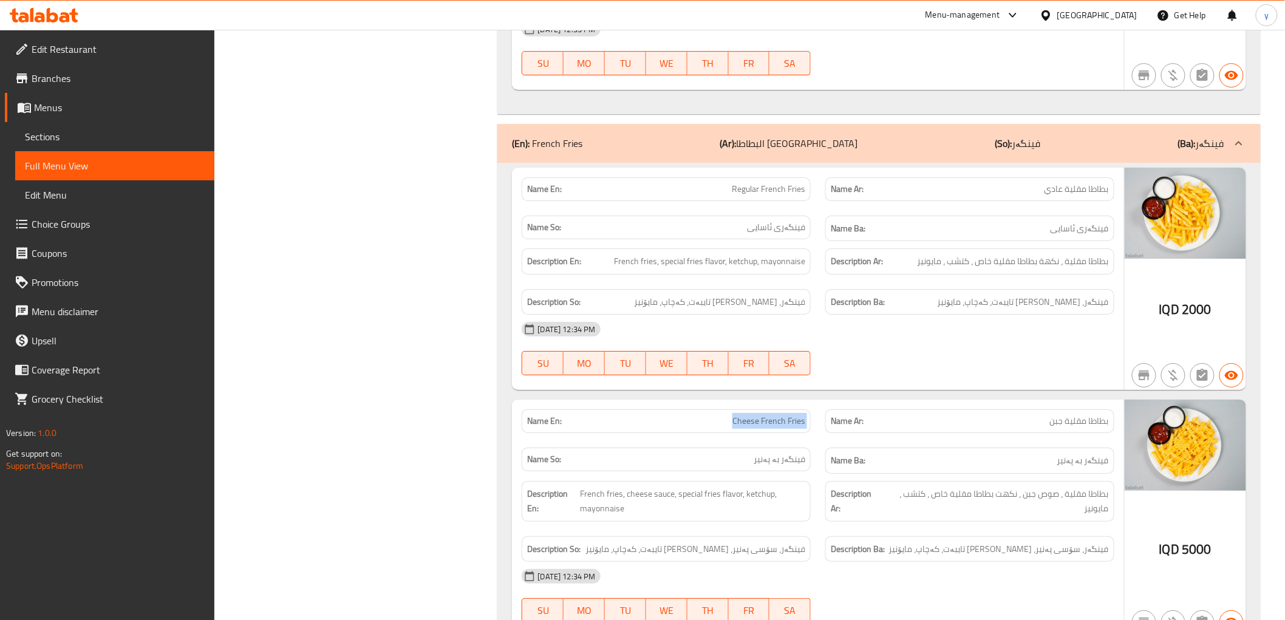
scroll to position [5483, 0]
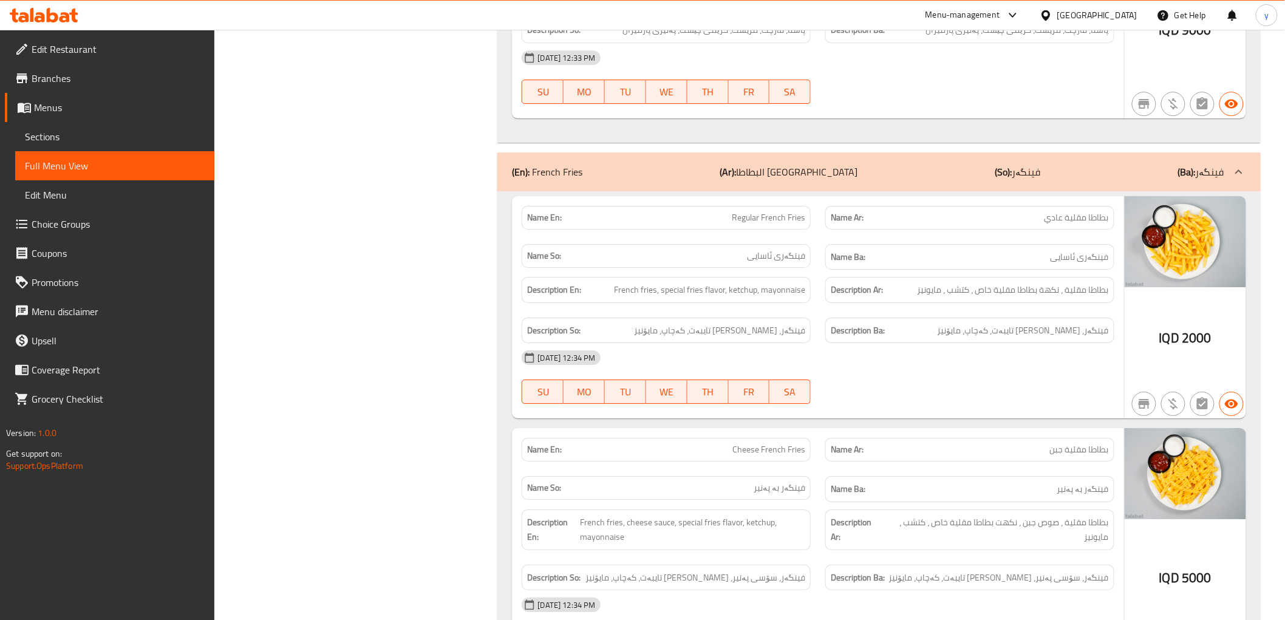
click at [776, 211] on span "Regular French Fries" at bounding box center [768, 217] width 73 height 13
copy span "Regular French Fries"
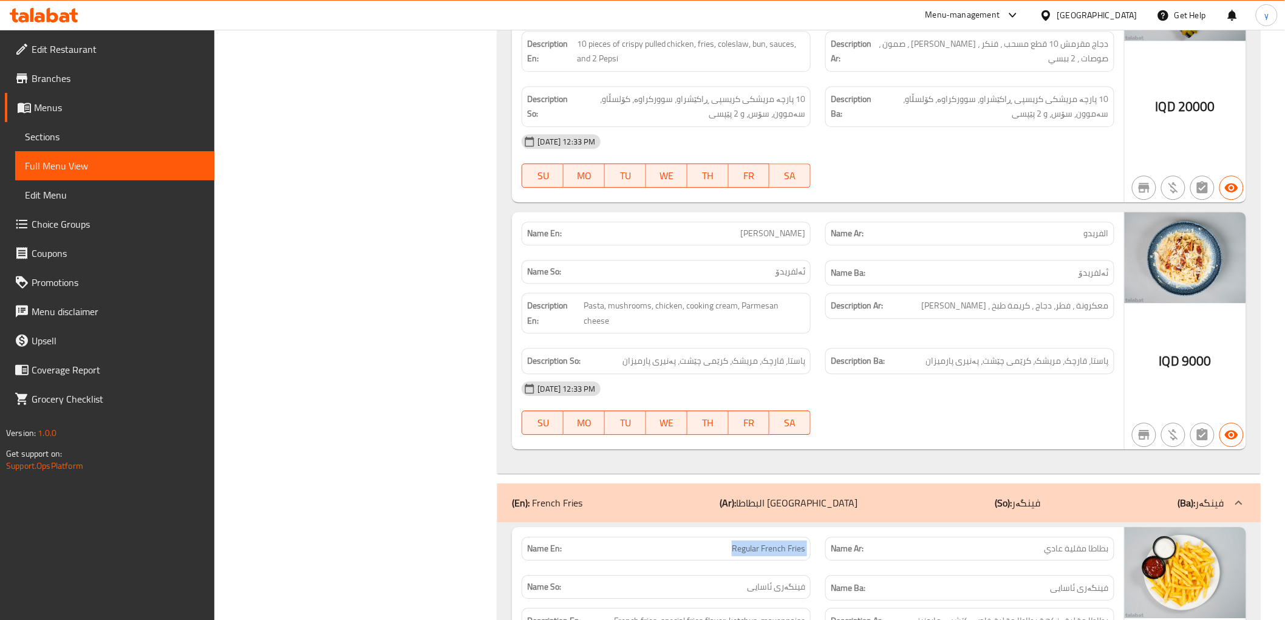
scroll to position [5079, 0]
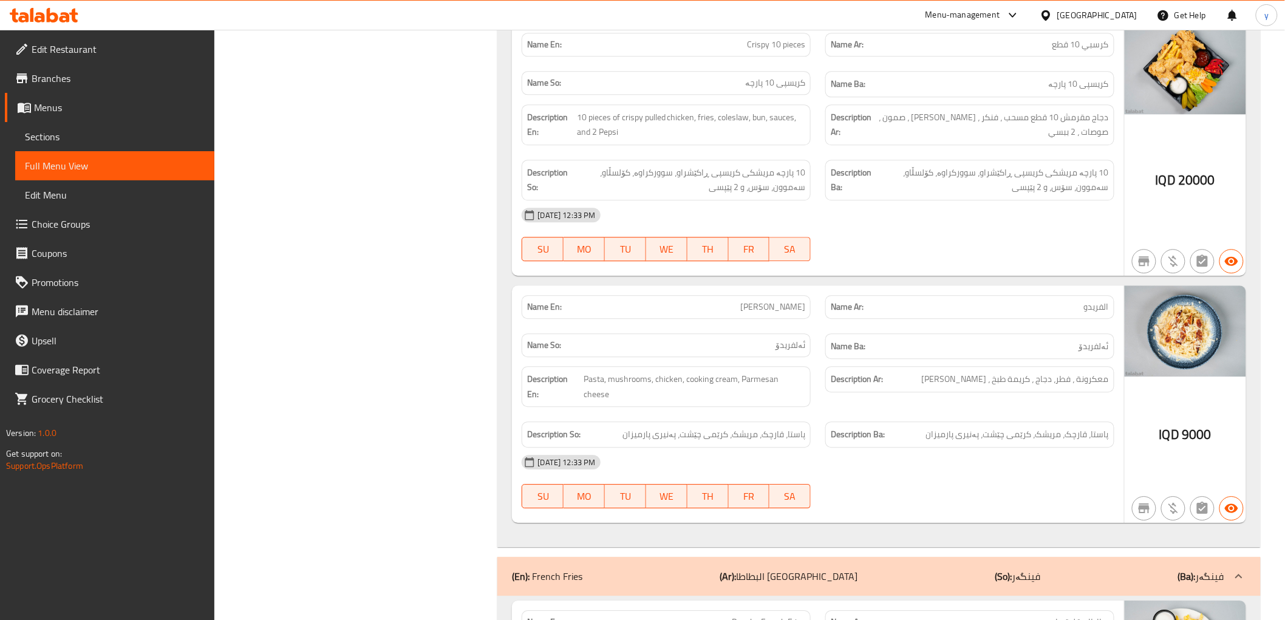
click at [793, 301] on span "Alfredo" at bounding box center [772, 307] width 65 height 13
copy span "Alfredo"
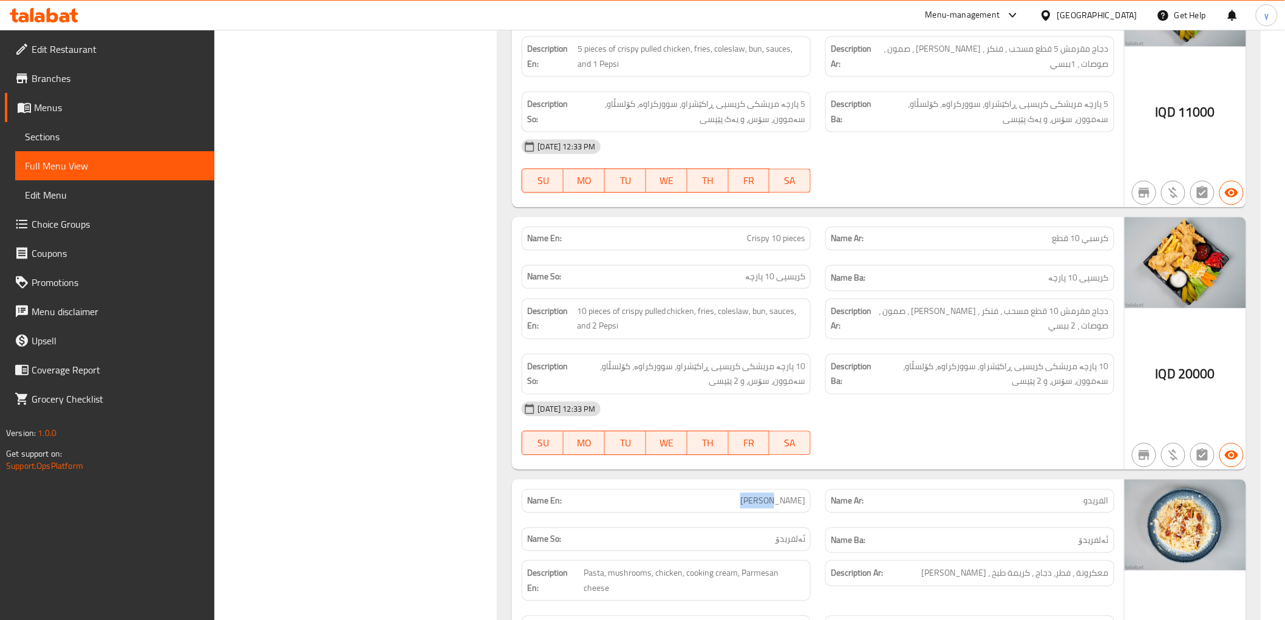
scroll to position [4808, 0]
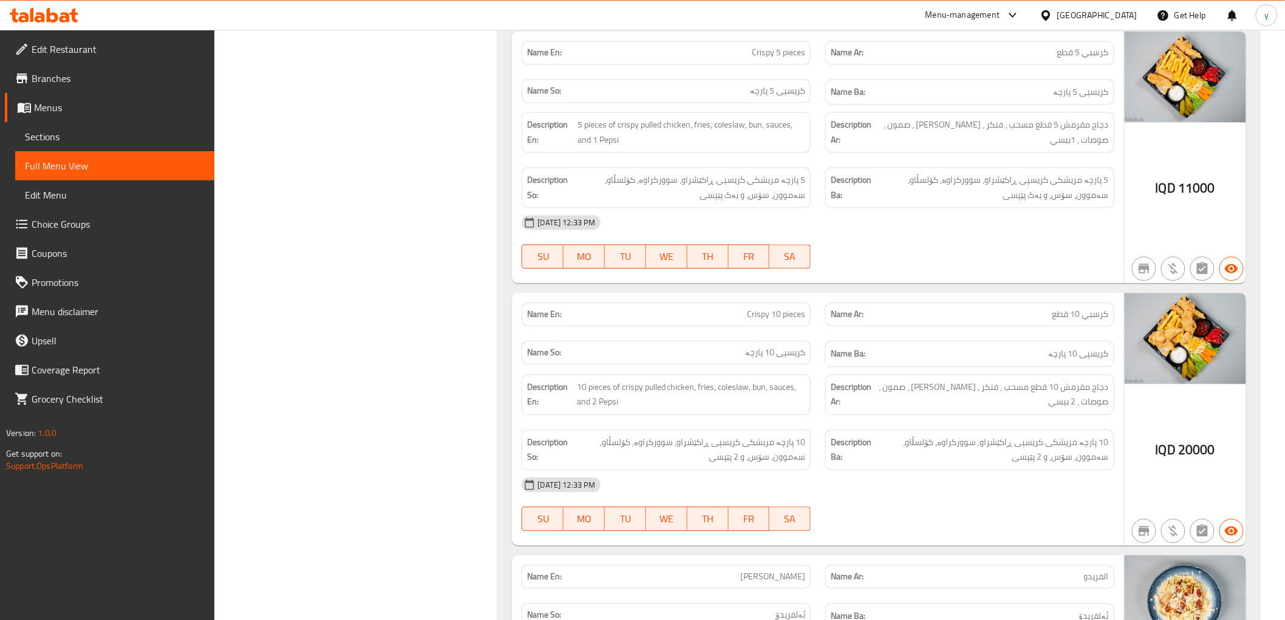
click at [787, 309] on span "Crispy 10 pieces" at bounding box center [776, 315] width 58 height 13
copy span "Crispy 10 pieces"
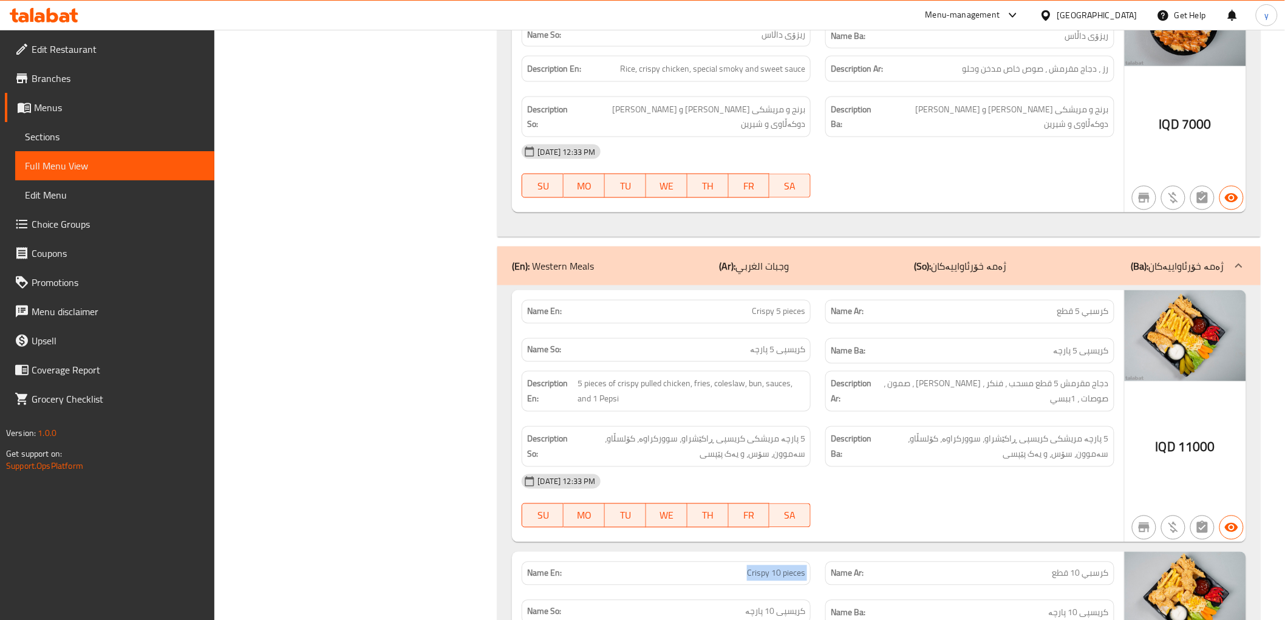
scroll to position [4539, 0]
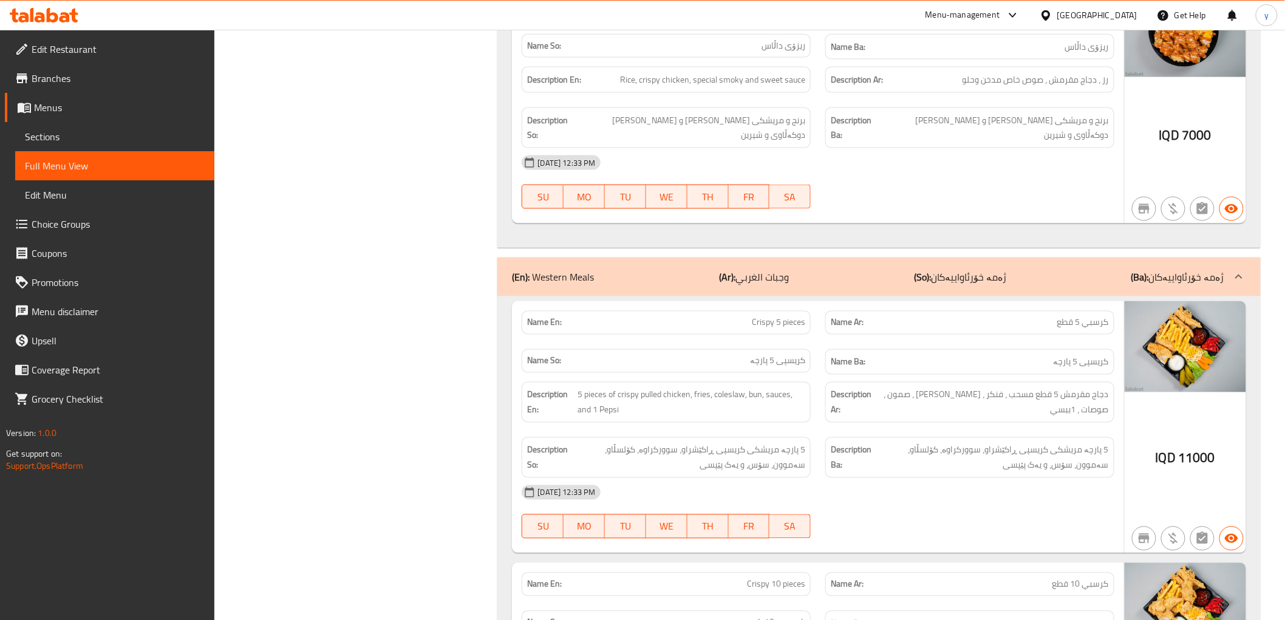
click at [787, 316] on span "Crispy 5 pieces" at bounding box center [778, 322] width 53 height 13
copy span "Crispy 5 pieces"
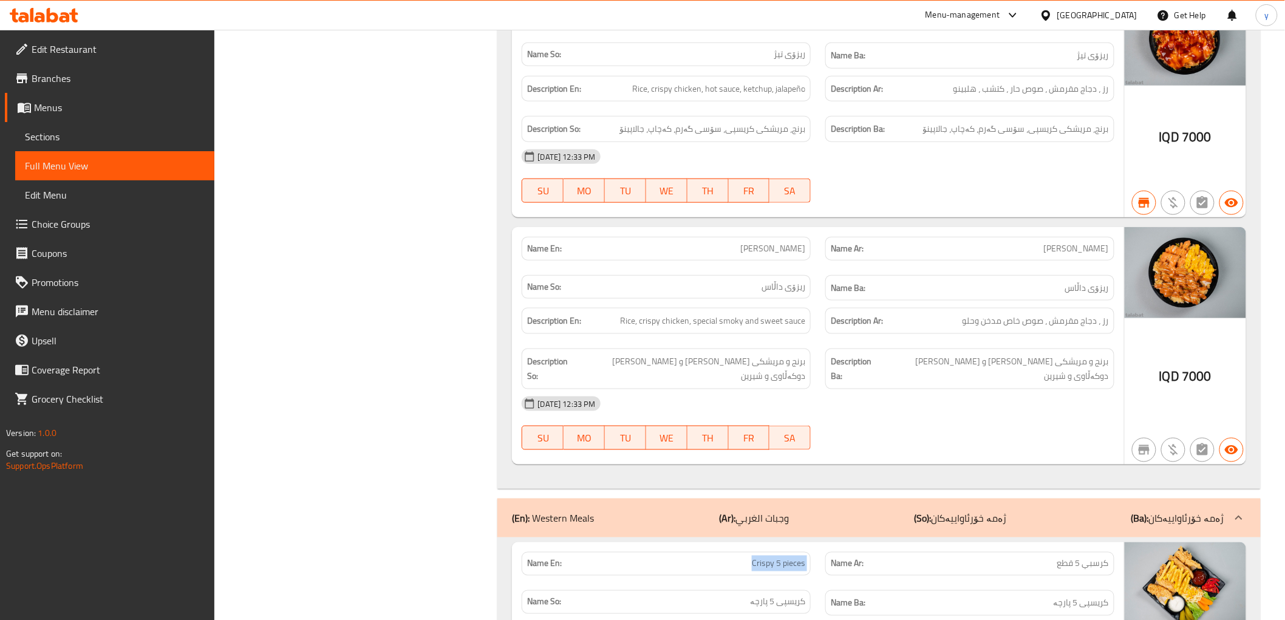
scroll to position [4268, 0]
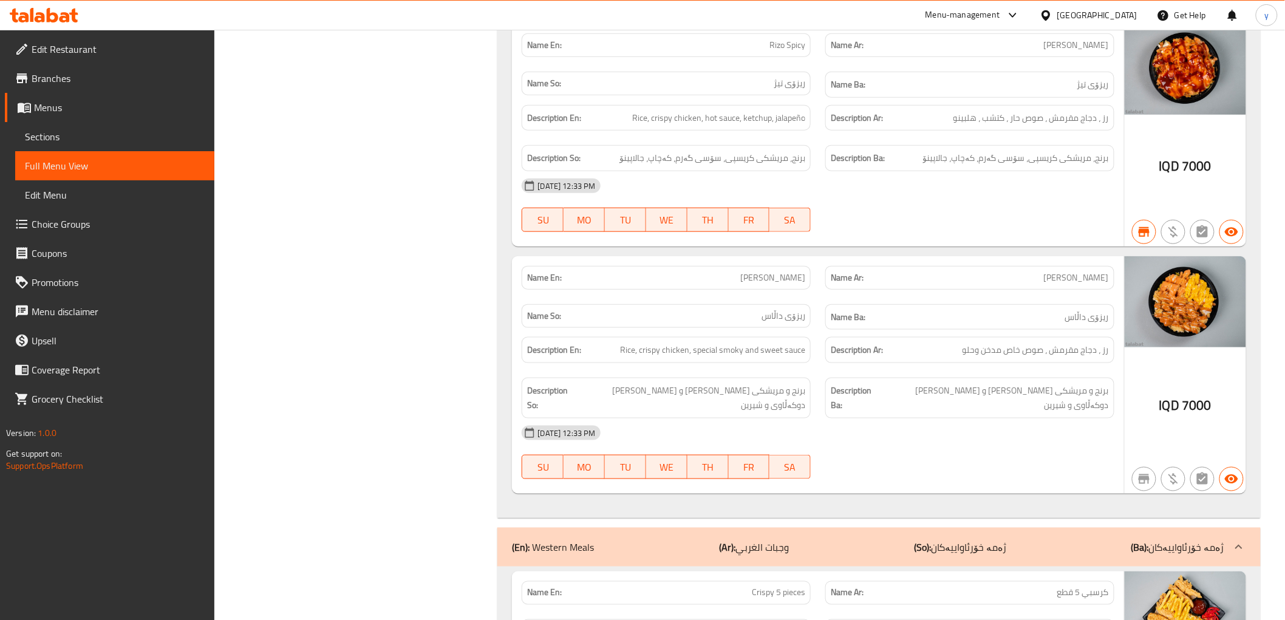
click at [788, 271] on span "Rizo Dallas" at bounding box center [772, 277] width 65 height 13
copy span "Rizo Dallas"
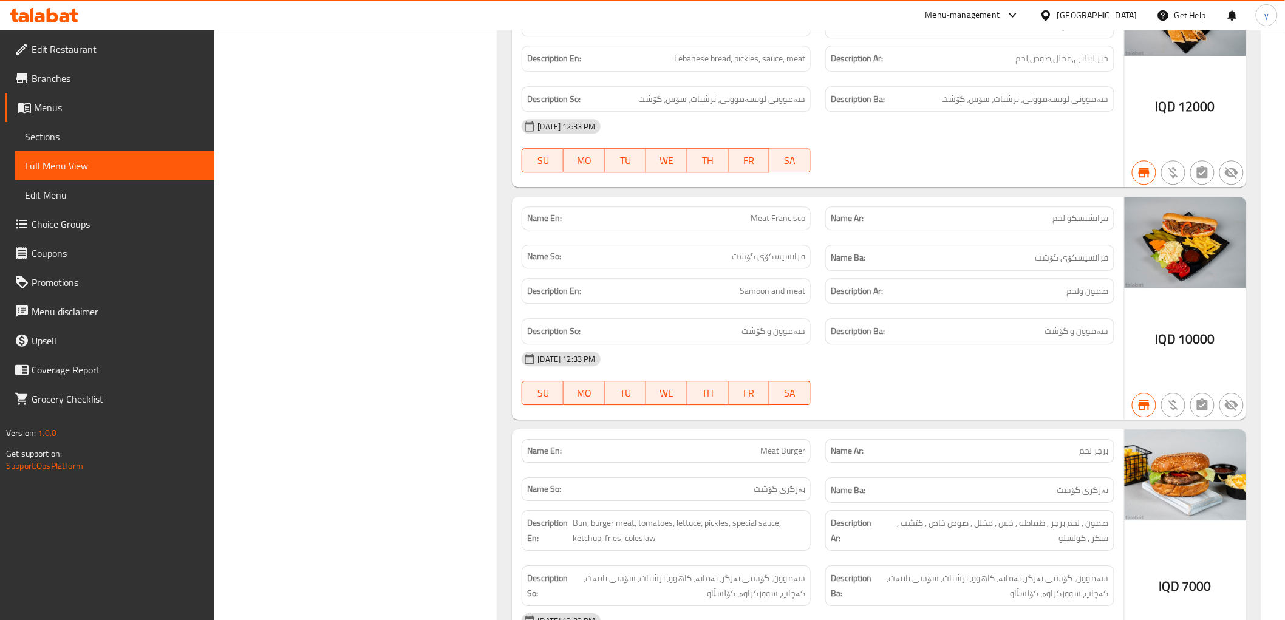
scroll to position [1435, 0]
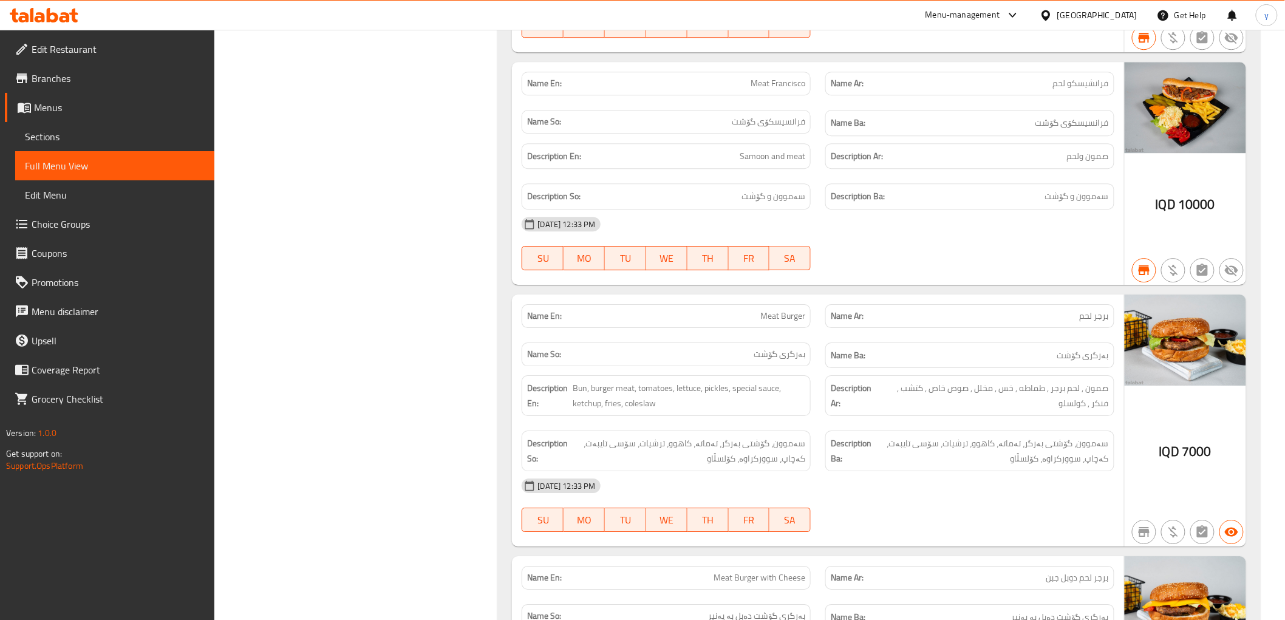
click at [790, 310] on span "Meat Burger" at bounding box center [782, 316] width 45 height 13
copy span "Meat Burger"
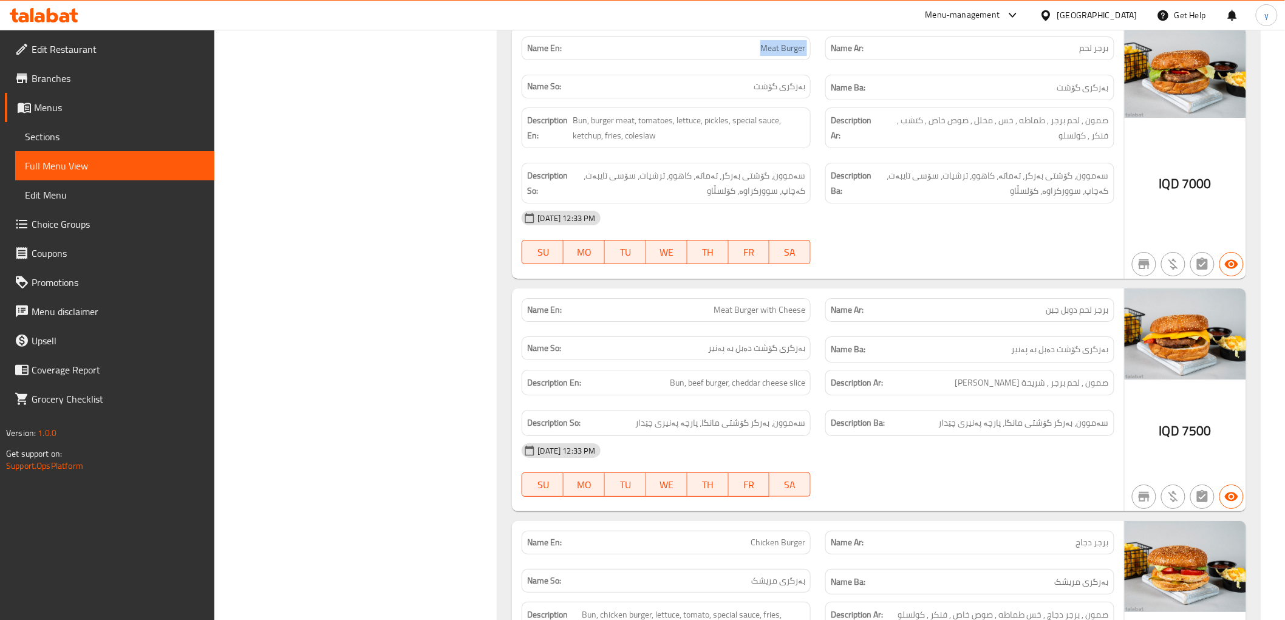
scroll to position [1704, 0]
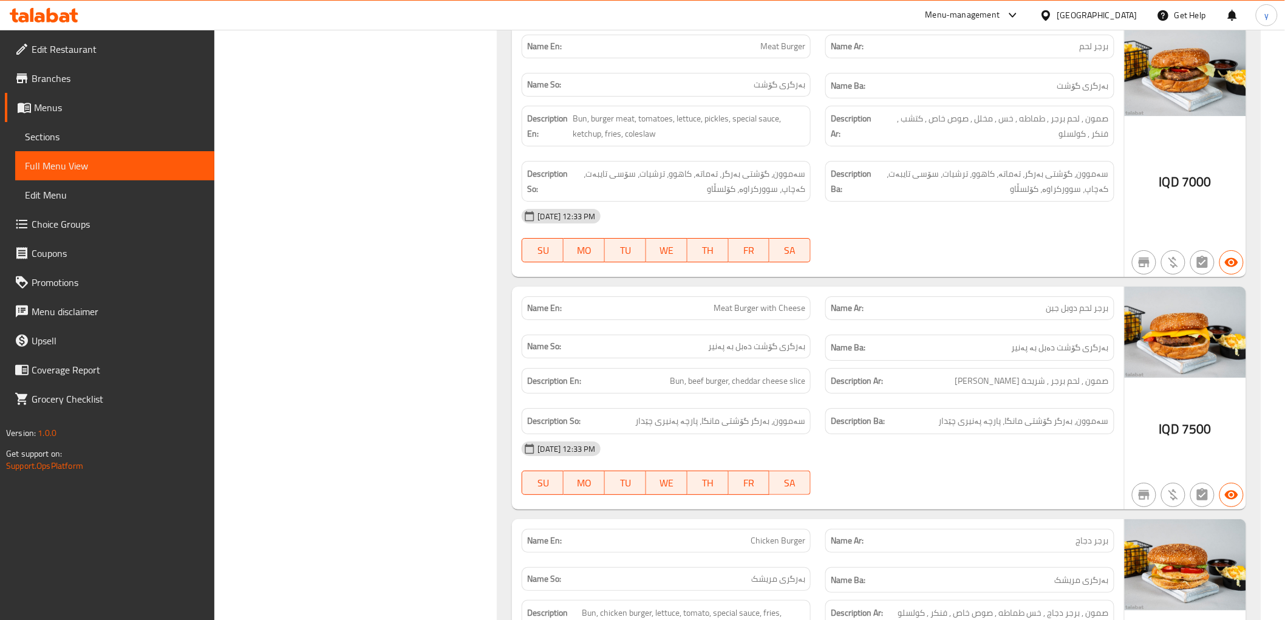
click at [782, 302] on span "Meat Burger with Cheese" at bounding box center [760, 308] width 92 height 13
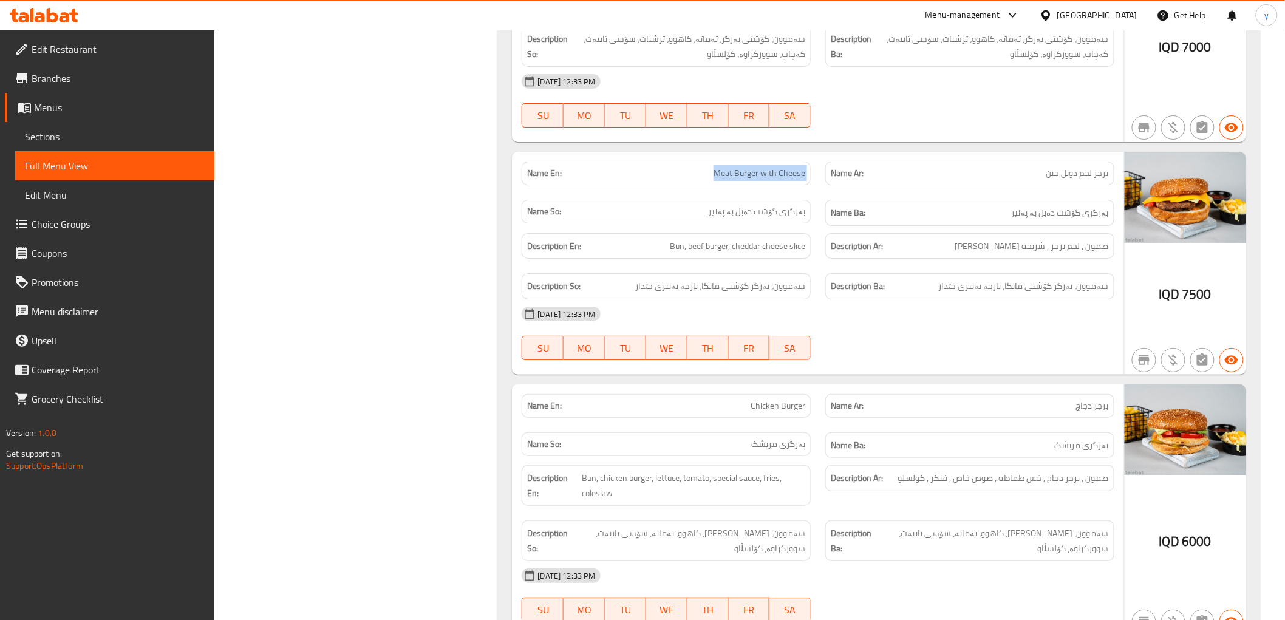
click at [763, 400] on span "Chicken Burger" at bounding box center [778, 406] width 55 height 13
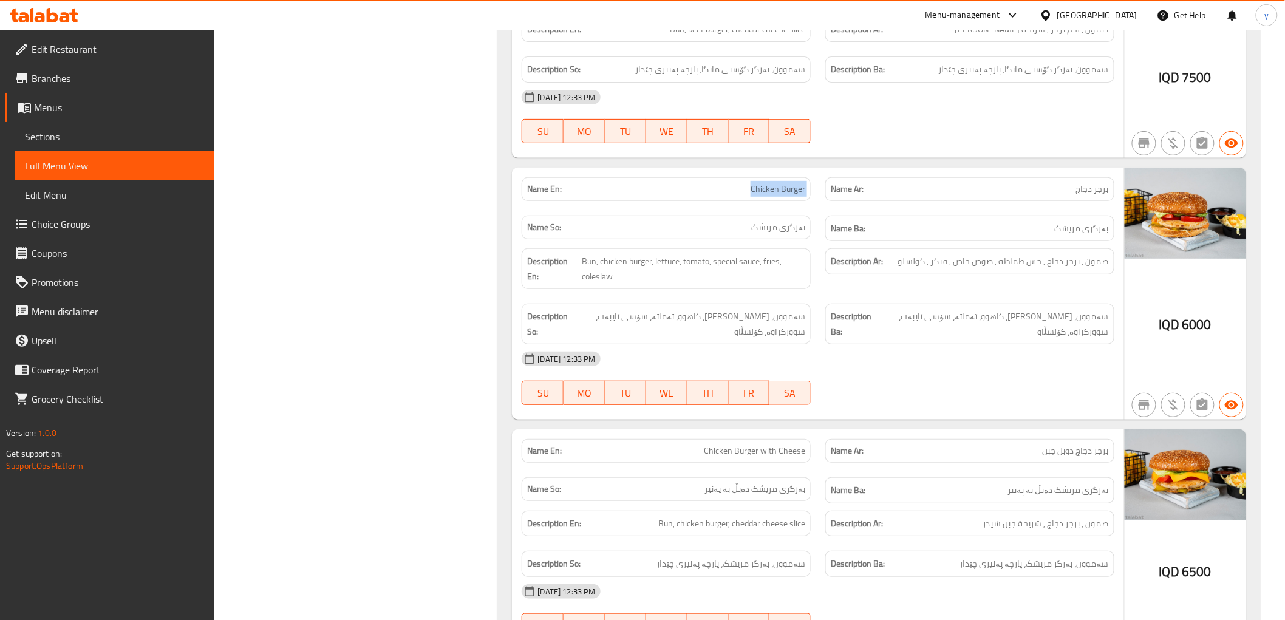
scroll to position [2109, 0]
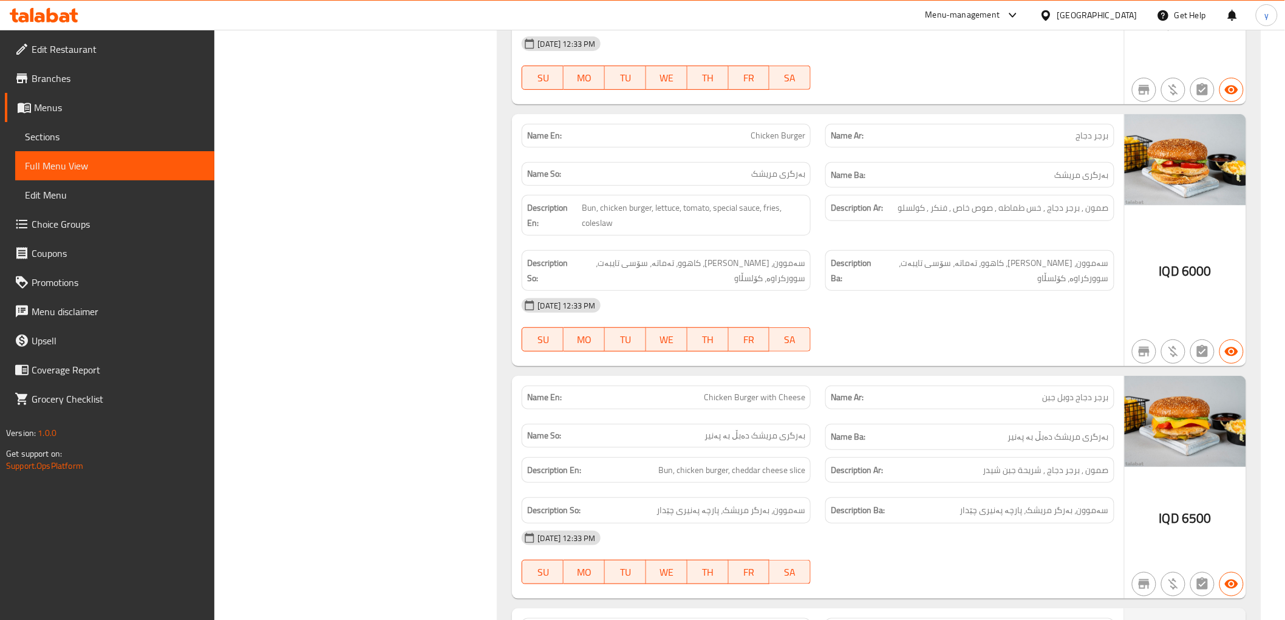
click at [768, 376] on div "Name En: Chicken Burger with Cheese Name Ar: برجر دجاج دوبل جبن Name So: بەرگری…" at bounding box center [818, 487] width 612 height 223
click at [766, 391] on span "Chicken Burger with Cheese" at bounding box center [754, 397] width 101 height 13
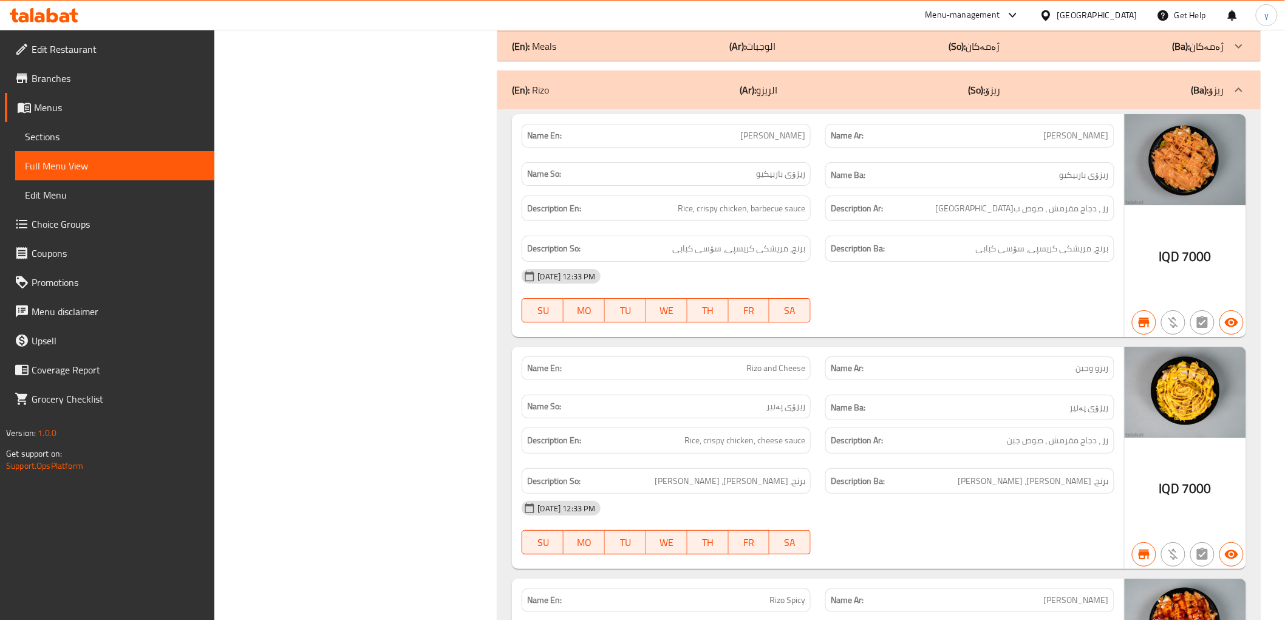
scroll to position [3644, 0]
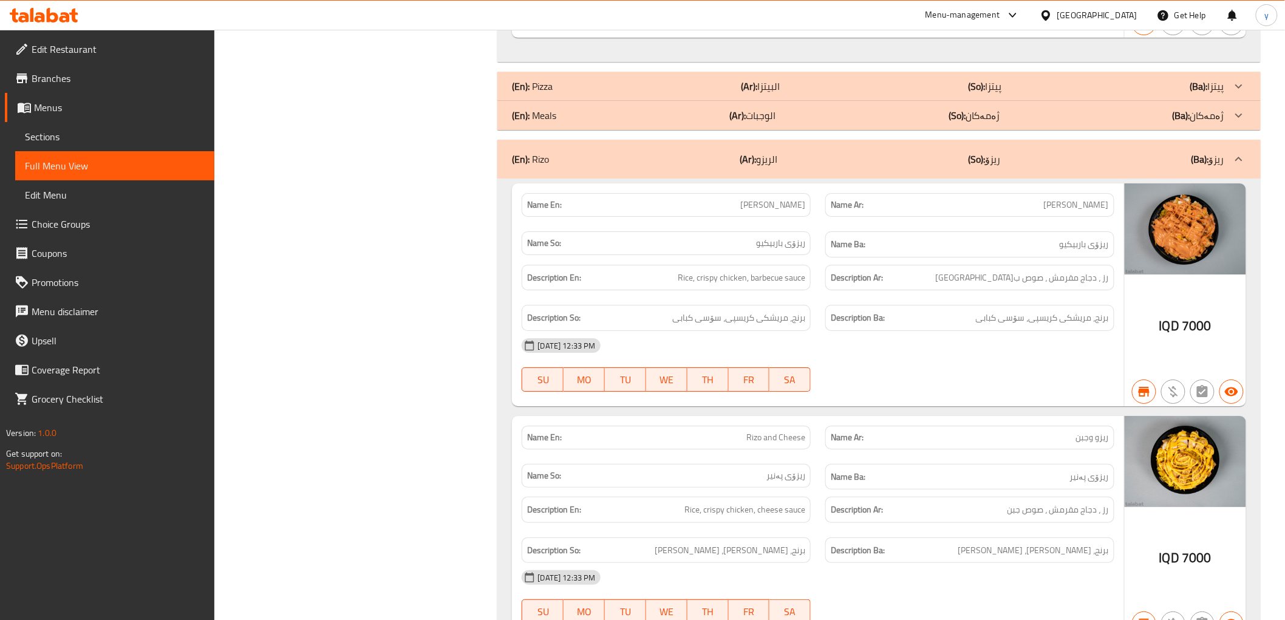
click at [726, 79] on div "(En): Pizza (Ar): البيتزا (So): پیتزا (Ba): پیتزا" at bounding box center [868, 86] width 712 height 15
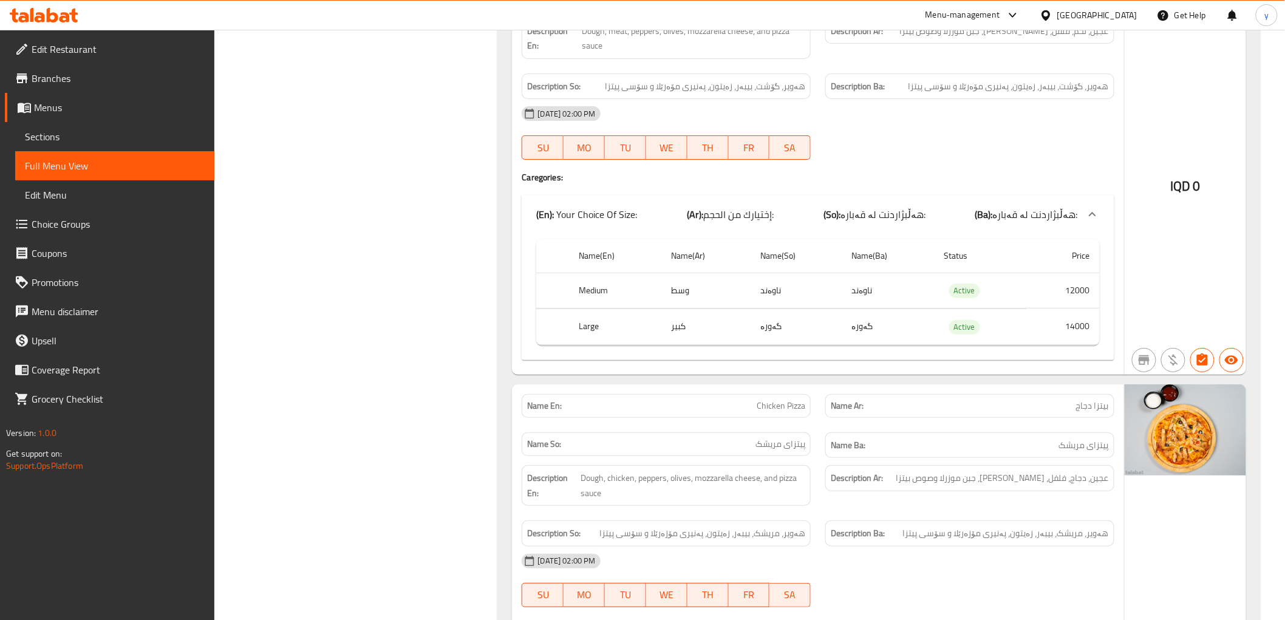
scroll to position [3914, 0]
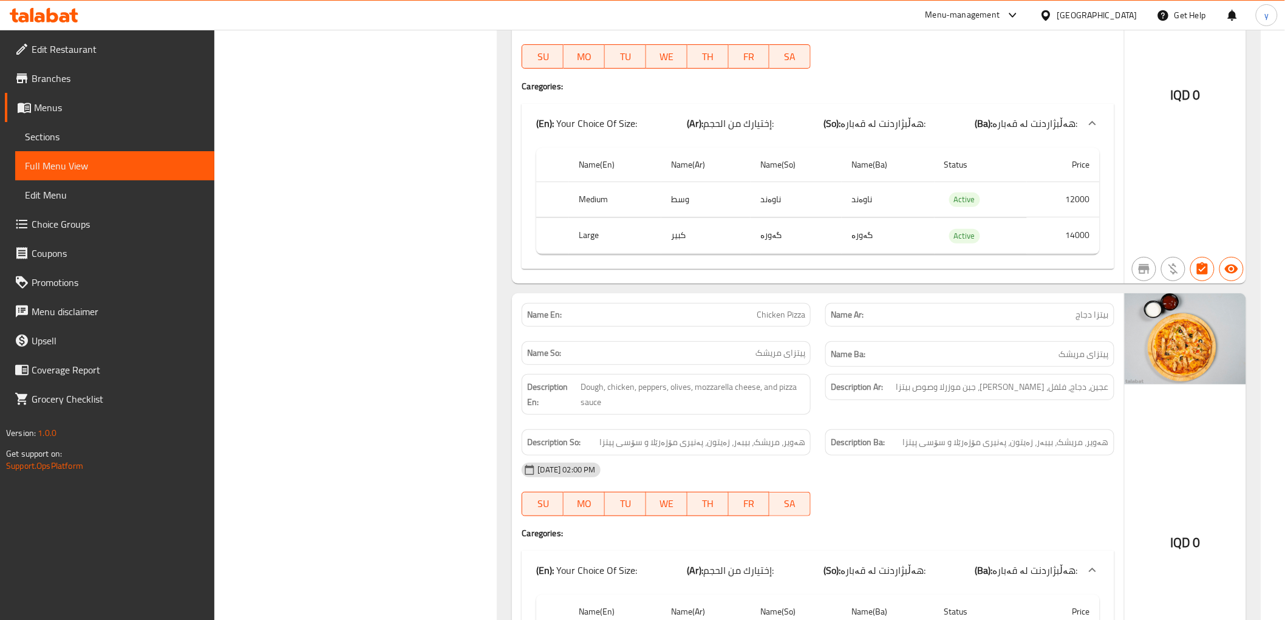
click at [784, 309] on span "Chicken Pizza" at bounding box center [781, 315] width 49 height 13
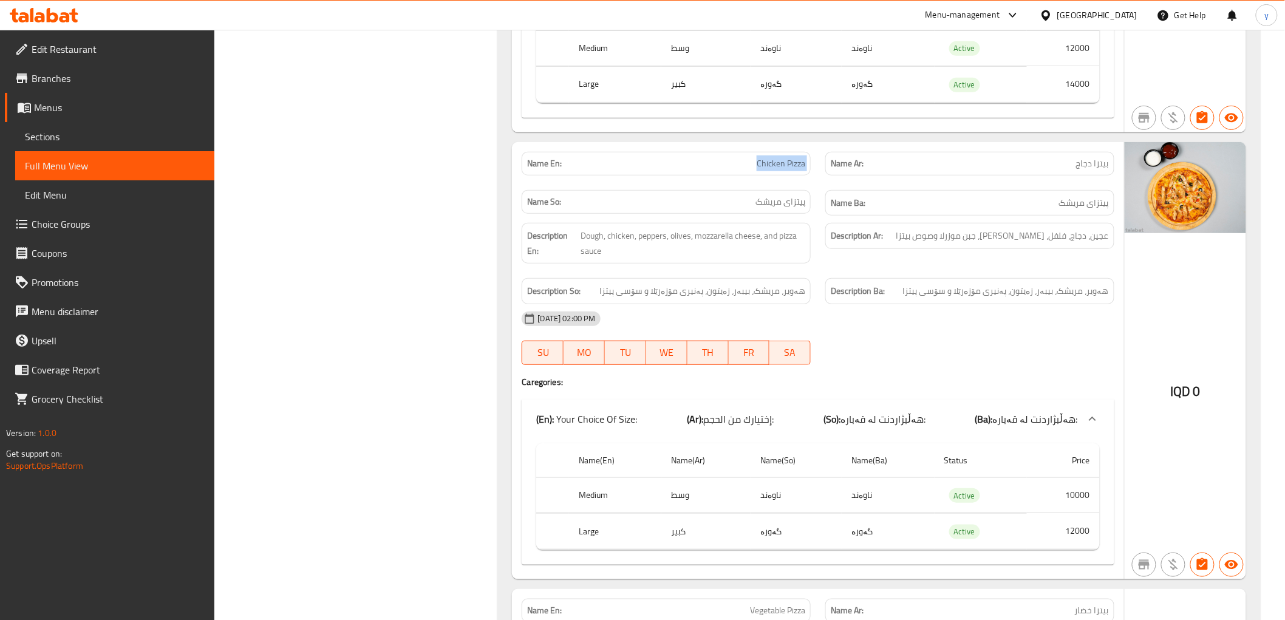
scroll to position [4319, 0]
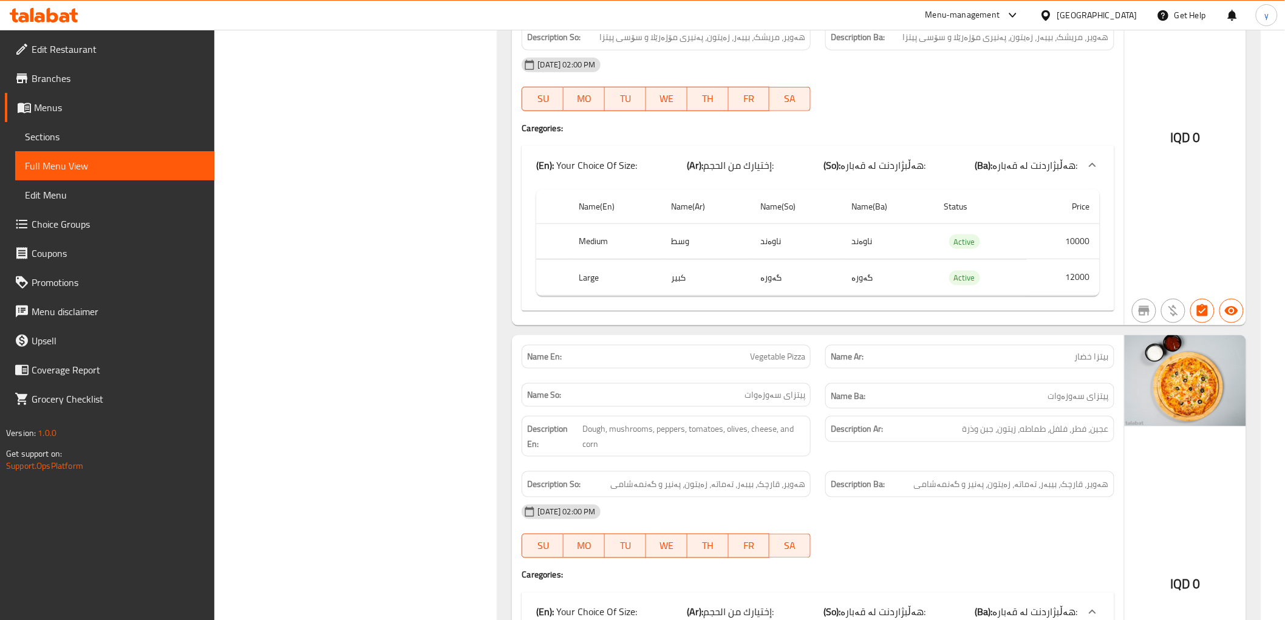
click at [790, 350] on span "Vegetable Pizza" at bounding box center [777, 356] width 55 height 13
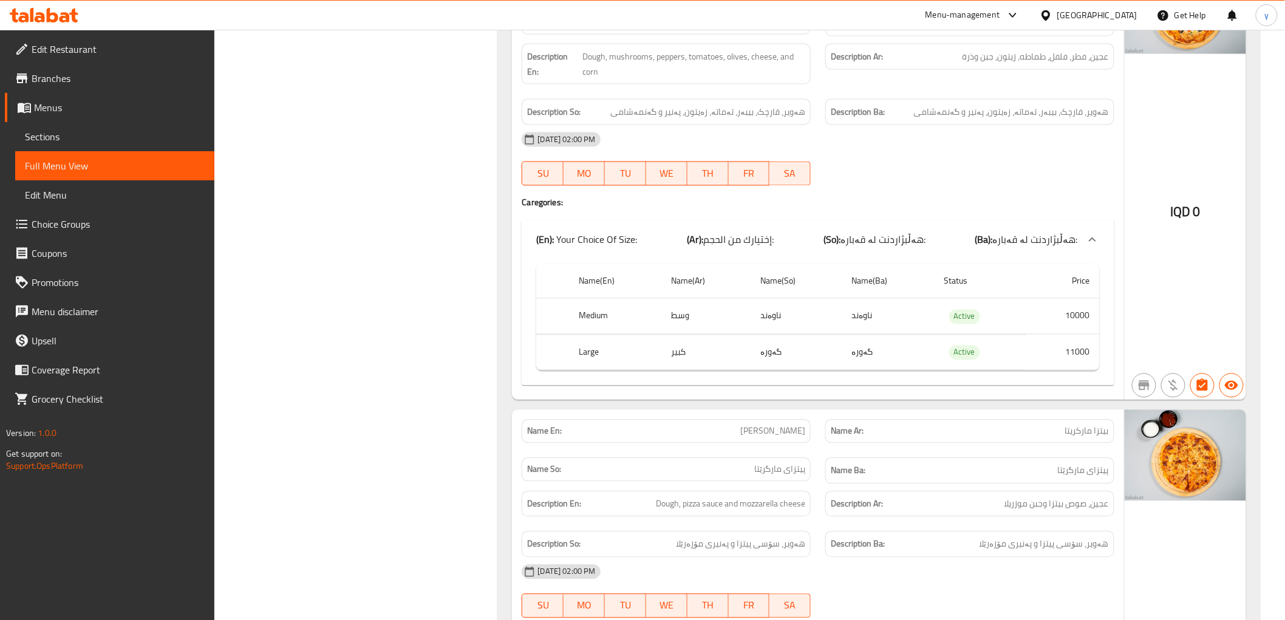
scroll to position [4723, 0]
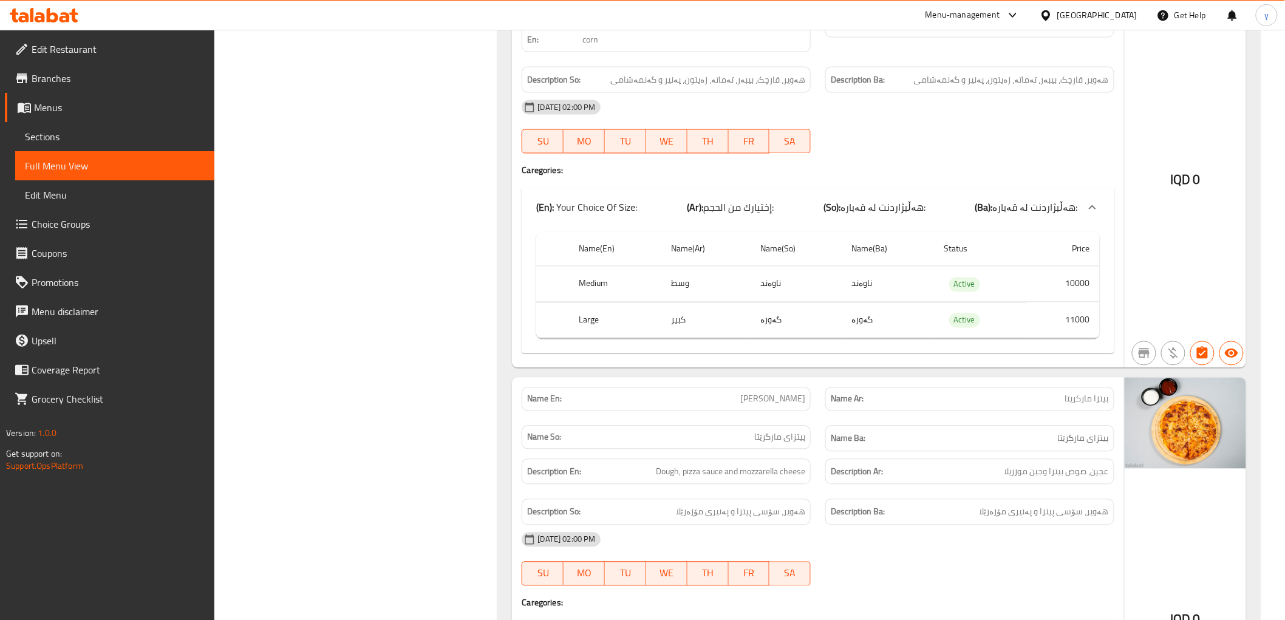
click at [774, 393] on span "Margherita Pizza" at bounding box center [772, 399] width 65 height 13
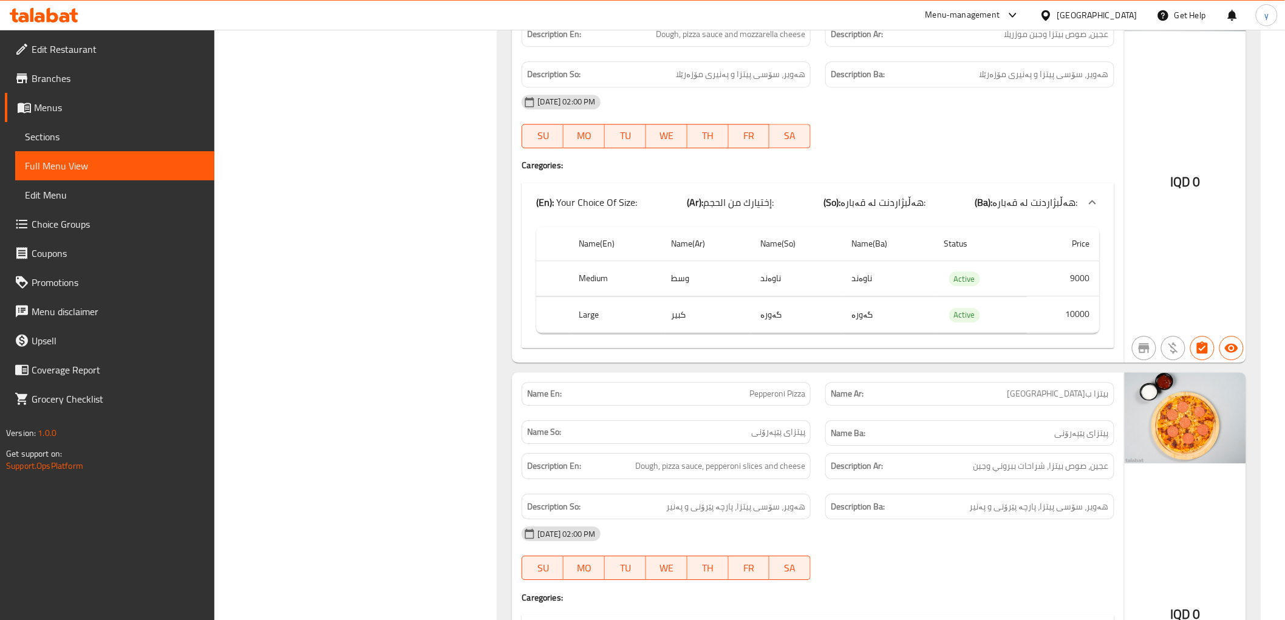
scroll to position [5263, 0]
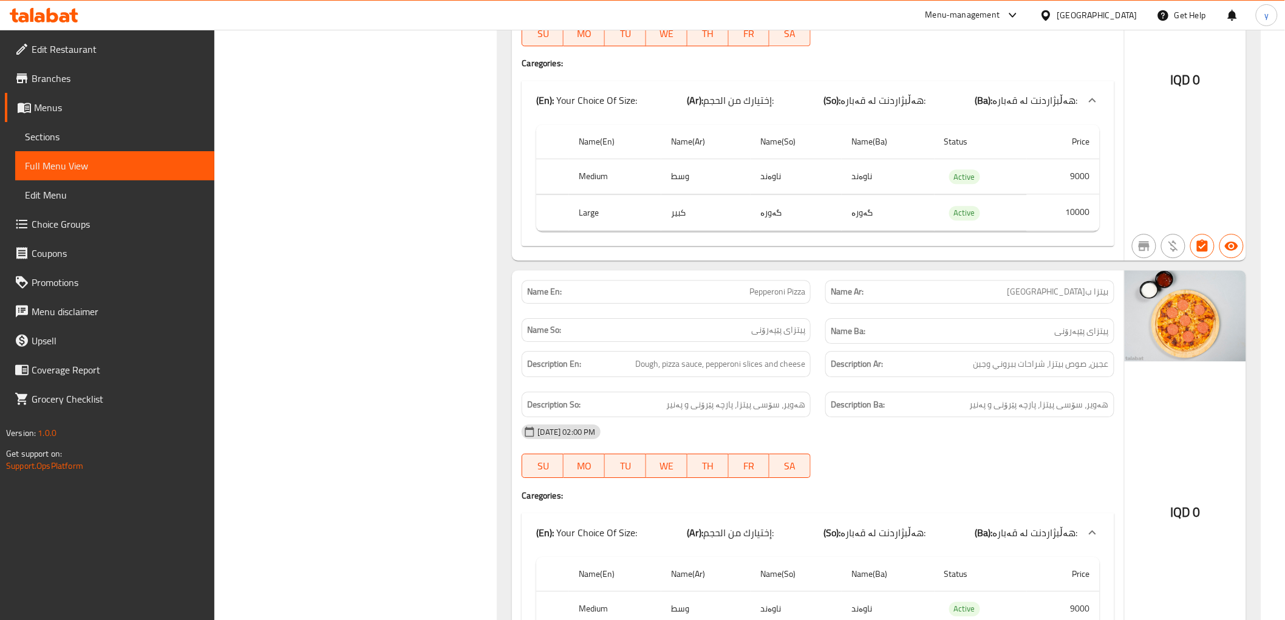
click at [794, 285] on span "Pepperoni Pizza" at bounding box center [777, 291] width 56 height 13
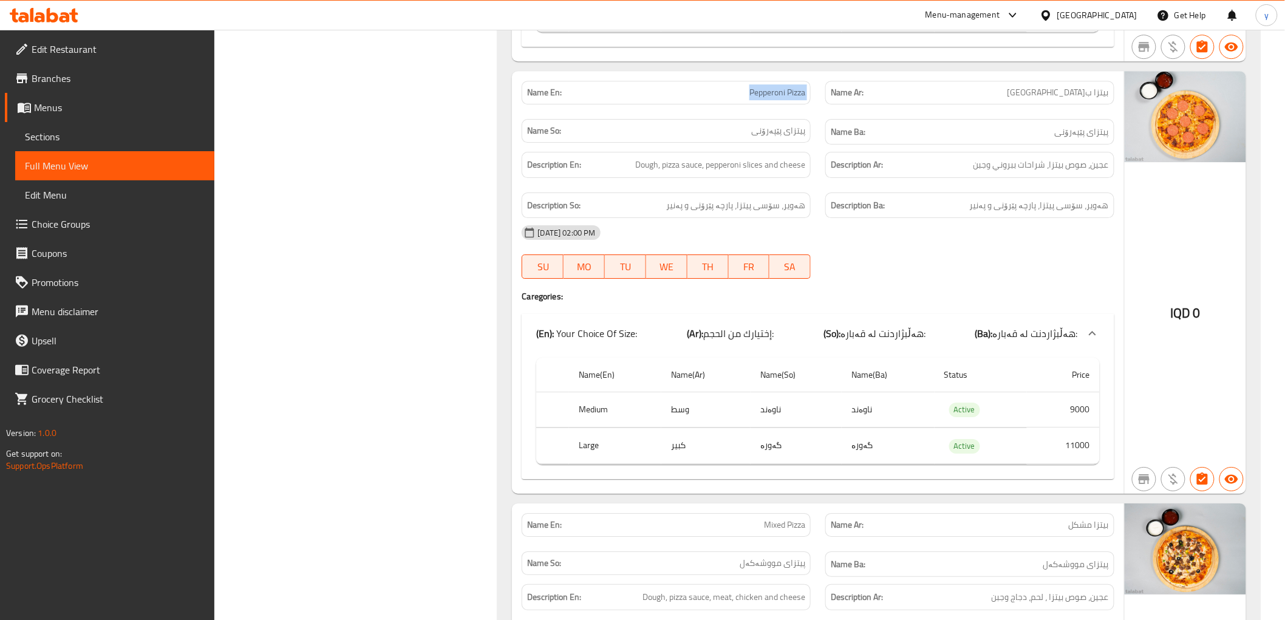
scroll to position [5803, 0]
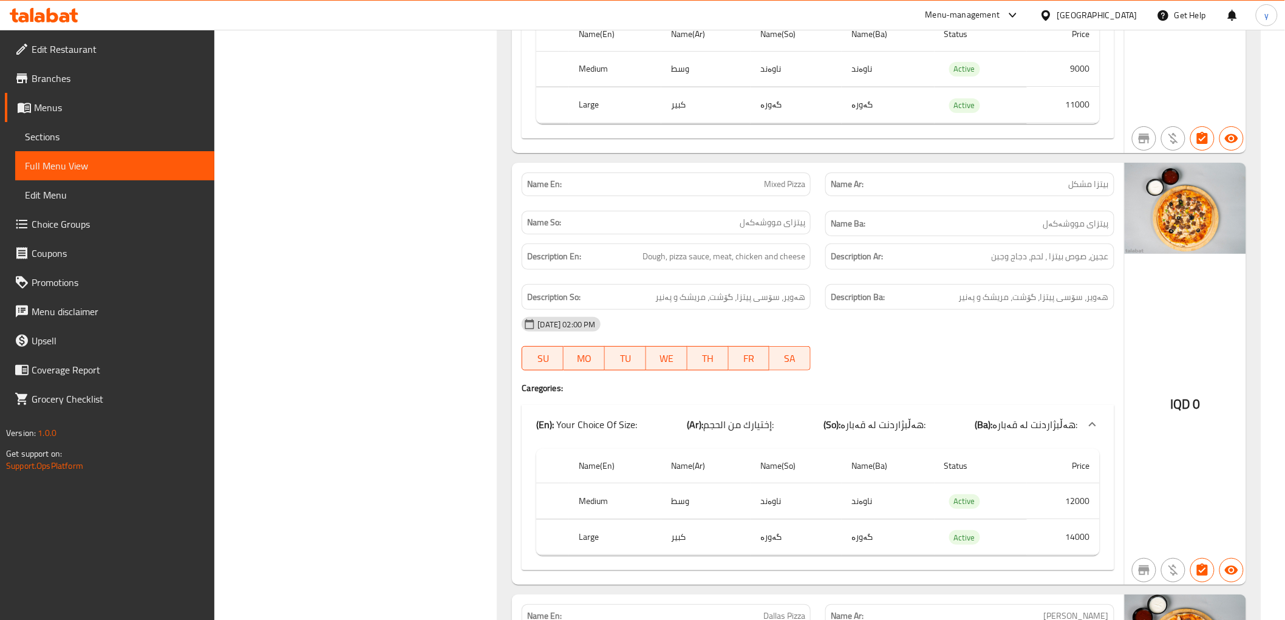
click at [781, 172] on div "Name En: Mixed Pizza" at bounding box center [666, 184] width 289 height 24
click at [784, 178] on span "Mixed Pizza" at bounding box center [784, 184] width 41 height 13
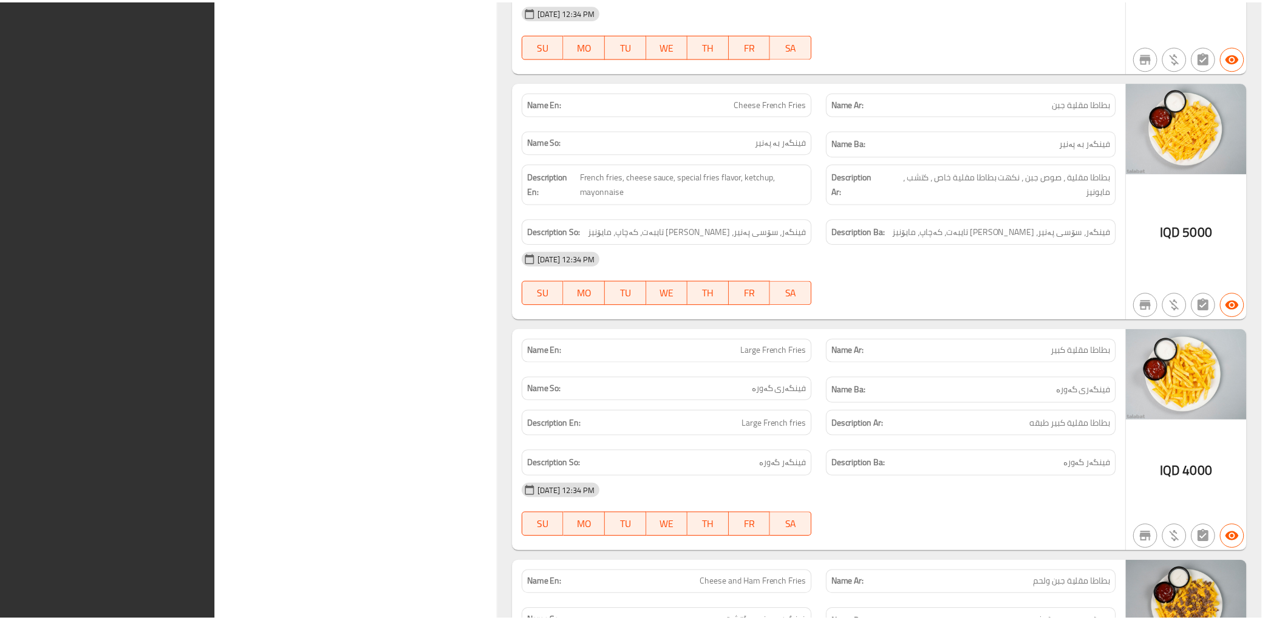
scroll to position [9434, 0]
